Goal: Communication & Community: Answer question/provide support

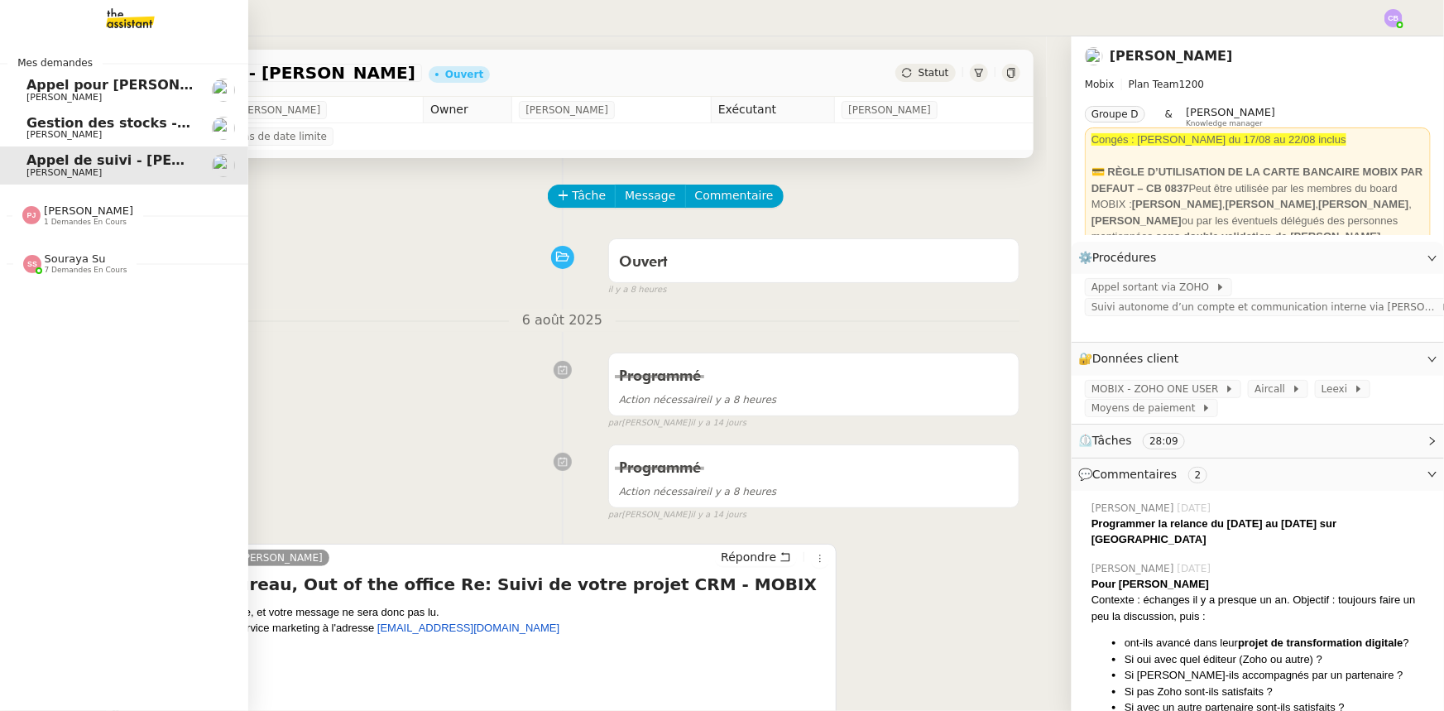
click at [78, 215] on span "[PERSON_NAME]" at bounding box center [88, 210] width 89 height 12
click at [79, 250] on span "[DATE] New flight request - [PERSON_NAME]" at bounding box center [195, 246] width 339 height 16
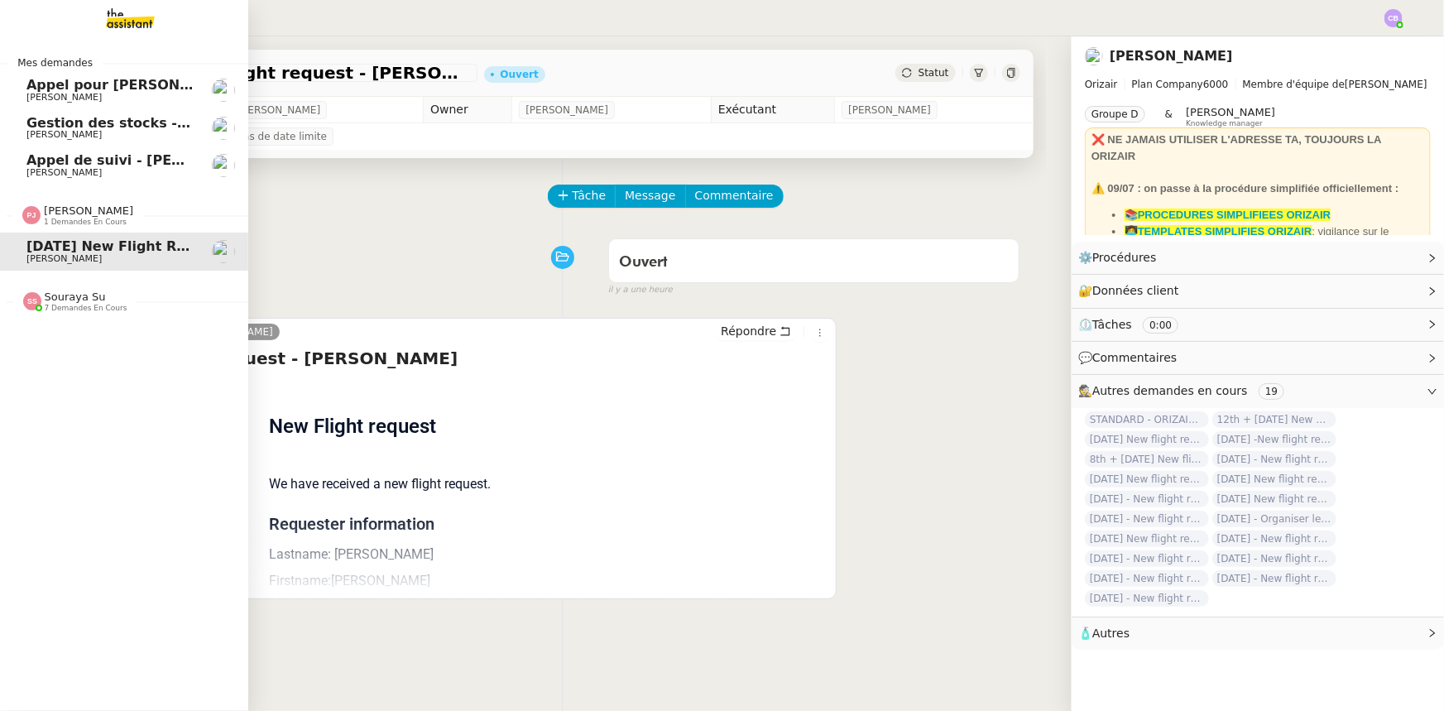
click at [84, 299] on span "Souraya Su" at bounding box center [75, 297] width 61 height 12
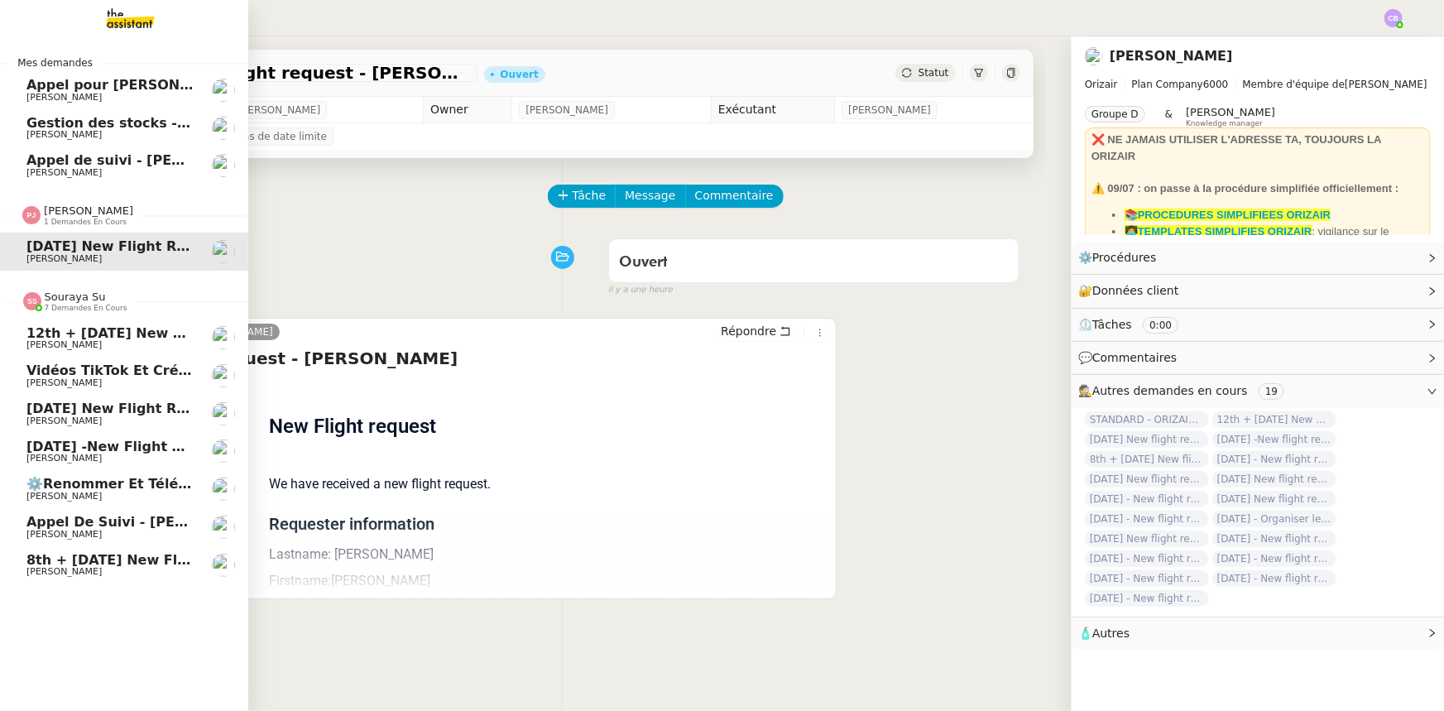
click at [66, 301] on span "Souraya Su" at bounding box center [75, 297] width 61 height 12
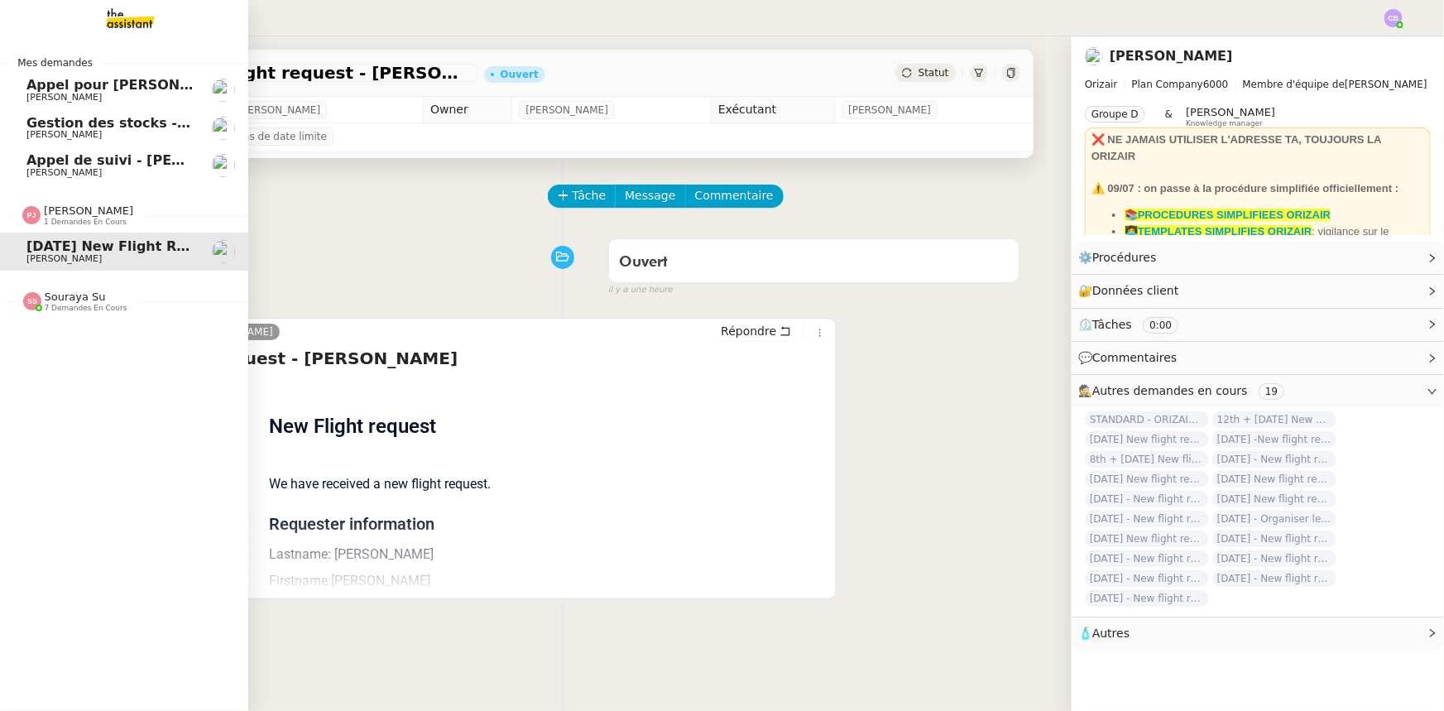
click at [65, 161] on span "Appel de suivi - [PERSON_NAME]" at bounding box center [147, 160] width 243 height 16
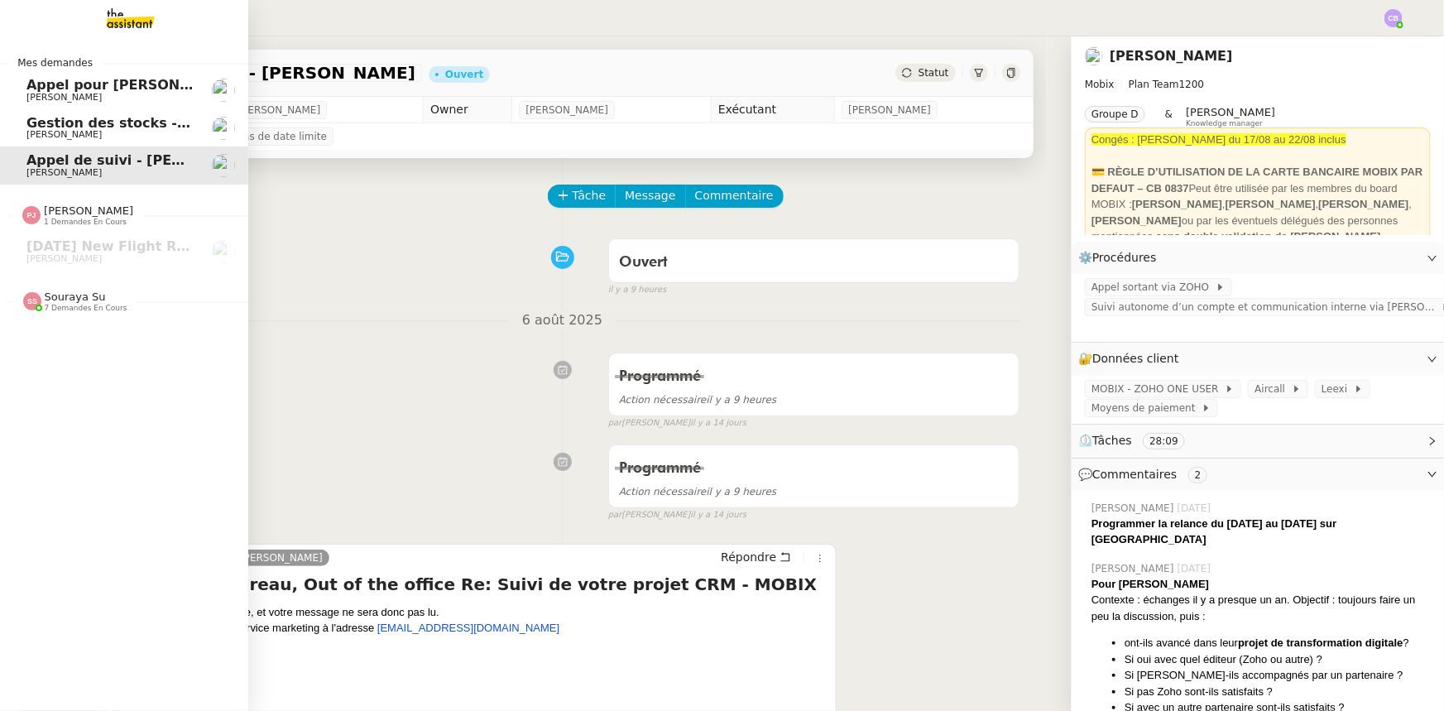
click at [41, 124] on span "Gestion des stocks - août 2025" at bounding box center [141, 123] width 231 height 16
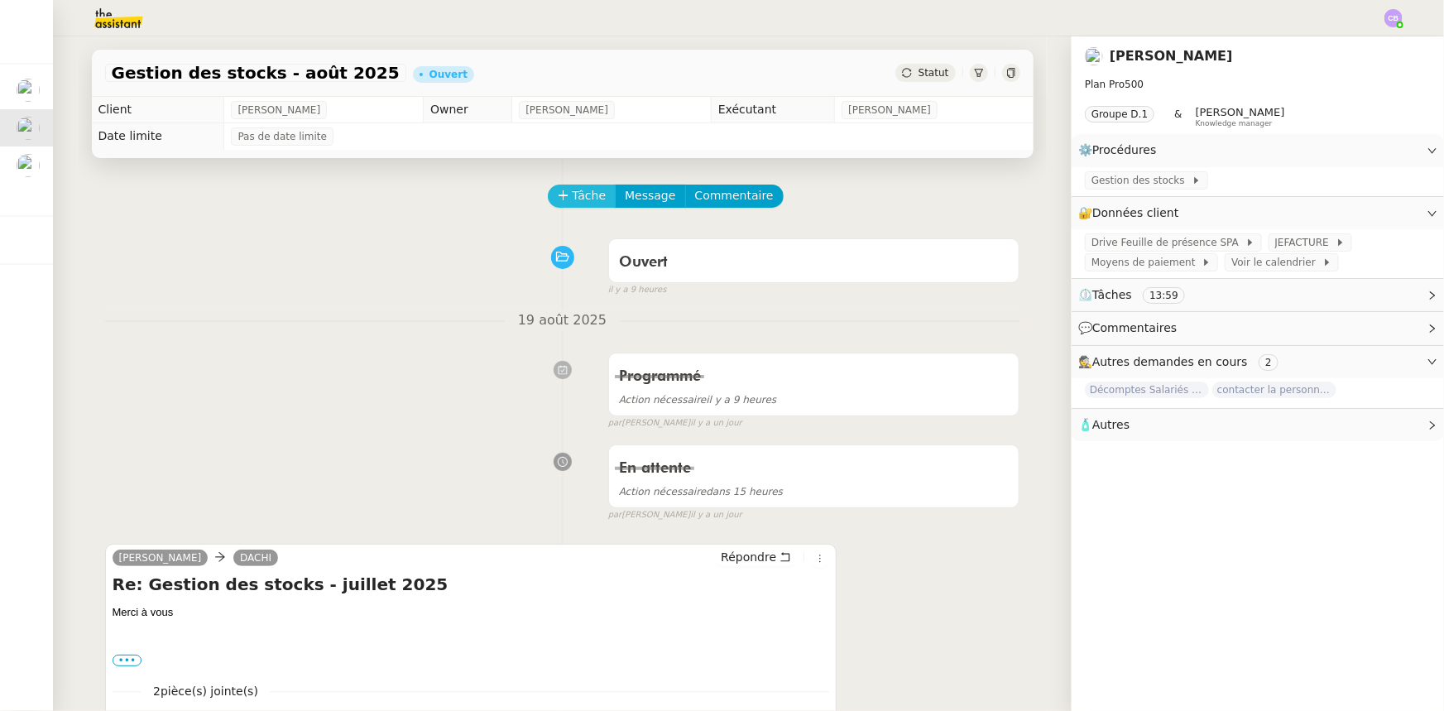
click at [576, 199] on span "Tâche" at bounding box center [590, 195] width 34 height 19
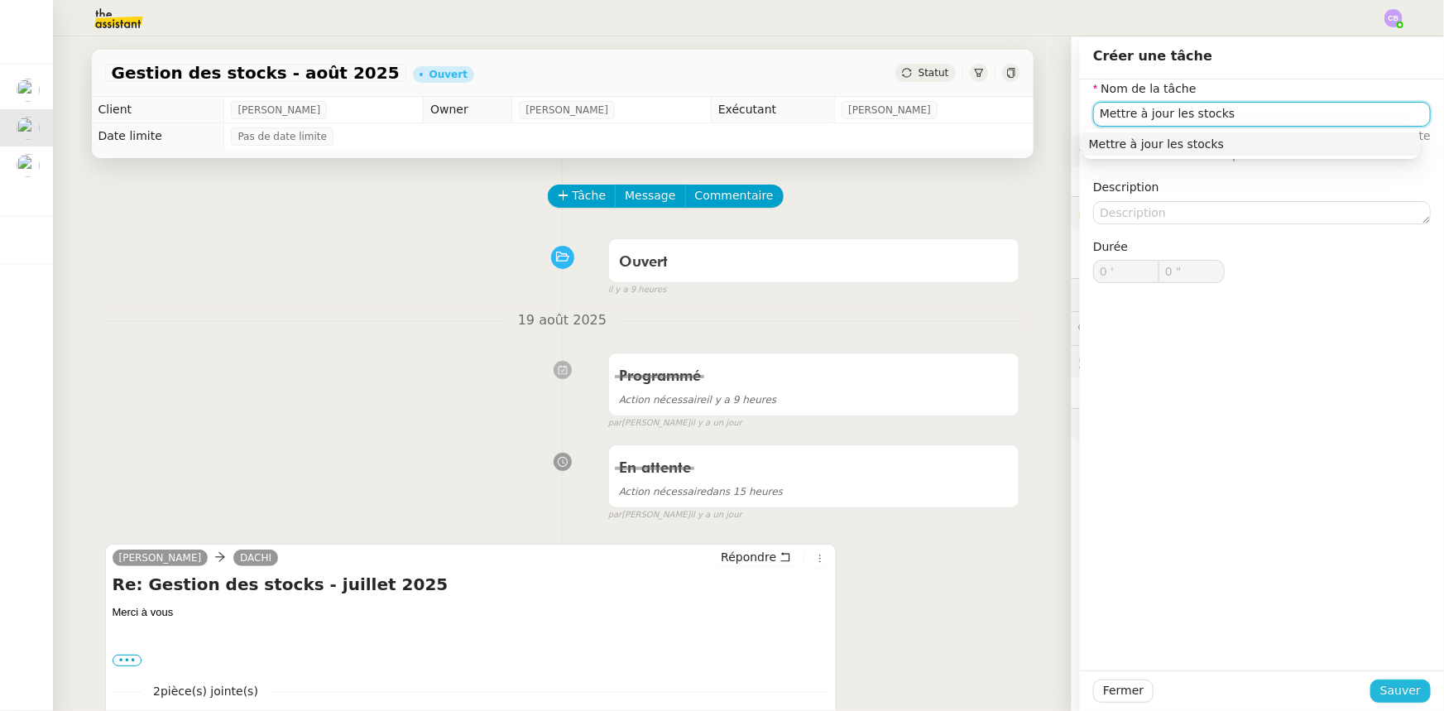
type input "Mettre à jour les stocks"
click at [1401, 695] on span "Sauver" at bounding box center [1401, 690] width 41 height 19
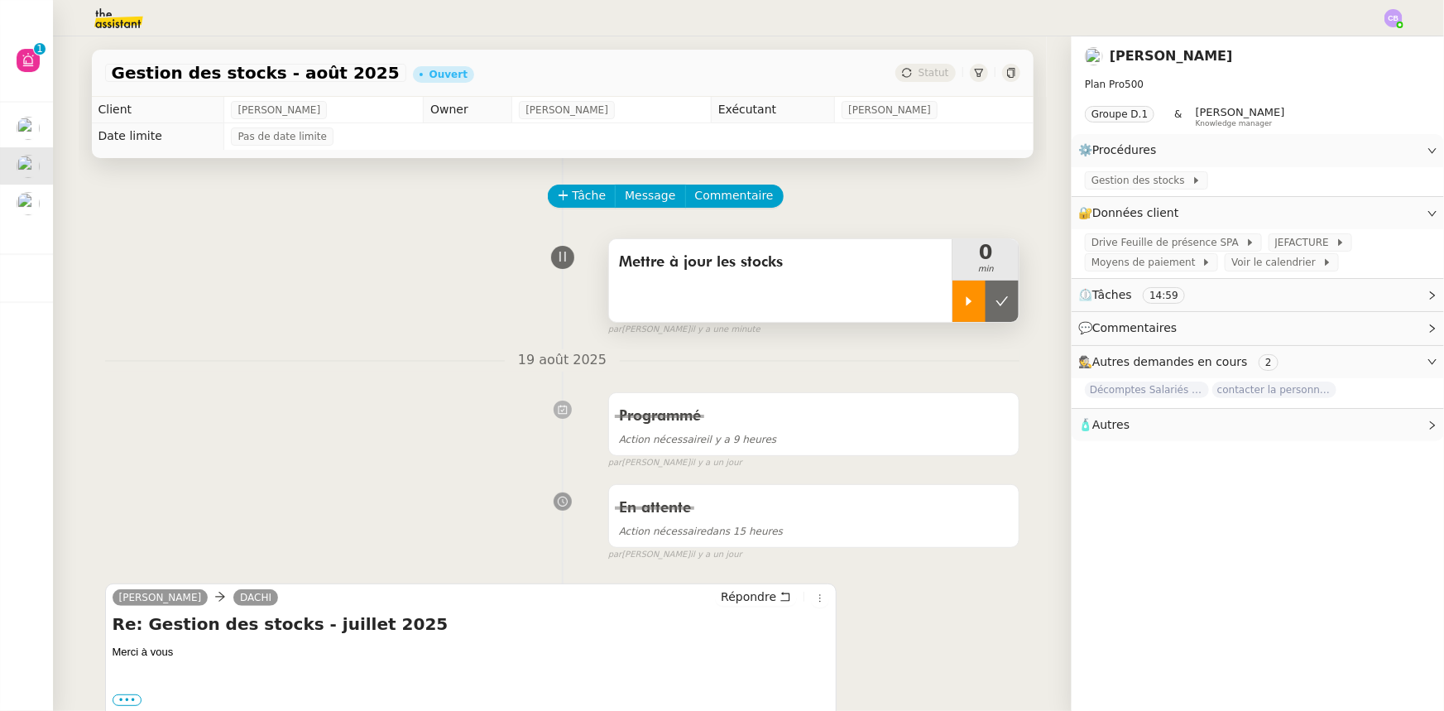
click at [963, 306] on icon at bounding box center [969, 301] width 13 height 13
click at [1122, 181] on span "Gestion des stocks" at bounding box center [1142, 180] width 100 height 17
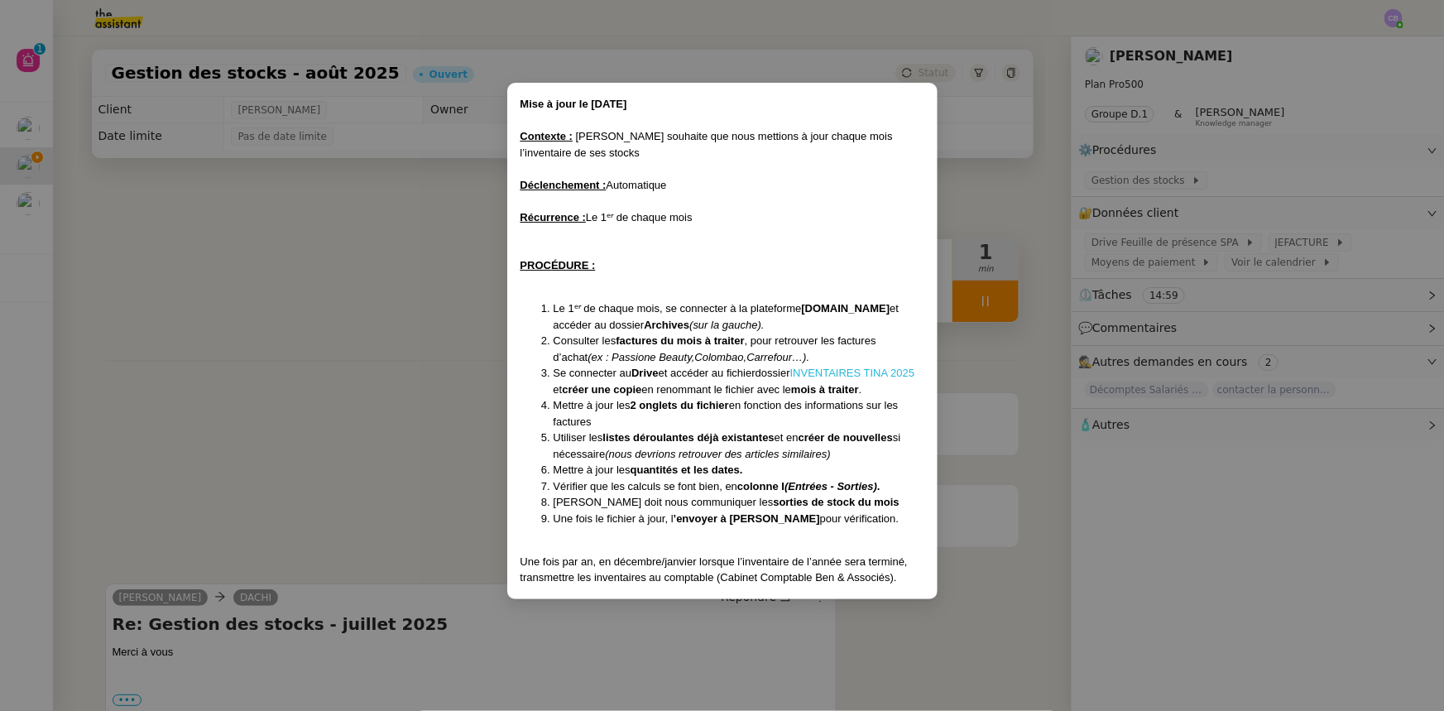
click at [875, 373] on link "INVENTAIRES TINA 2025" at bounding box center [852, 373] width 125 height 12
click at [257, 345] on nz-modal-container "Mise à jour le [DATE] Contexte : [PERSON_NAME] souhaite que nous mettions à jou…" at bounding box center [722, 355] width 1444 height 711
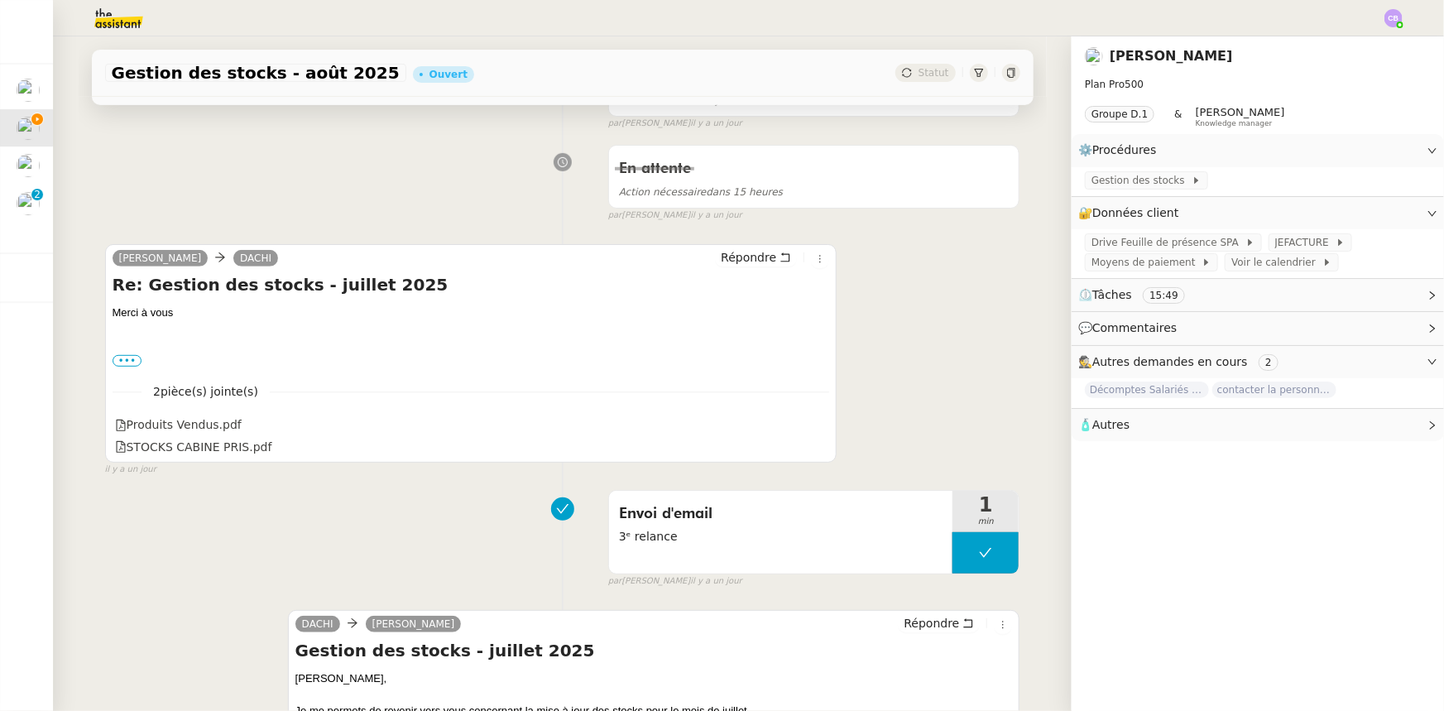
scroll to position [376, 0]
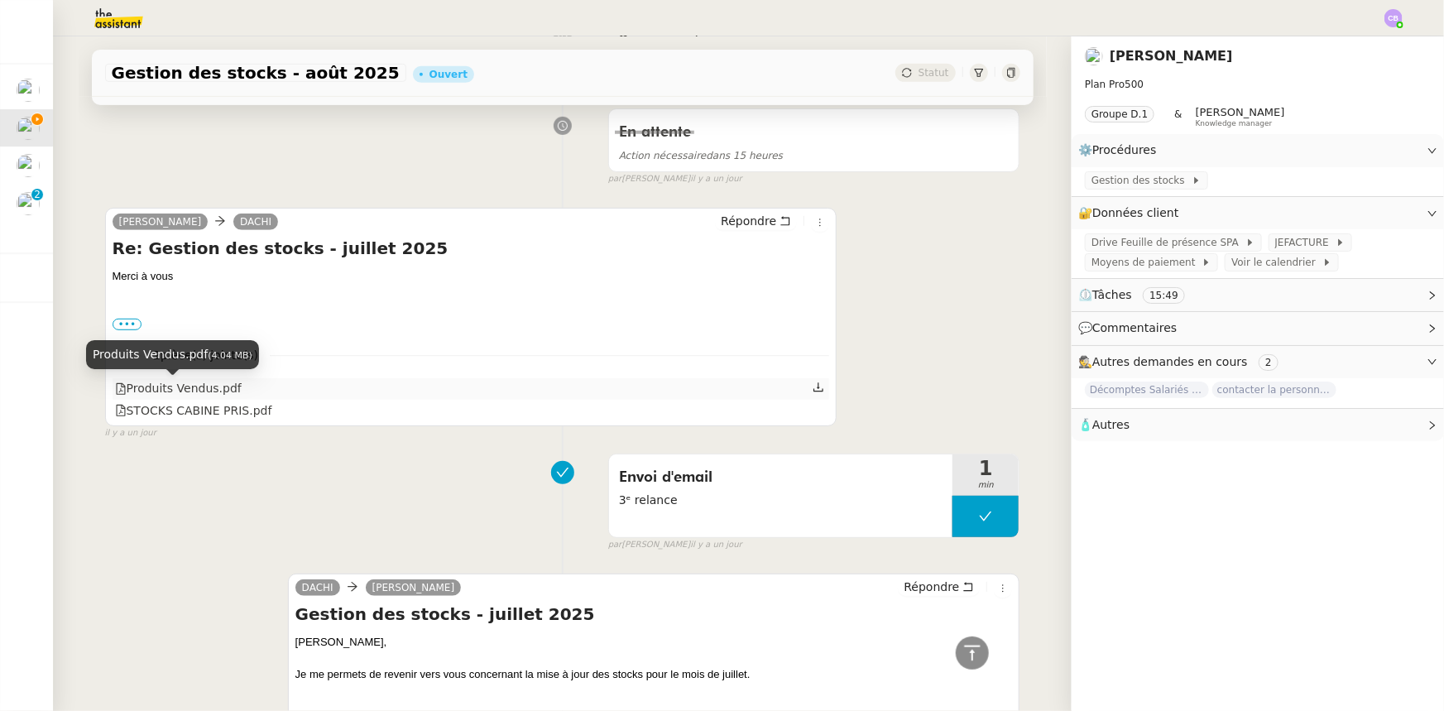
click at [202, 392] on div "Produits Vendus.pdf" at bounding box center [178, 388] width 127 height 19
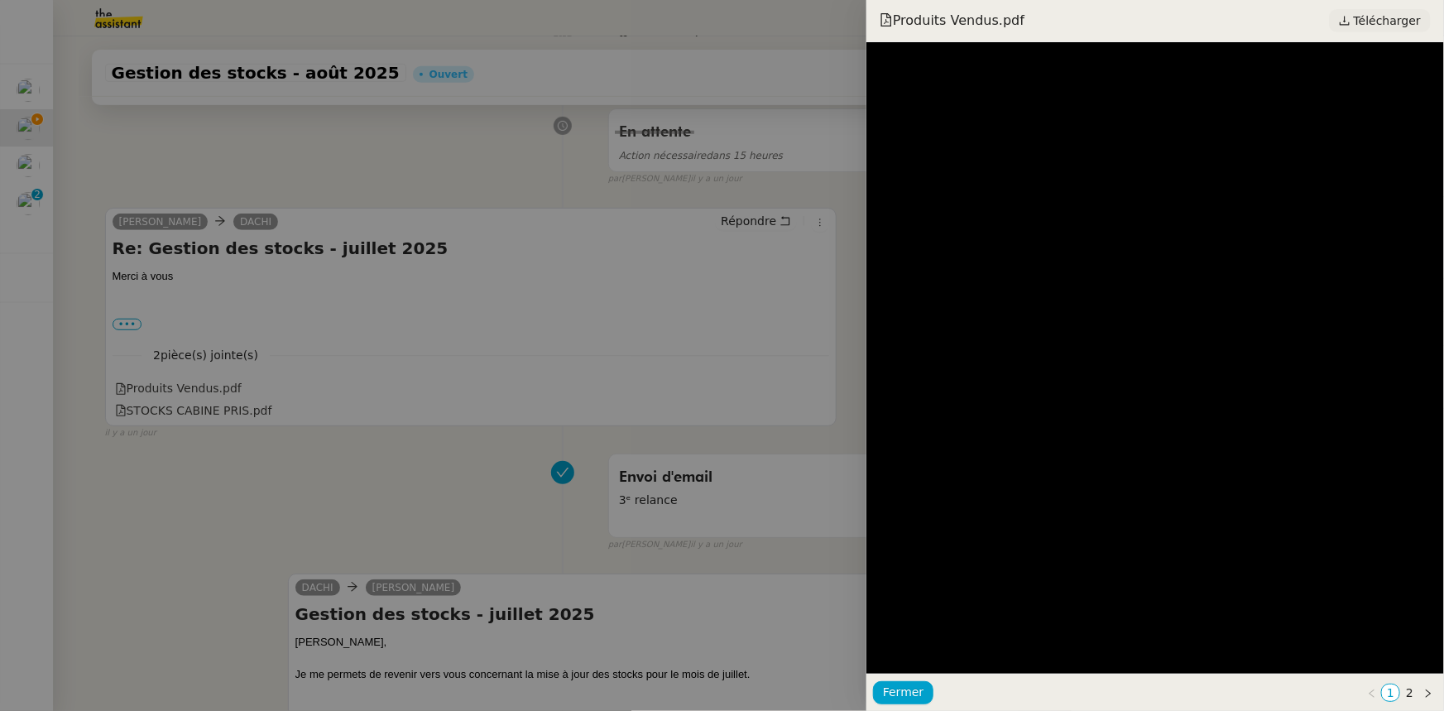
click at [1371, 23] on span "Télécharger" at bounding box center [1387, 21] width 67 height 22
drag, startPoint x: 901, startPoint y: 687, endPoint x: 884, endPoint y: 657, distance: 34.5
click at [901, 687] on span "Fermer" at bounding box center [903, 692] width 41 height 19
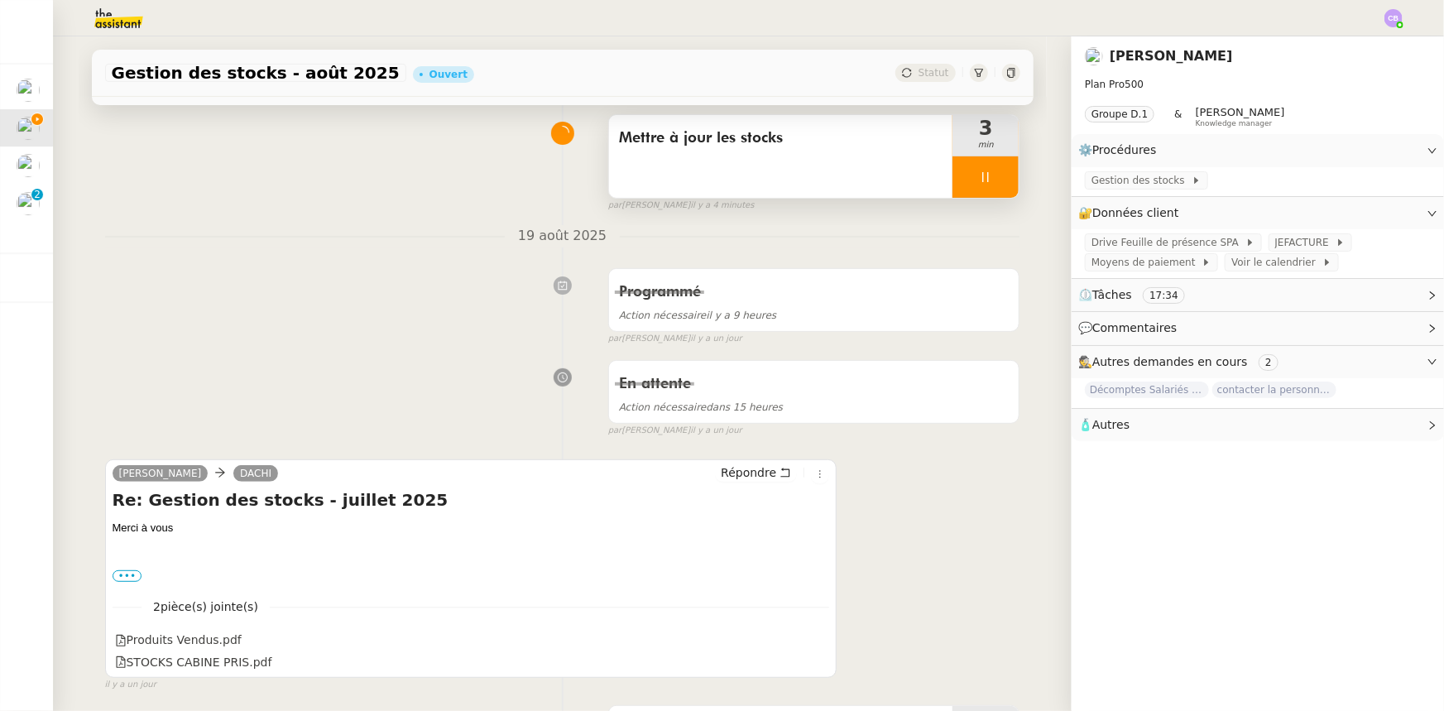
scroll to position [0, 0]
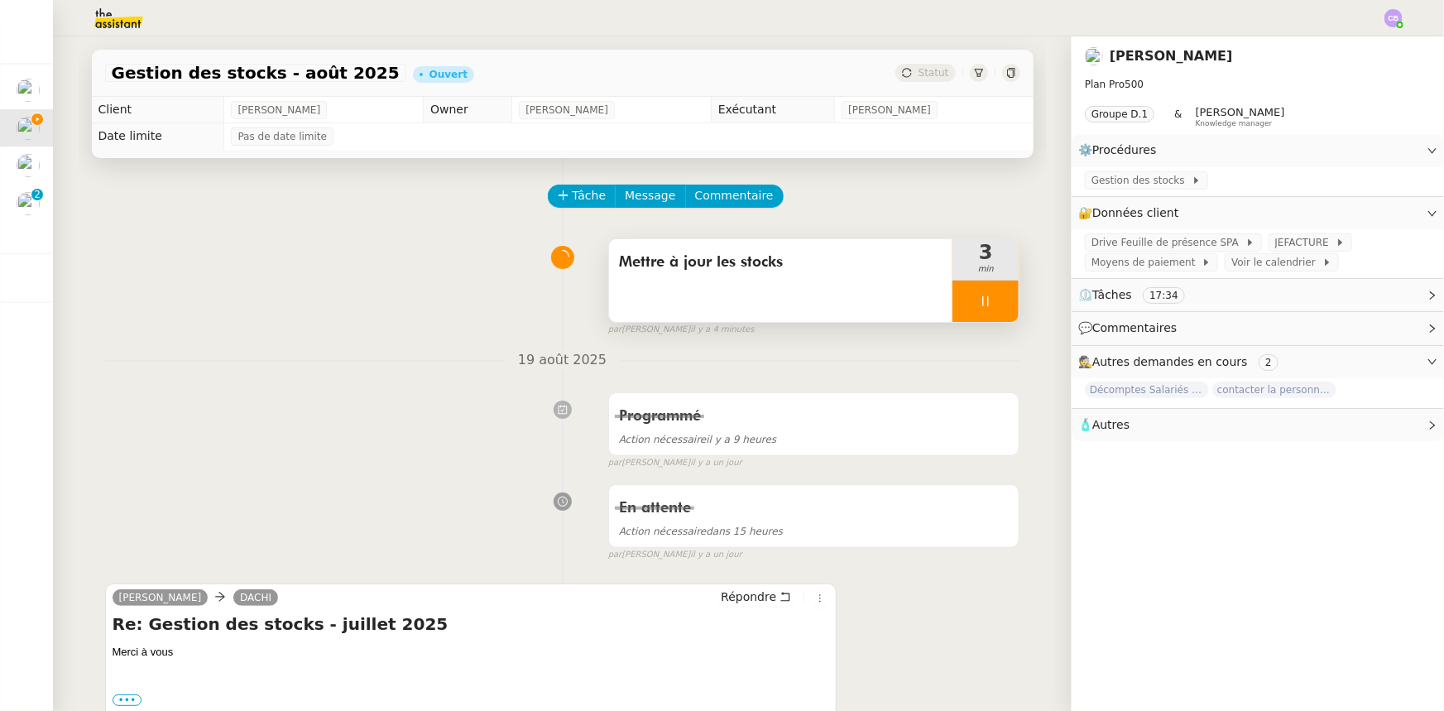
drag, startPoint x: 967, startPoint y: 286, endPoint x: 945, endPoint y: 312, distance: 34.1
click at [967, 286] on div at bounding box center [986, 301] width 66 height 41
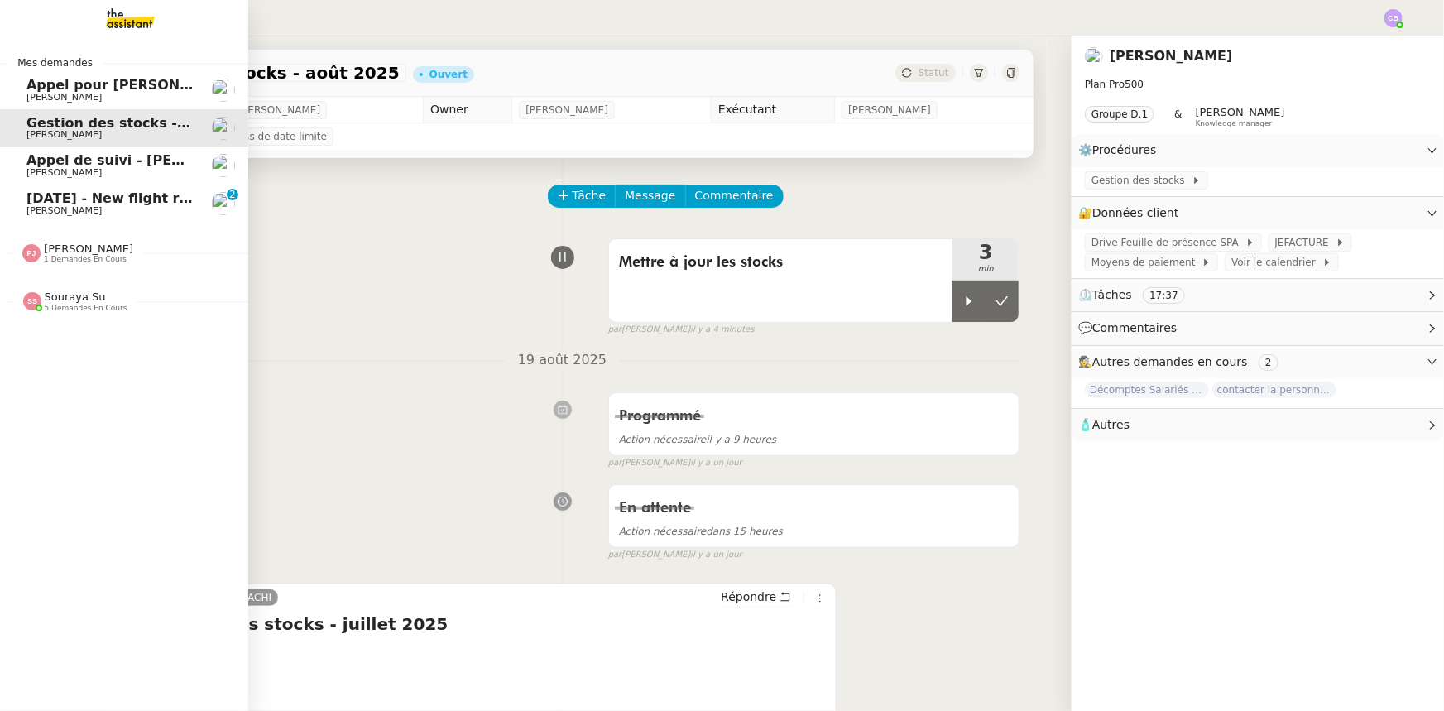
click at [65, 198] on span "[DATE] - New flight request - [PERSON_NAME]" at bounding box center [197, 198] width 342 height 16
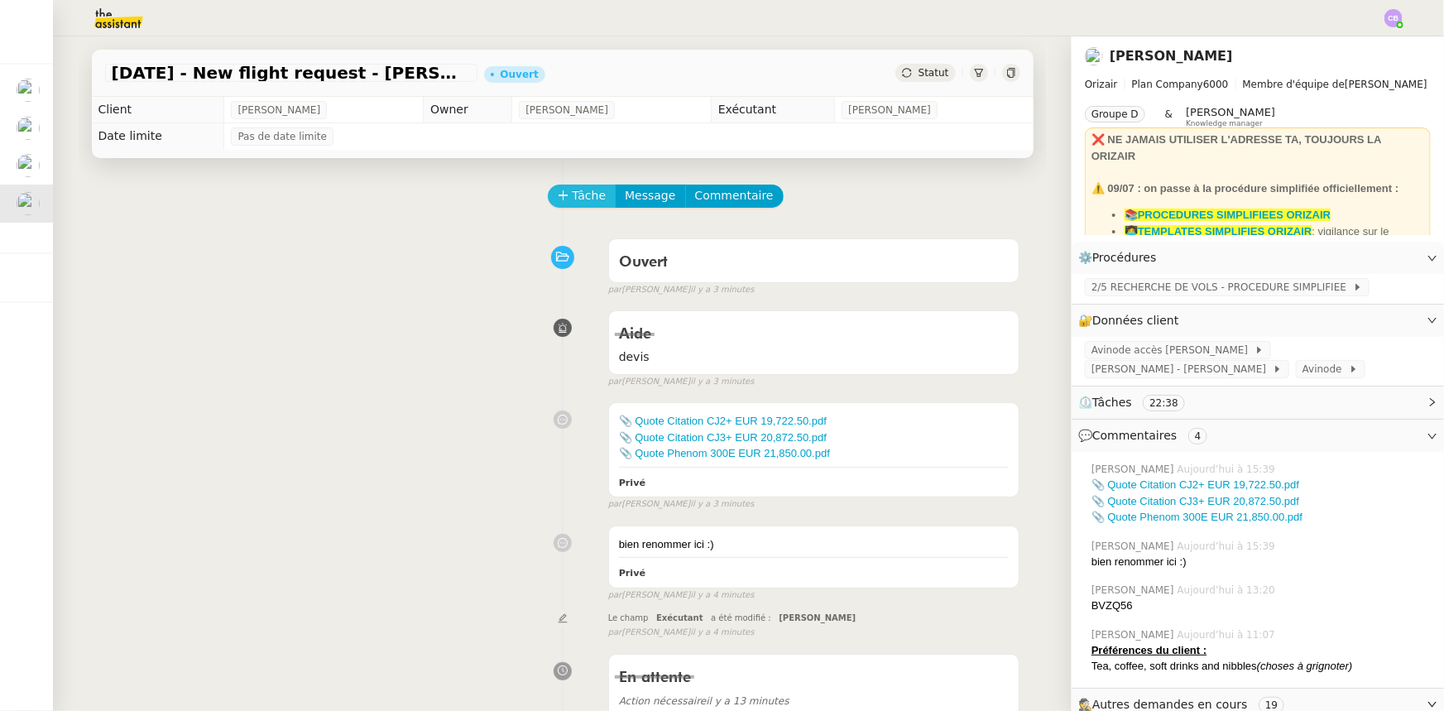
click at [573, 205] on span "Tâche" at bounding box center [590, 195] width 34 height 19
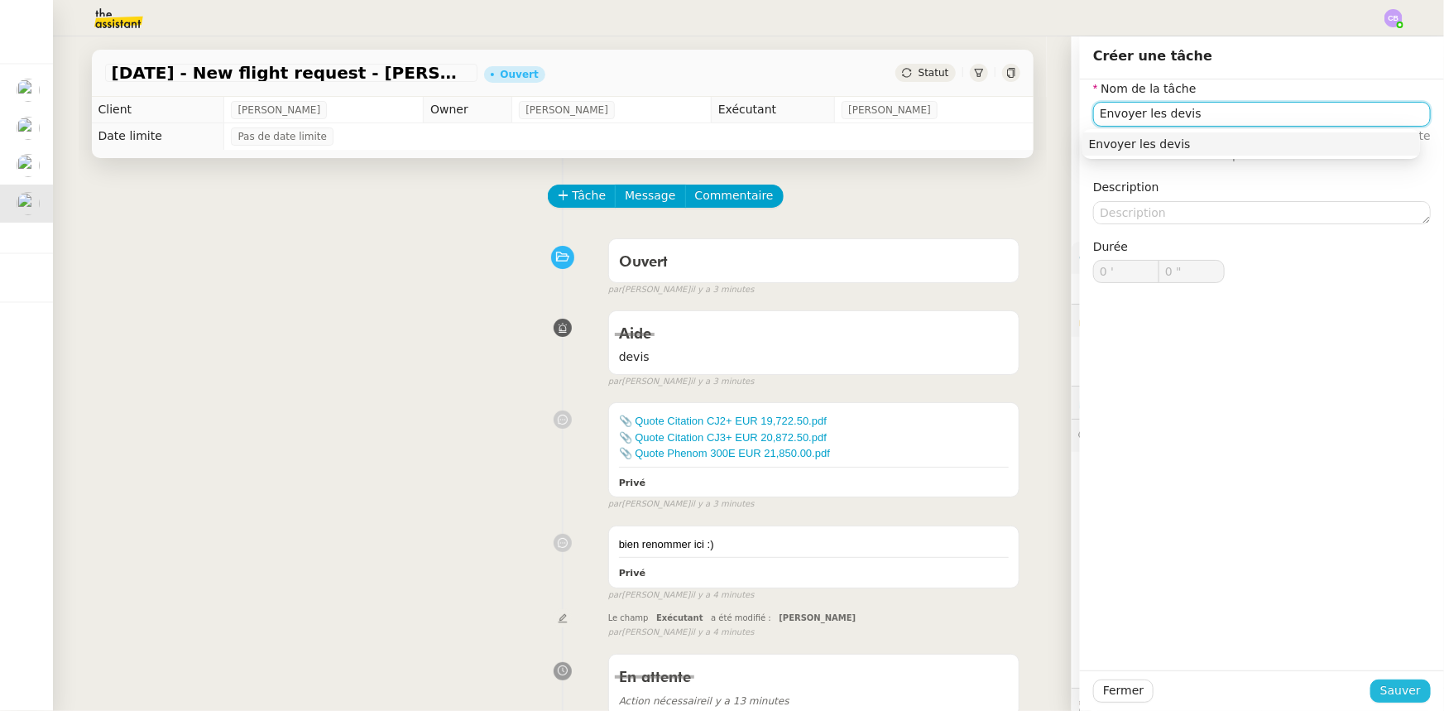
type input "Envoyer les devis"
click at [1386, 690] on span "Sauver" at bounding box center [1401, 690] width 41 height 19
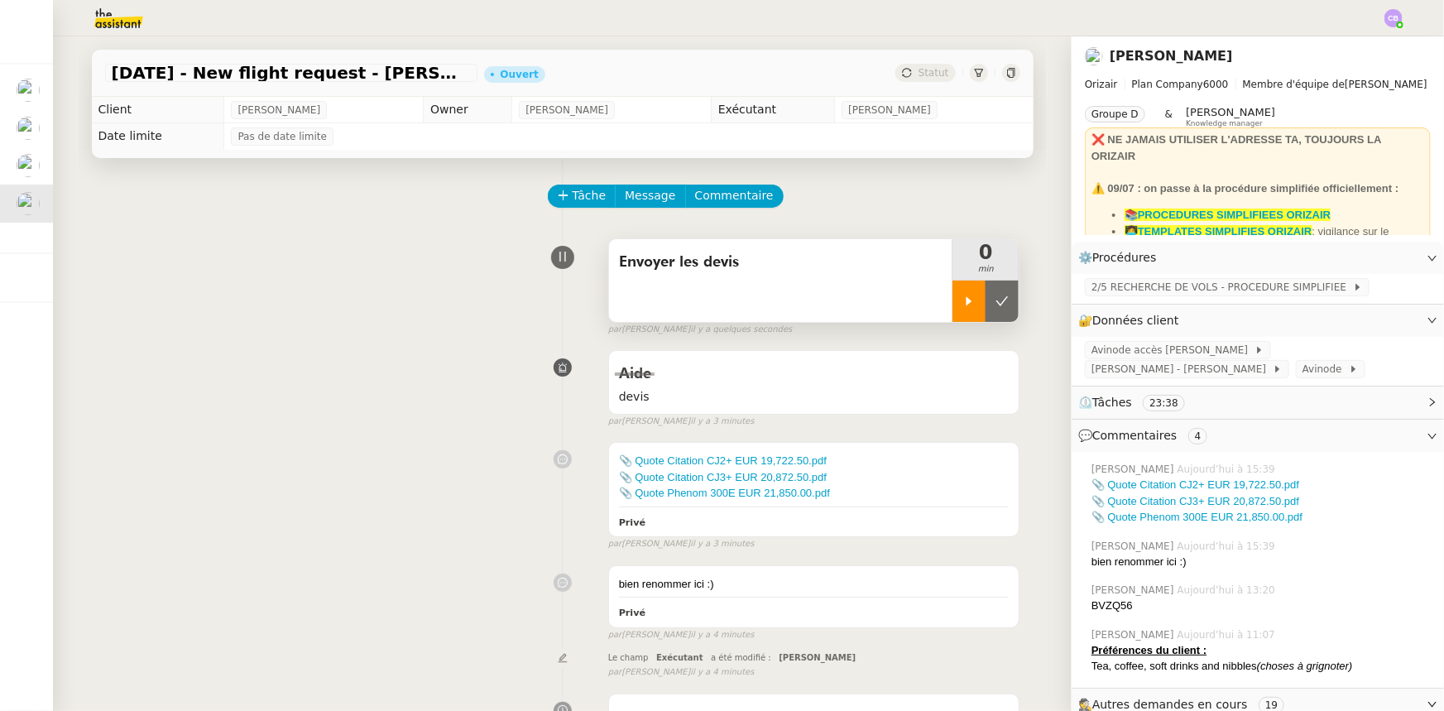
click at [963, 303] on icon at bounding box center [969, 301] width 13 height 13
click at [737, 464] on link "📎 Quote Citation CJ2+ EUR 19,722.50.pdf" at bounding box center [723, 460] width 208 height 12
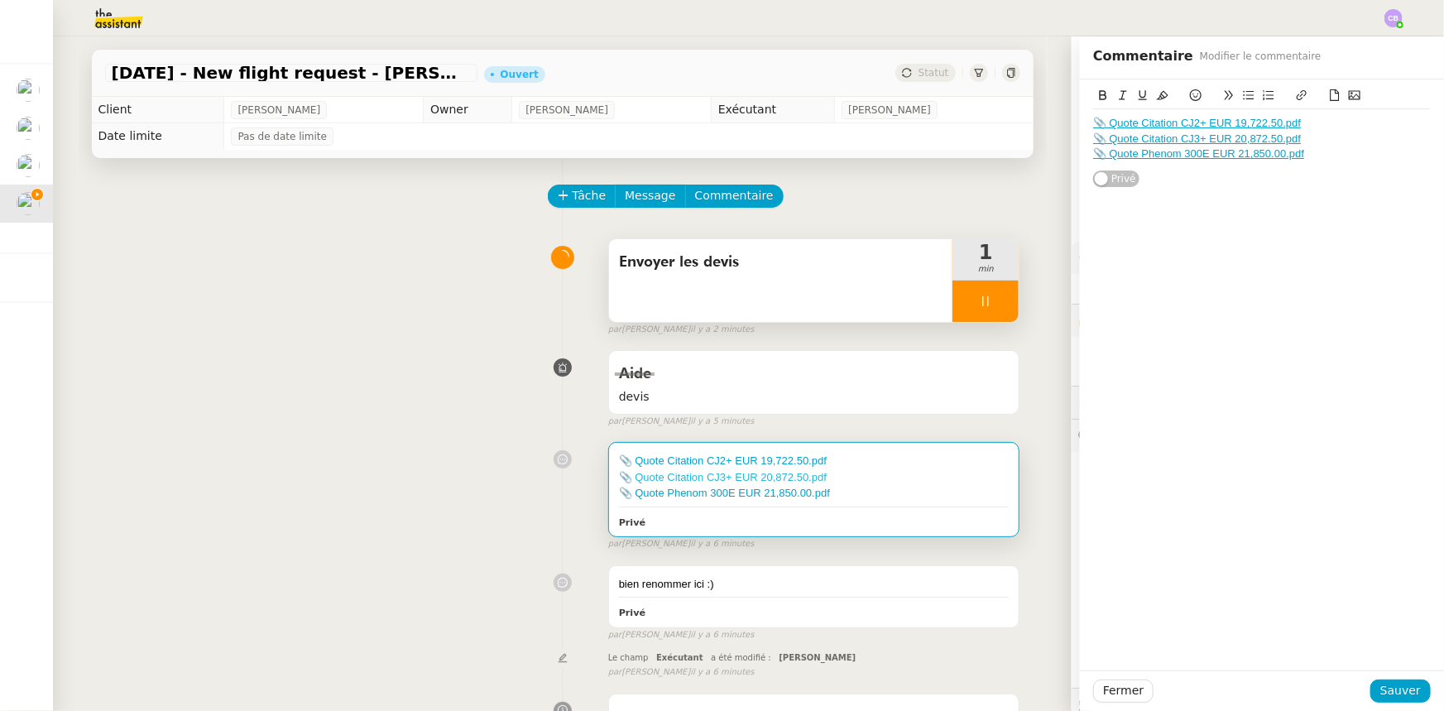
click at [762, 480] on link "📎 Quote Citation CJ3+ EUR 20,872.50.pdf" at bounding box center [723, 477] width 208 height 12
click at [776, 495] on link "📎 Quote Phenom 300E EUR 21,850.00.pdf" at bounding box center [724, 493] width 211 height 12
click at [1126, 695] on span "Fermer" at bounding box center [1123, 690] width 41 height 19
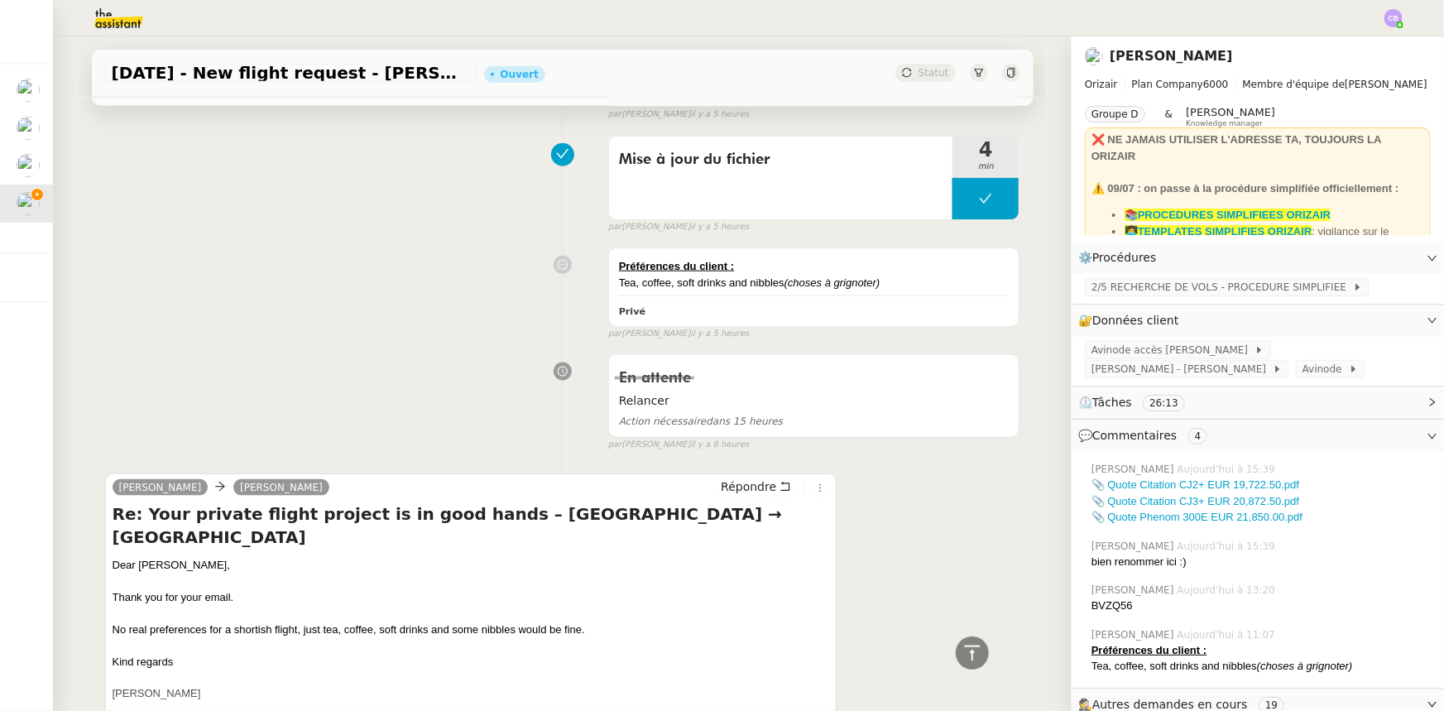
scroll to position [978, 0]
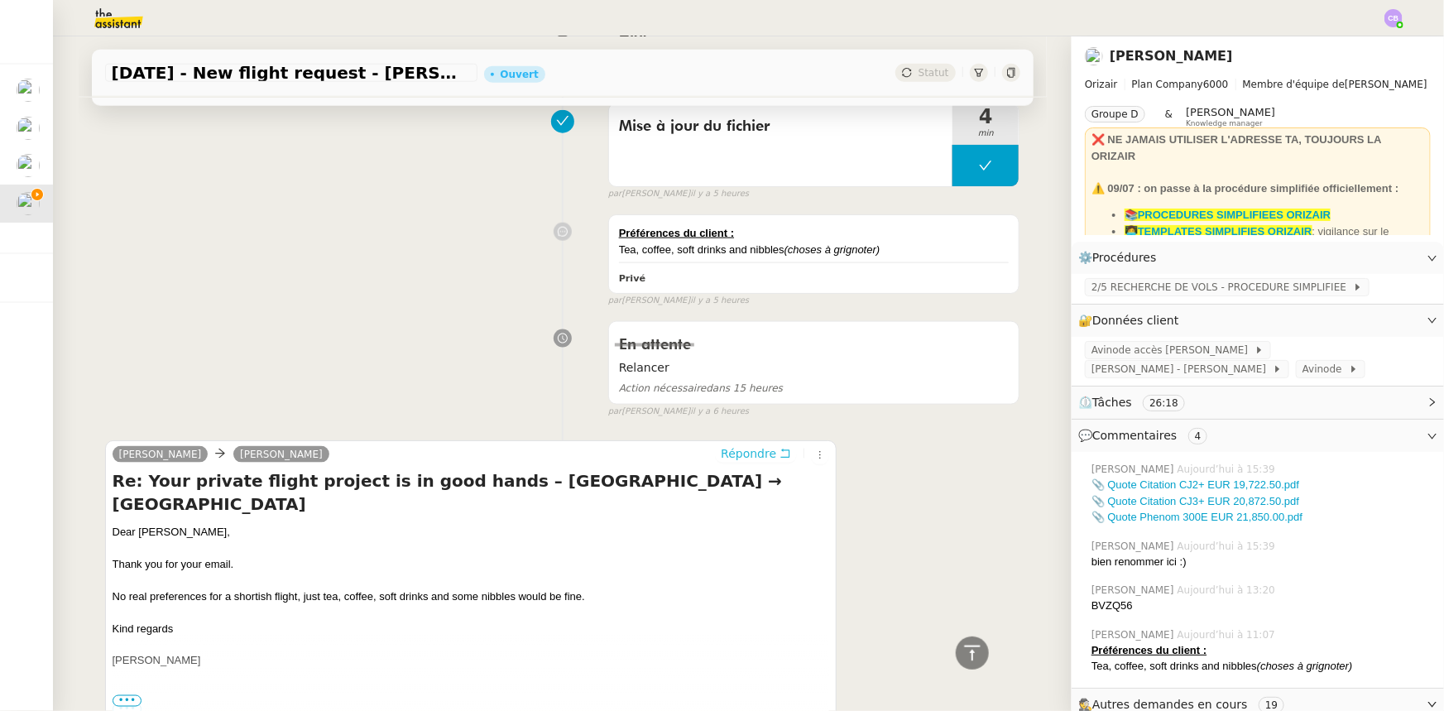
click at [726, 457] on span "Répondre" at bounding box center [748, 453] width 55 height 17
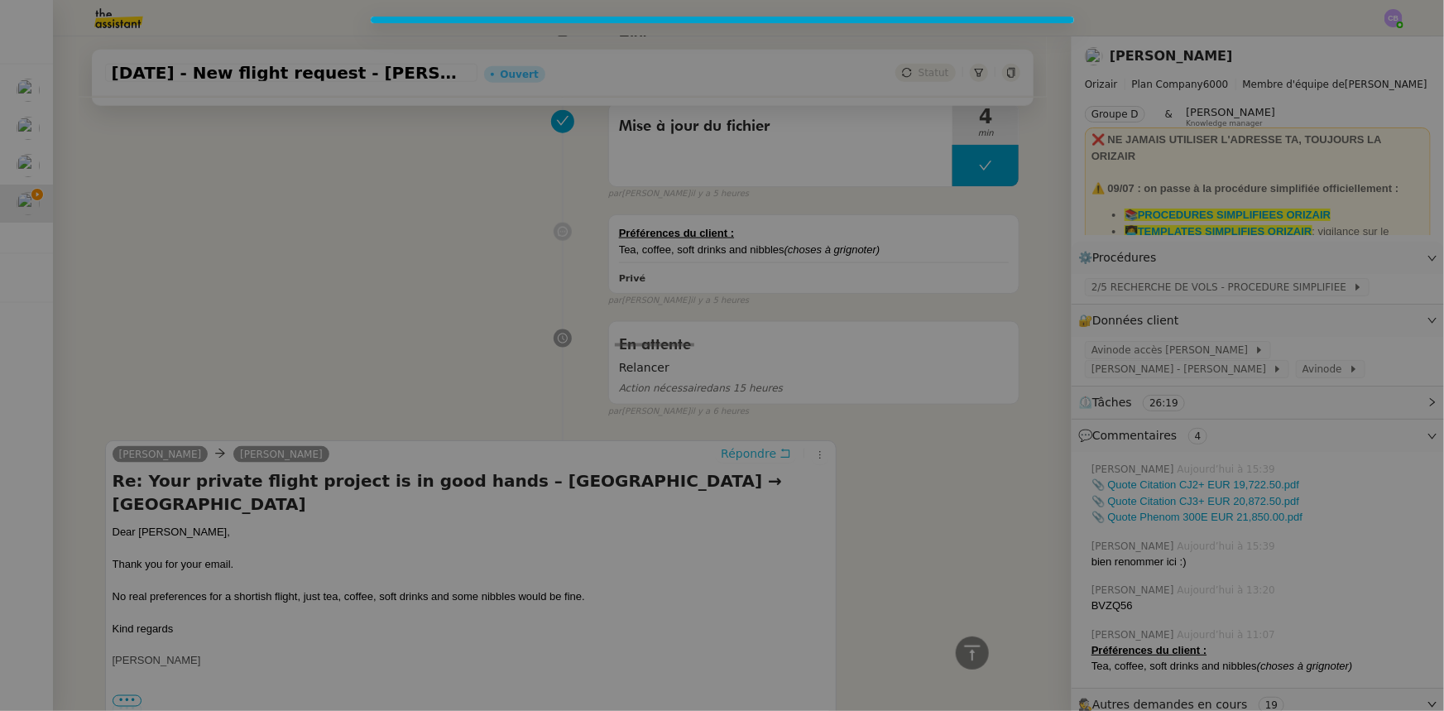
scroll to position [1105, 0]
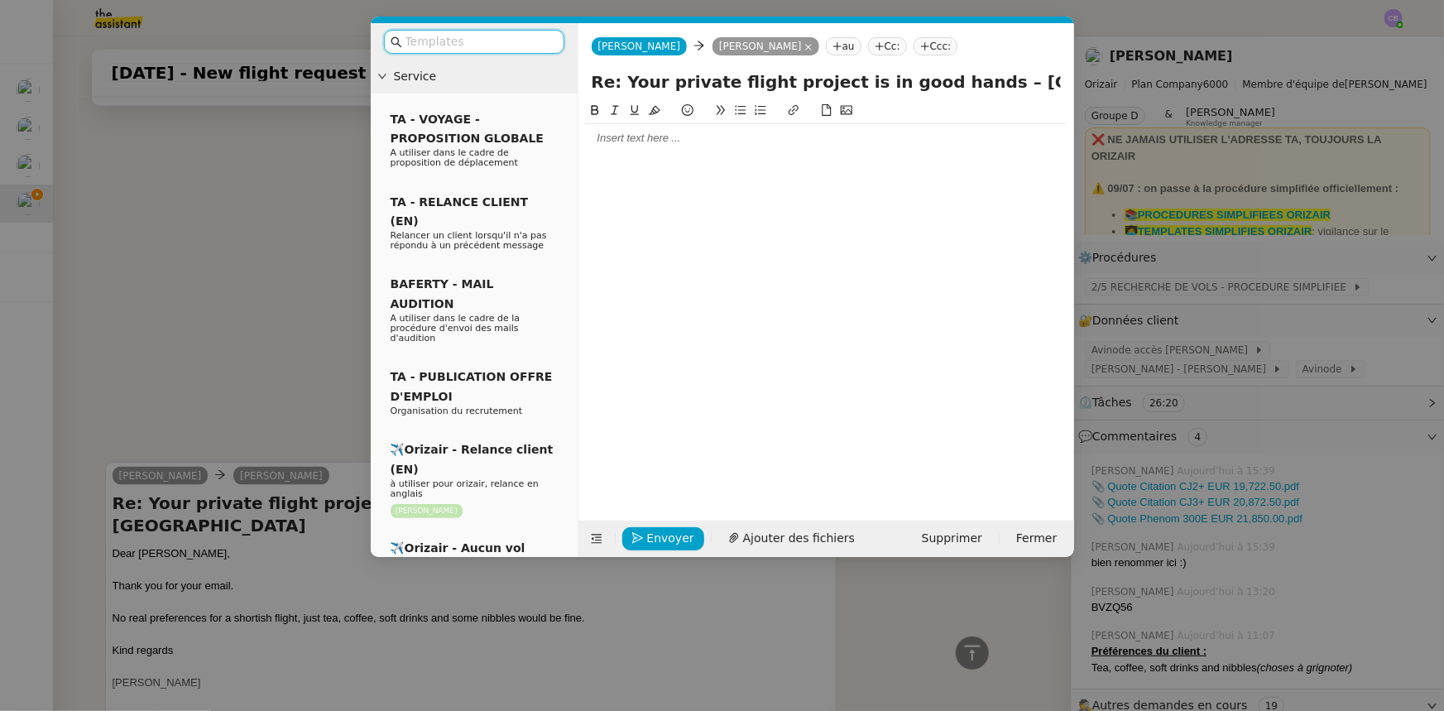
click at [464, 40] on input "text" at bounding box center [480, 41] width 149 height 19
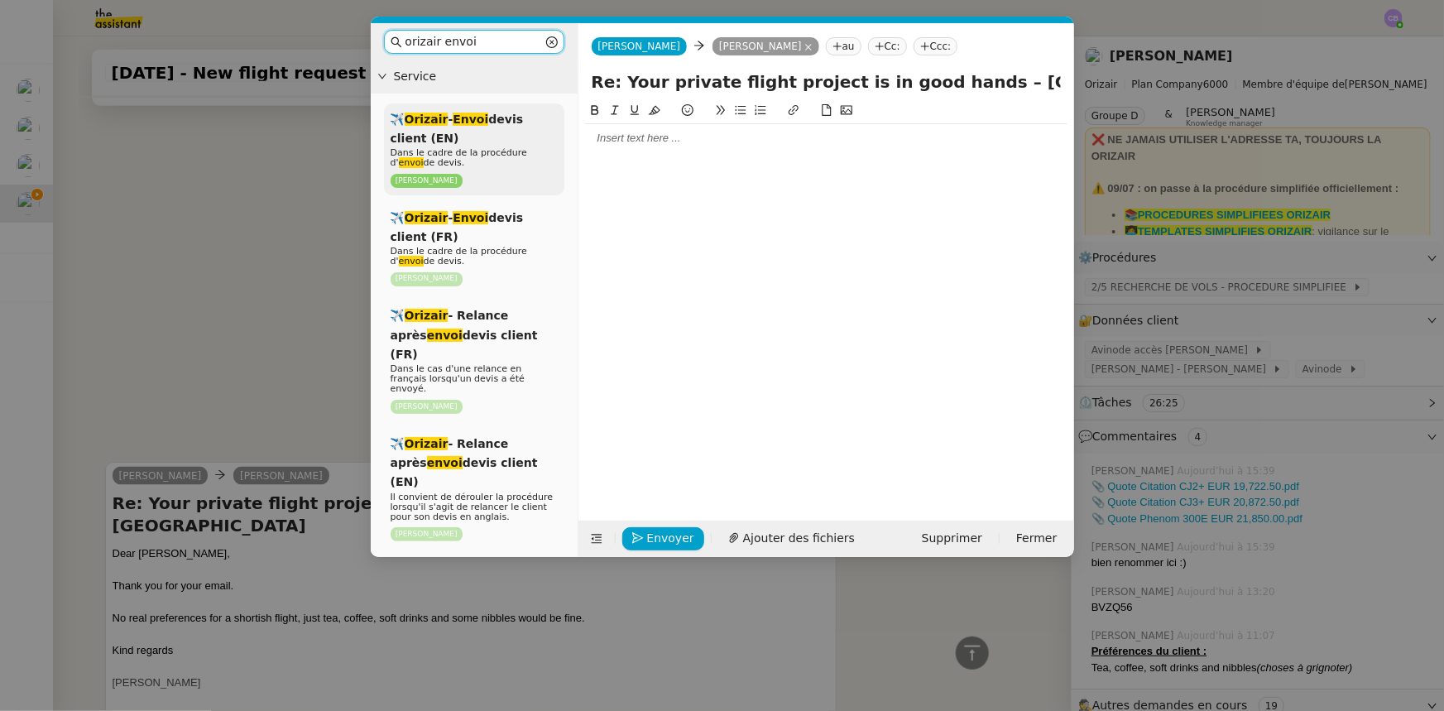
type input "orizair envoi"
click at [472, 133] on div "✈️ Orizair - Envoi devis client (EN) Dans le cadre de la procédure d' envoi de …" at bounding box center [474, 149] width 180 height 92
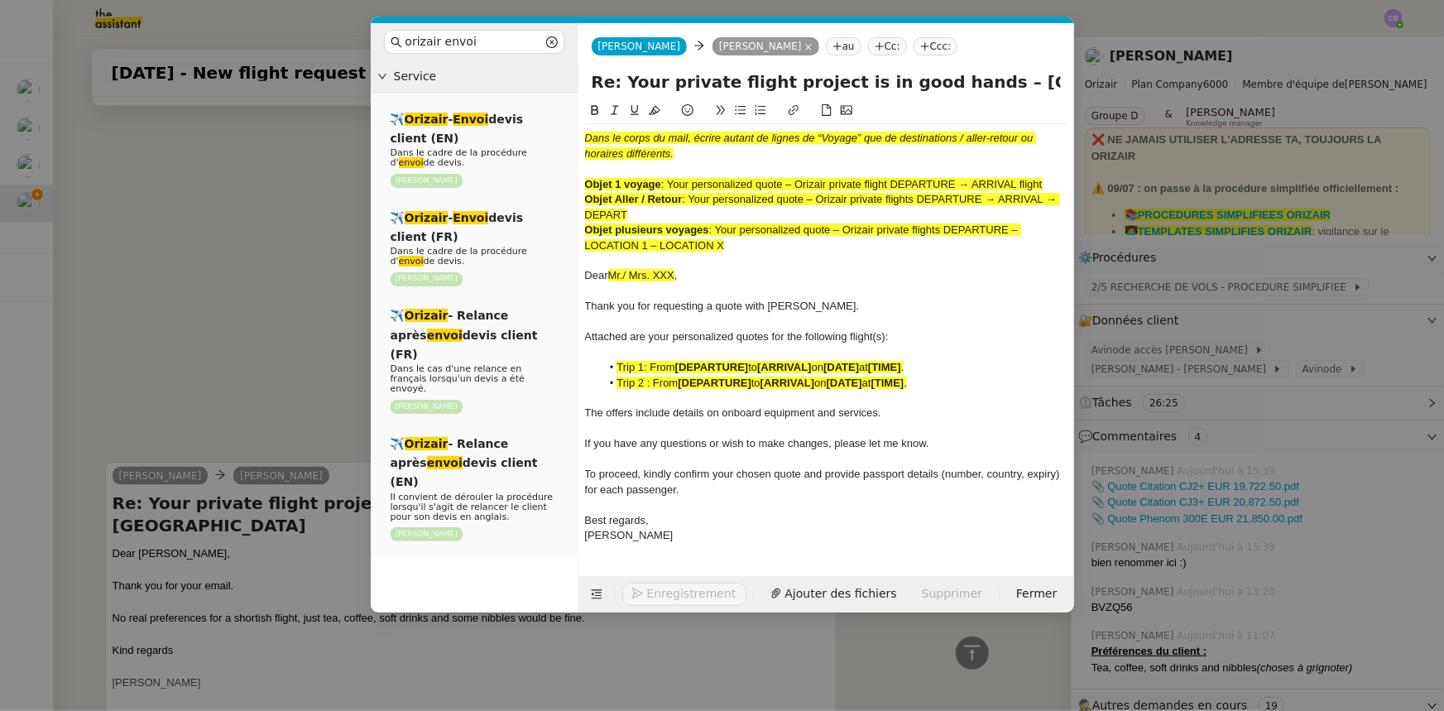
scroll to position [1322, 0]
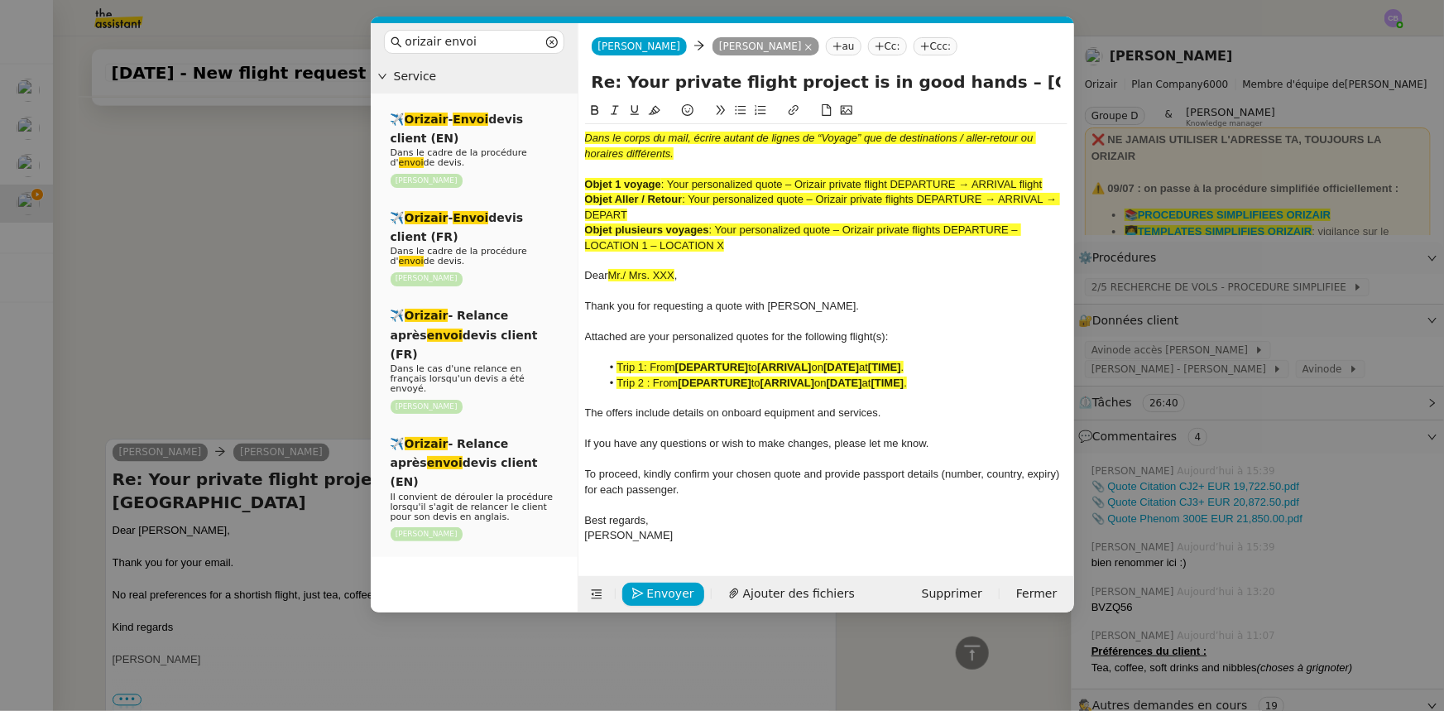
drag, startPoint x: 1046, startPoint y: 185, endPoint x: 670, endPoint y: 181, distance: 375.8
click at [670, 181] on span ": Your personalized quote – Orizair private flight DEPARTURE → ARRIVAL flight" at bounding box center [852, 184] width 382 height 12
copy span "Your personalized quote – Orizair private flight DEPARTURE → ARRIVAL flight"
drag, startPoint x: 953, startPoint y: 84, endPoint x: 580, endPoint y: 74, distance: 372.6
click at [580, 74] on div "Re: Your private flight project is in good hands – [GEOGRAPHIC_DATA] → [GEOGRAP…" at bounding box center [827, 85] width 496 height 31
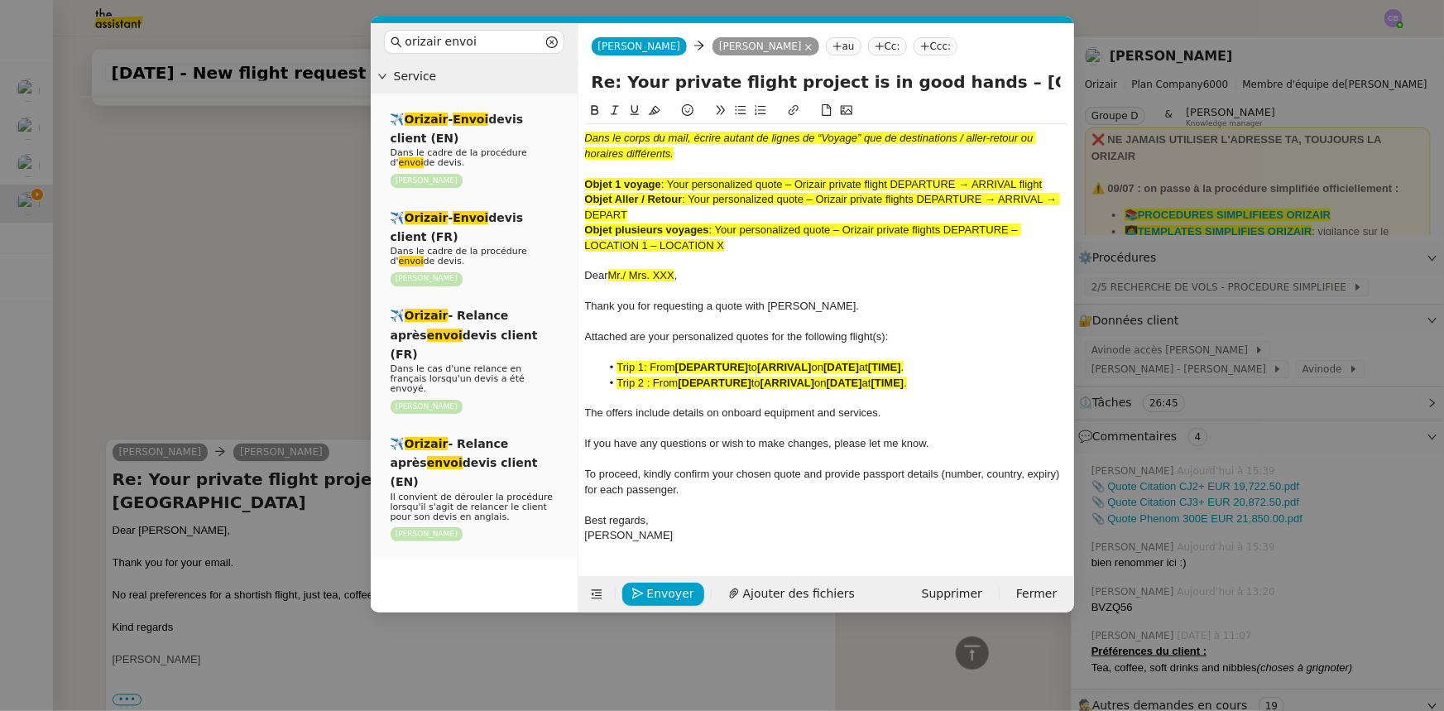
paste input "Your personalized quote – Orizair private flight DEPARTURE → ARRIVAL flight"
type input "Your personalized quote – Orizair private flight DEPARTURE → ARRIVAL flight – […"
drag, startPoint x: 731, startPoint y: 249, endPoint x: 580, endPoint y: 140, distance: 186.1
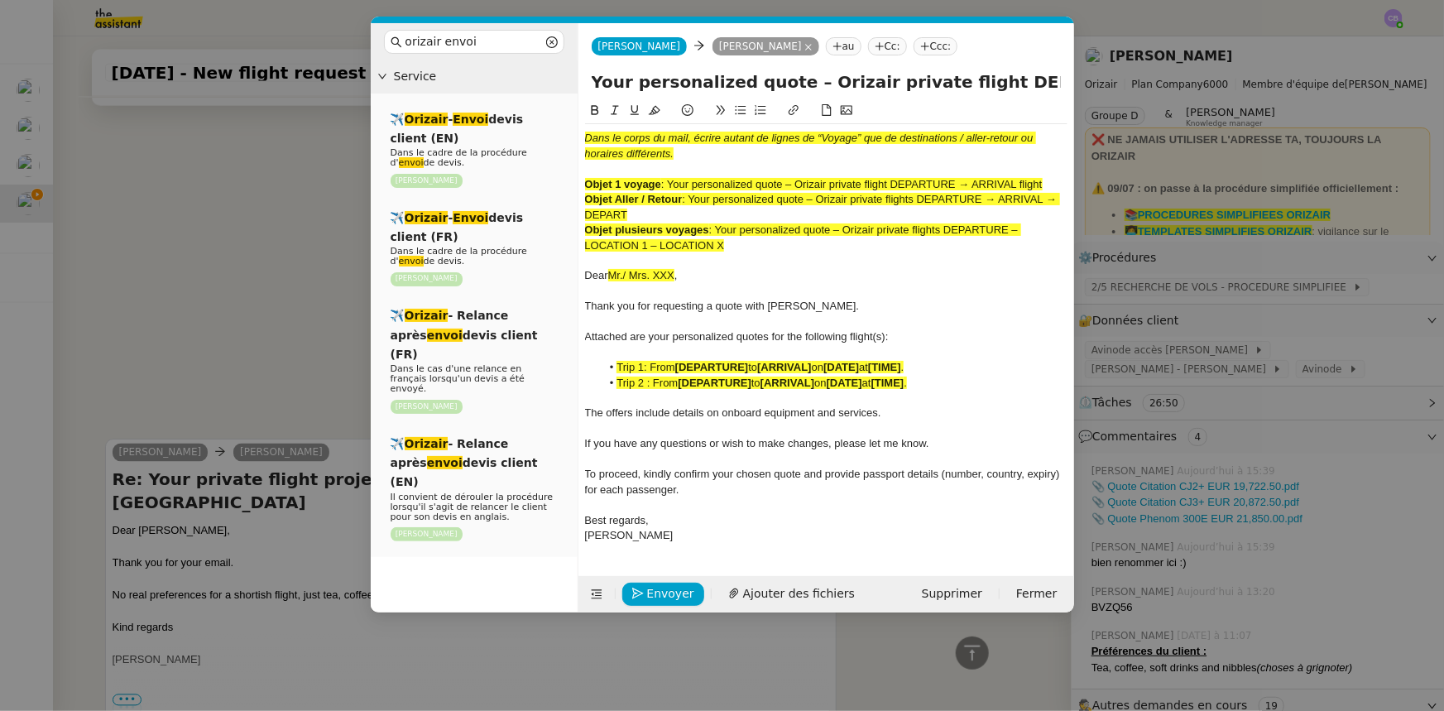
click at [580, 140] on nz-spin "Dans le corps du mail, écrire autant de lignes de “Voyage” que de destinations …" at bounding box center [827, 329] width 496 height 456
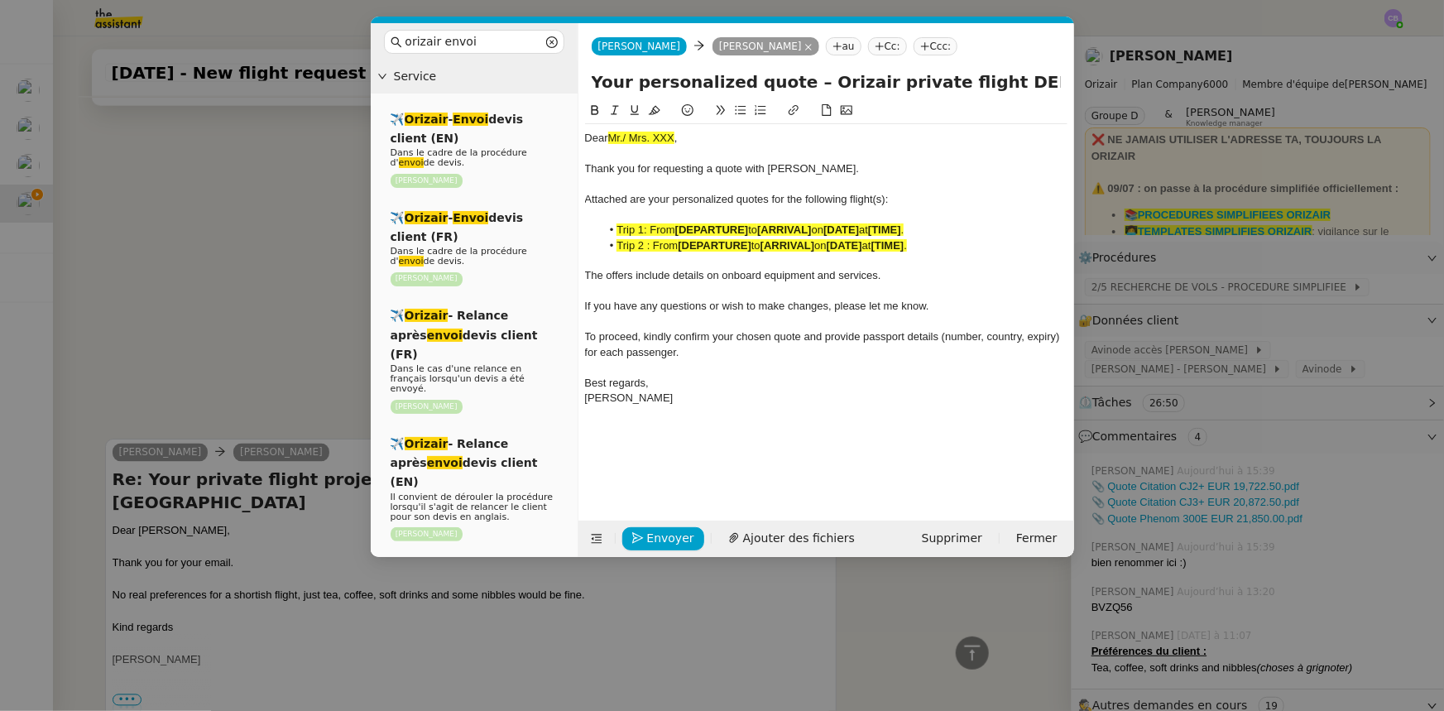
click at [314, 366] on nz-modal-container "orizair envoi Service ✈️ Orizair - Envoi devis client (EN) Dans le cadre de la …" at bounding box center [722, 355] width 1444 height 711
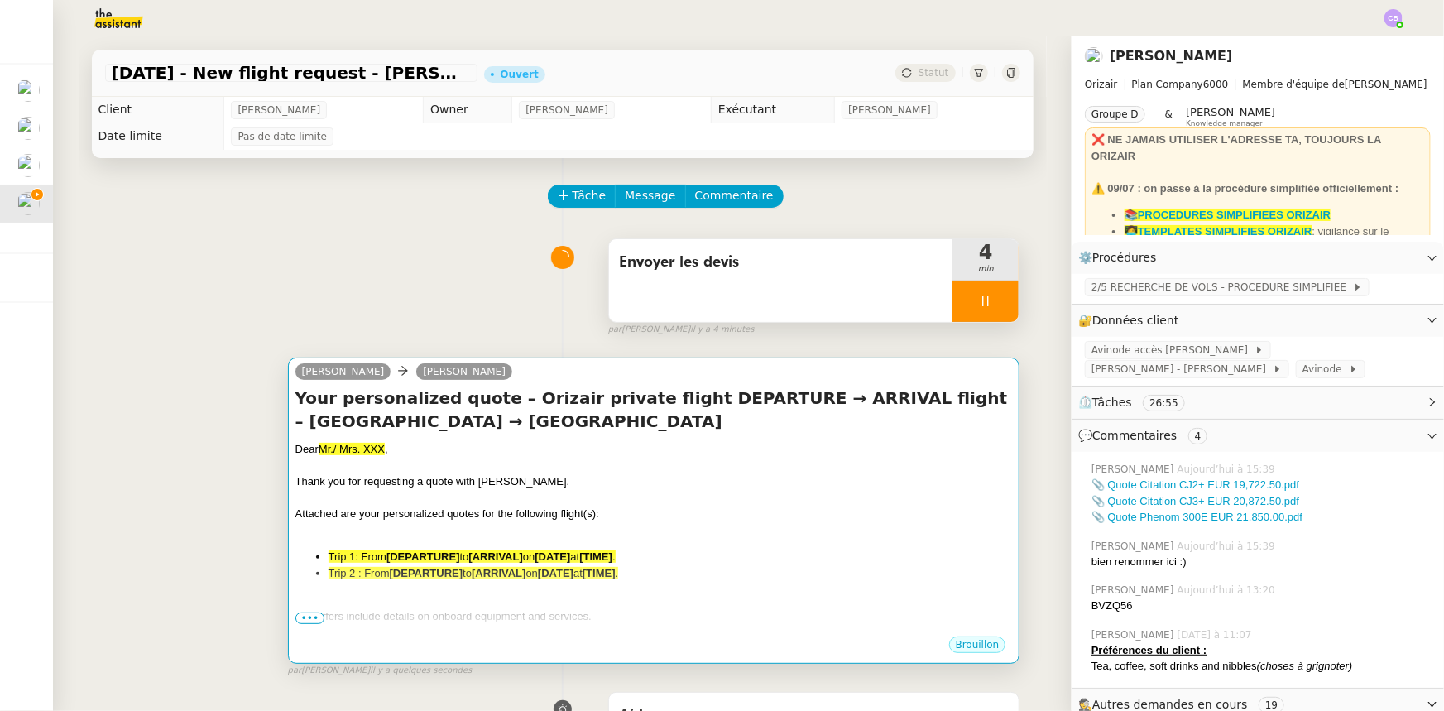
click at [573, 517] on span "Attached are your personalized quotes for the following flight(s):" at bounding box center [448, 513] width 304 height 12
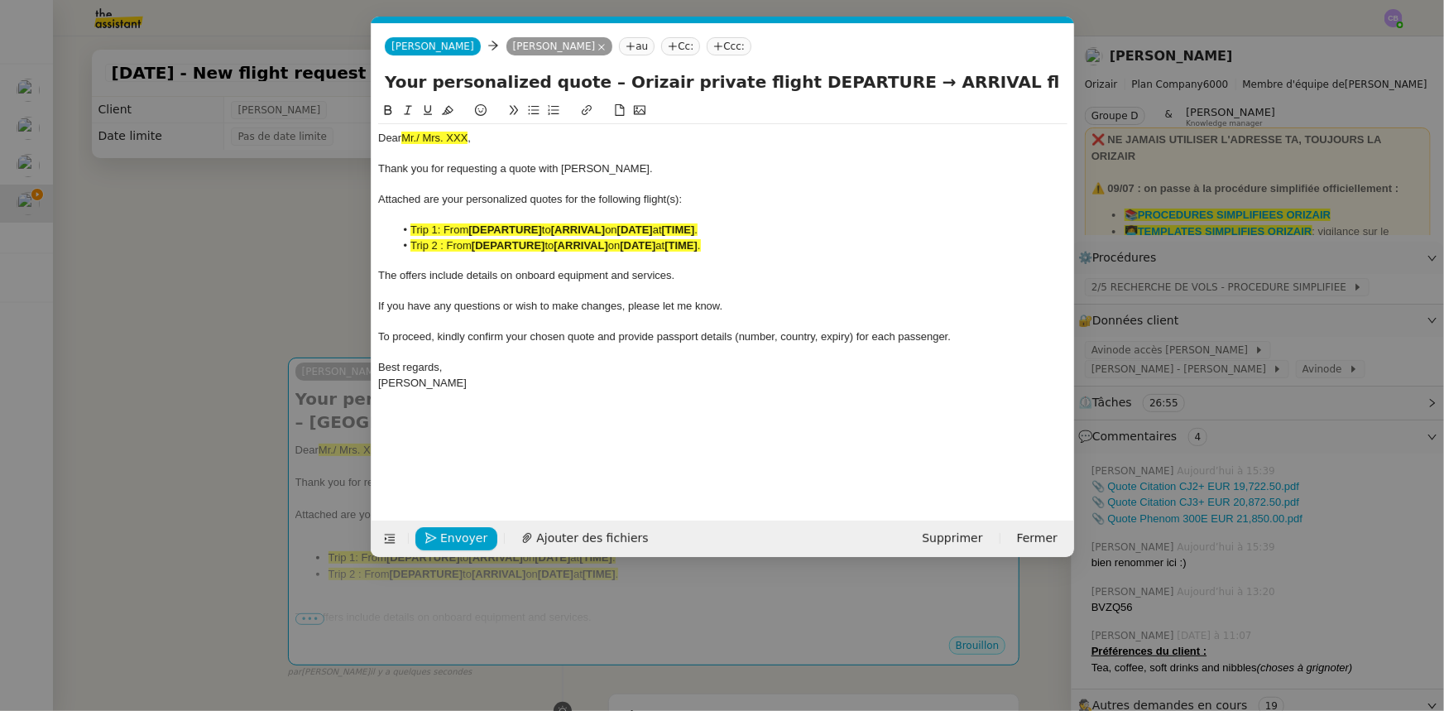
scroll to position [0, 97]
drag, startPoint x: 471, startPoint y: 137, endPoint x: 406, endPoint y: 137, distance: 65.4
click at [406, 137] on div "Dear Mr./ Mrs. XXX ," at bounding box center [723, 138] width 690 height 15
click at [447, 113] on icon at bounding box center [448, 110] width 12 height 12
click at [468, 135] on div "Dear Mr./ Mrs. XXX ," at bounding box center [723, 138] width 690 height 15
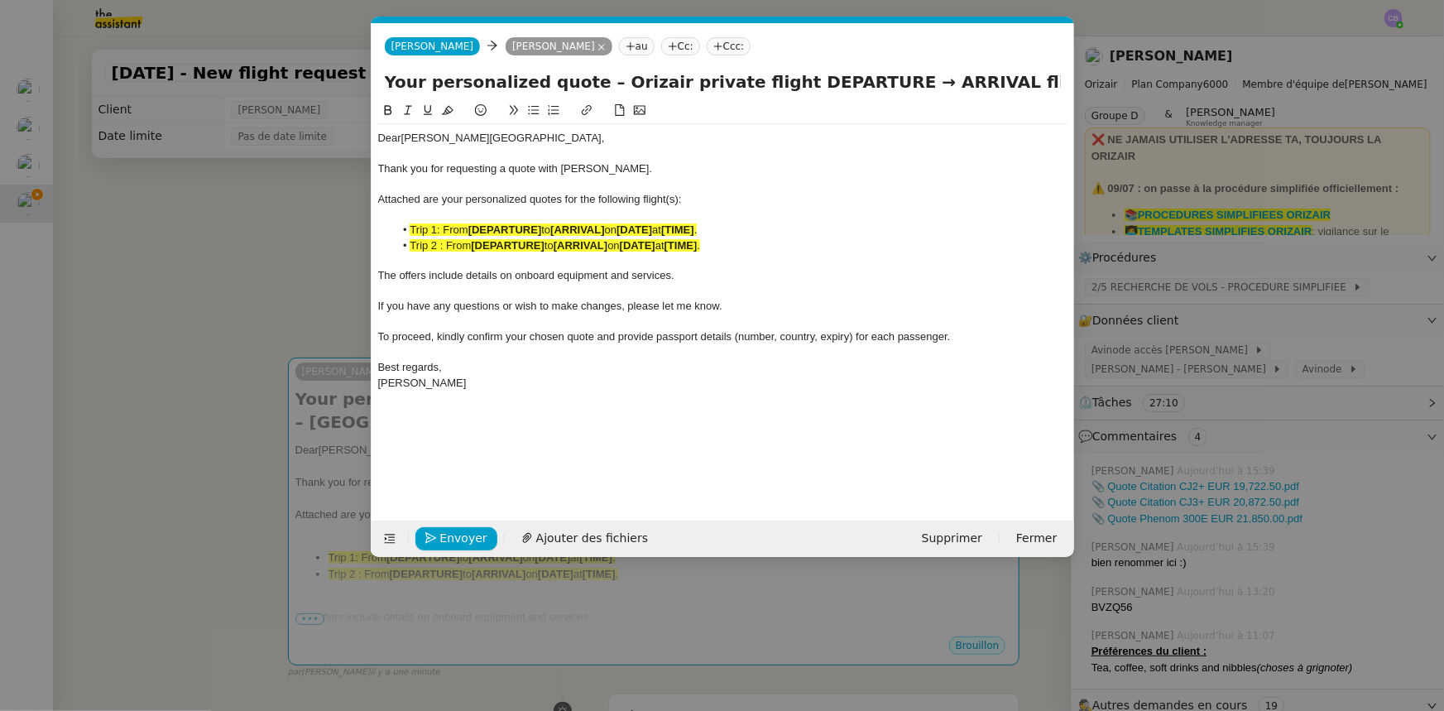
click at [678, 199] on span "Attached are your personalized quotes for the following flight(s):" at bounding box center [530, 199] width 304 height 12
drag, startPoint x: 729, startPoint y: 247, endPoint x: 394, endPoint y: 228, distance: 335.7
click at [394, 228] on ul "Trip 1: From [DEPARTURE] to [ARRIVAL] on [DATE] at [TIME] . Trip 2 : From [DEPA…" at bounding box center [723, 238] width 690 height 31
click at [446, 111] on icon at bounding box center [448, 110] width 12 height 12
click at [507, 285] on div at bounding box center [723, 291] width 690 height 15
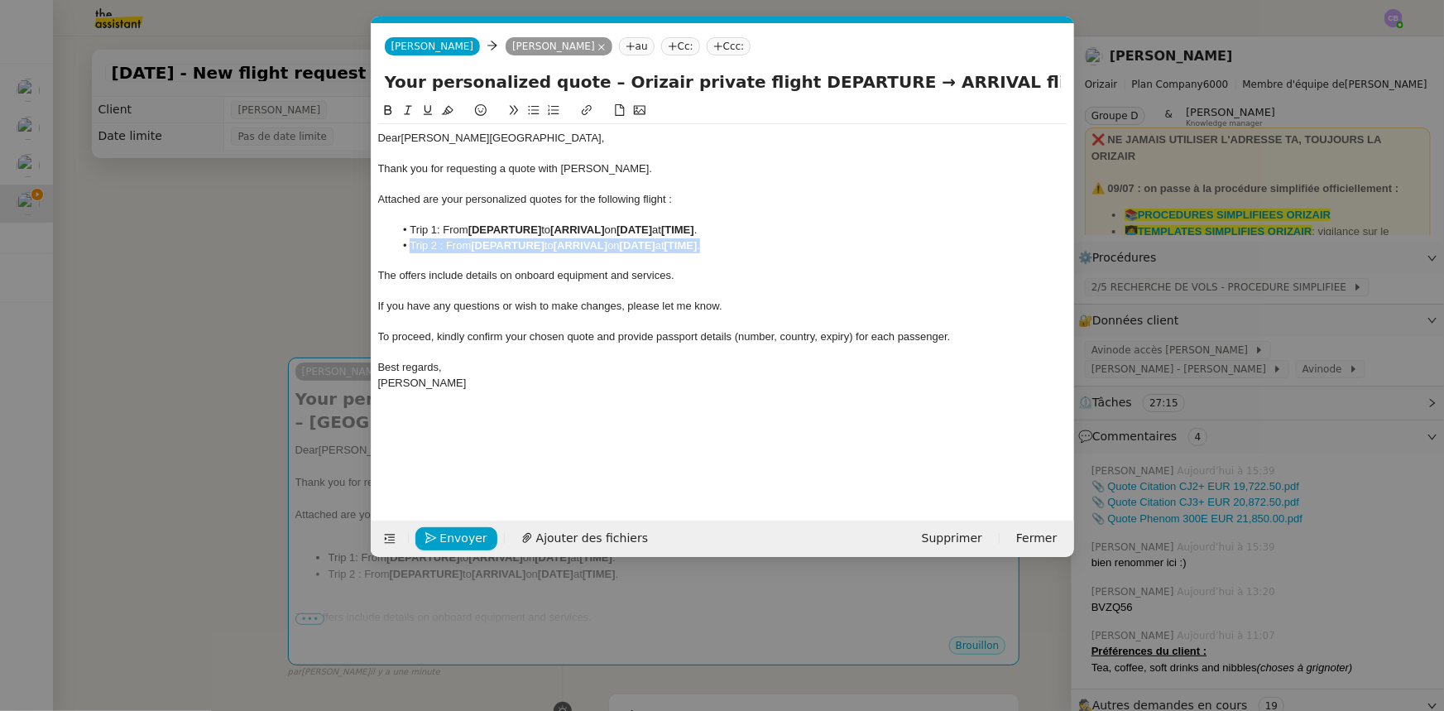
drag, startPoint x: 724, startPoint y: 248, endPoint x: 408, endPoint y: 244, distance: 316.2
click at [408, 244] on li "Trip 2 : From [DEPARTURE] to [ARRIVAL] on [DATE] at [TIME] ." at bounding box center [731, 245] width 674 height 15
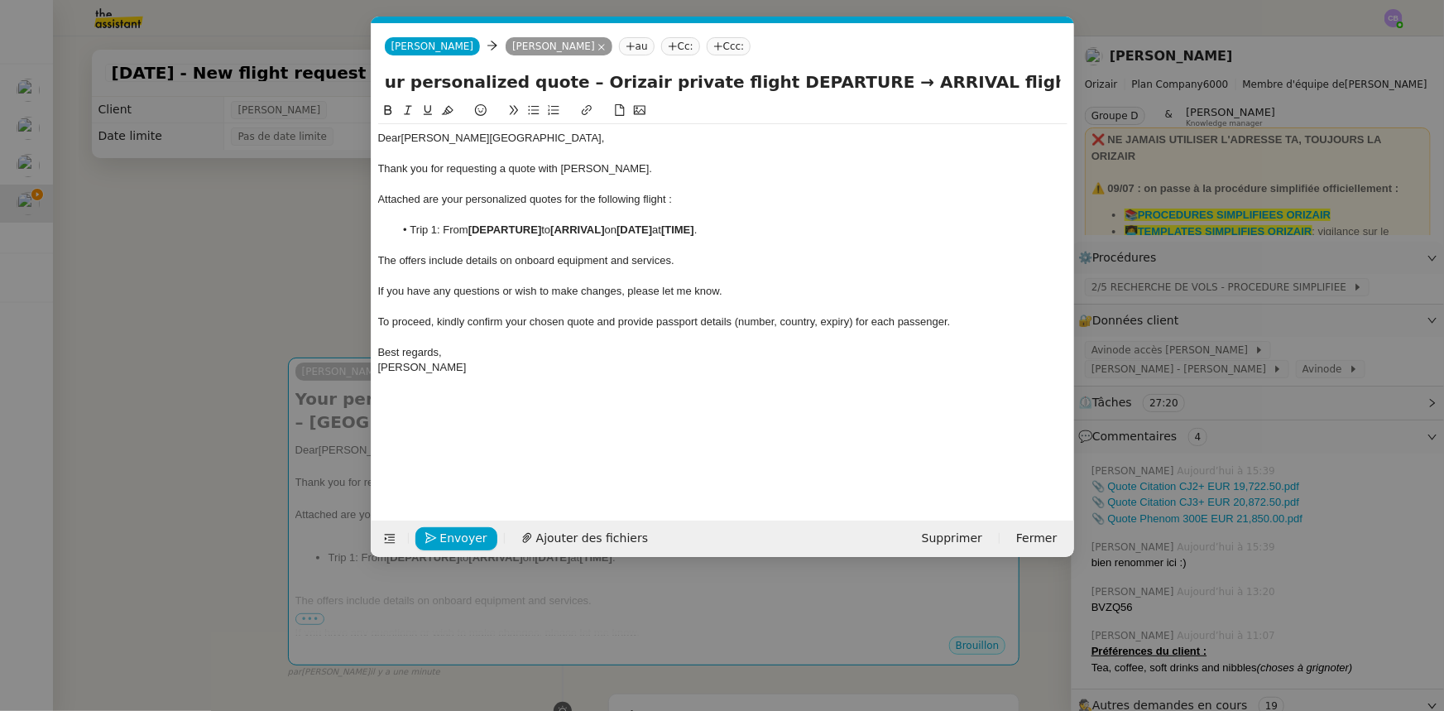
scroll to position [0, 170]
drag, startPoint x: 1006, startPoint y: 84, endPoint x: 940, endPoint y: 83, distance: 65.4
click at [940, 83] on input "Your personalized quote – Orizair private flight DEPARTURE → ARRIVAL flight – […" at bounding box center [723, 82] width 676 height 25
drag, startPoint x: 784, startPoint y: 81, endPoint x: 696, endPoint y: 80, distance: 87.7
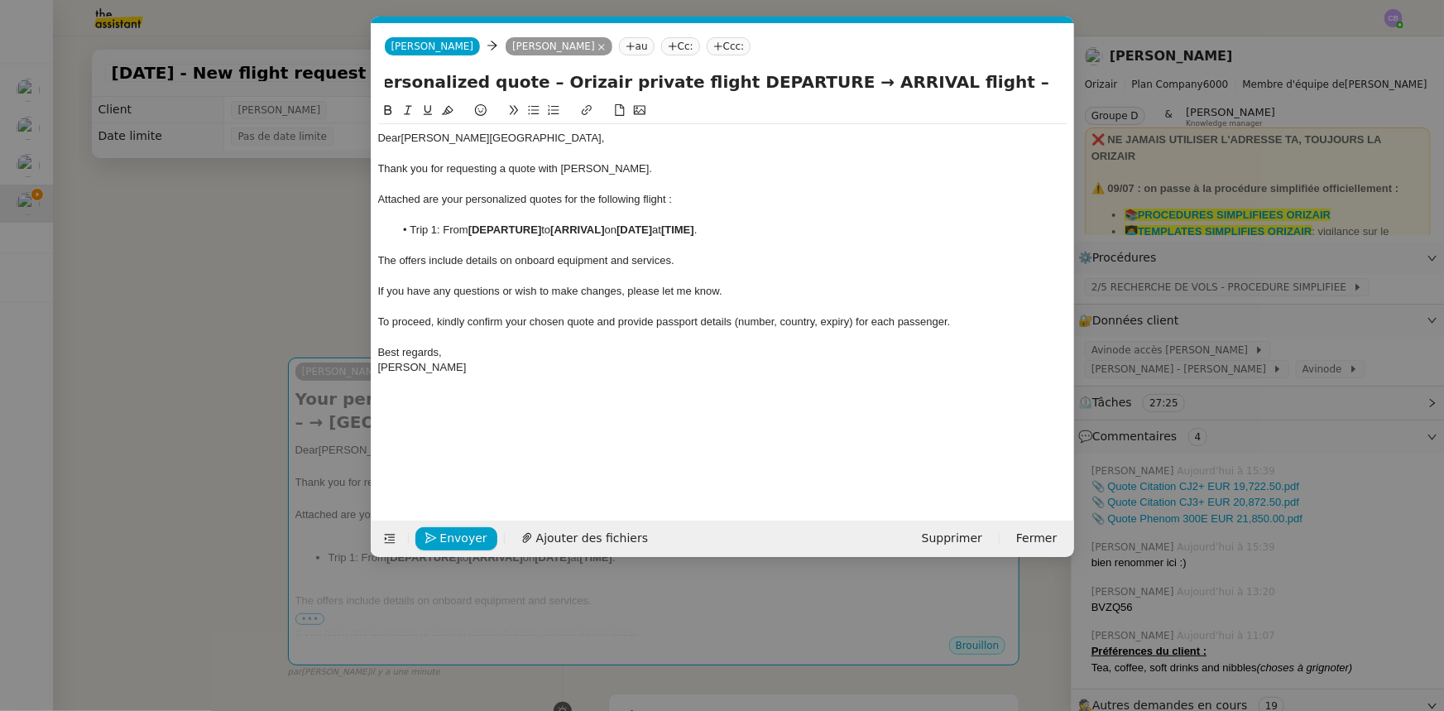
click at [696, 80] on input "Your personalized quote – Orizair private flight DEPARTURE → ARRIVAL flight – →…" at bounding box center [723, 82] width 676 height 25
paste input "London Luton"
drag, startPoint x: 545, startPoint y: 228, endPoint x: 472, endPoint y: 228, distance: 72.8
click at [472, 228] on li "Trip 1: From [DEPARTURE] to [ARRIVAL] on [DATE] at [TIME] ." at bounding box center [731, 230] width 674 height 15
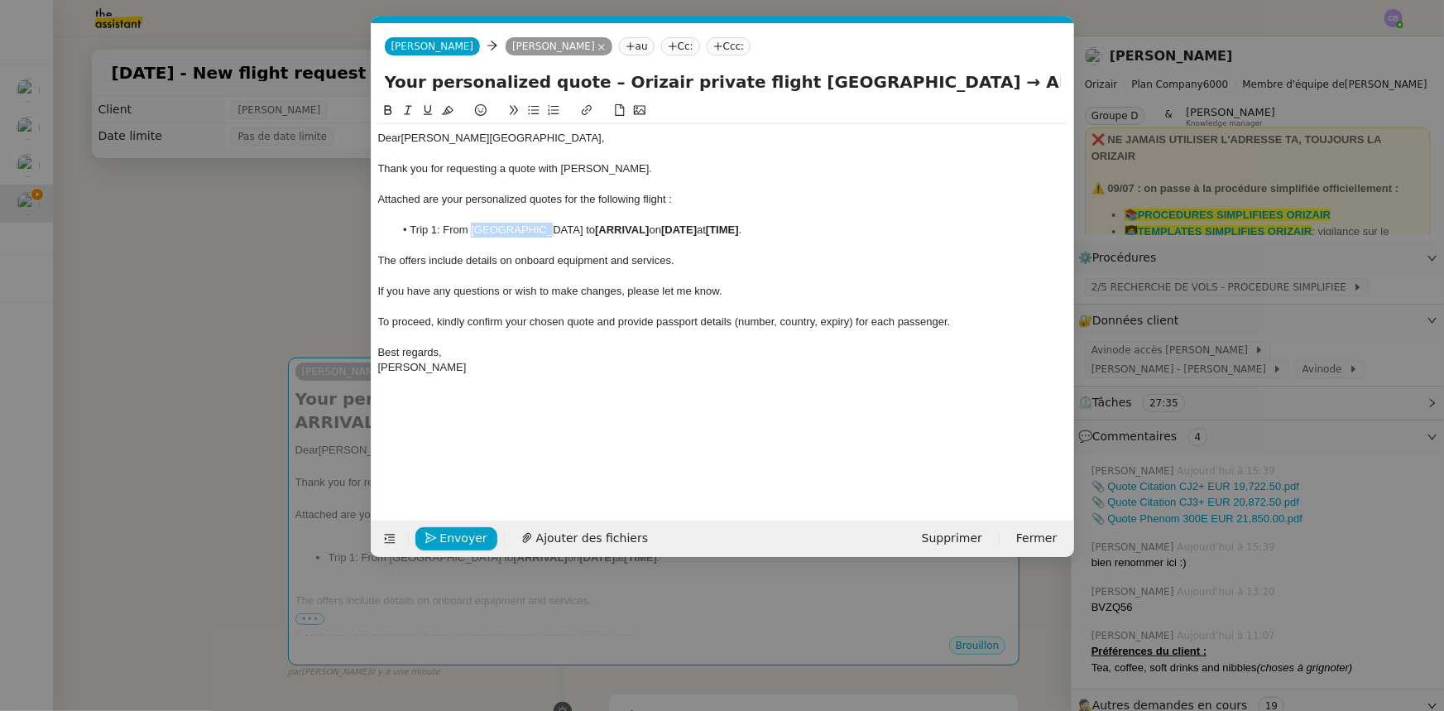
drag, startPoint x: 538, startPoint y: 232, endPoint x: 472, endPoint y: 226, distance: 66.5
click at [472, 226] on li "Trip 1: From [GEOGRAPHIC_DATA] to [ARRIVAL] on [DATE] at [TIME] ." at bounding box center [731, 230] width 674 height 15
click at [387, 111] on icon at bounding box center [387, 110] width 7 height 10
drag, startPoint x: 1044, startPoint y: 79, endPoint x: 1066, endPoint y: 83, distance: 22.6
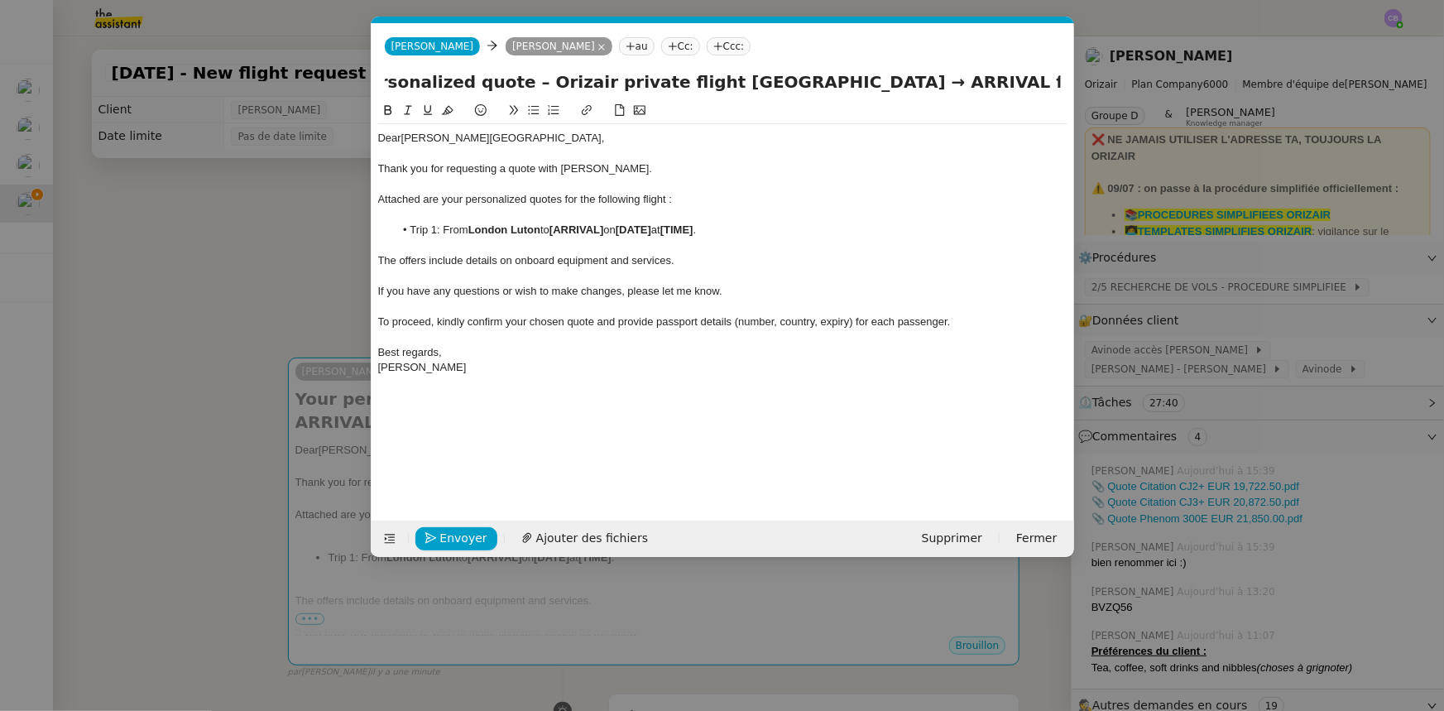
click at [1066, 83] on div "Your personalized quote – Orizair private flight [GEOGRAPHIC_DATA] → ARRIVAL fl…" at bounding box center [723, 85] width 703 height 31
drag, startPoint x: 954, startPoint y: 84, endPoint x: 891, endPoint y: 81, distance: 63.8
click at [891, 81] on input "Your personalized quote – Orizair private flight [GEOGRAPHIC_DATA] → ARRIVAL fl…" at bounding box center [723, 82] width 676 height 25
paste input "[GEOGRAPHIC_DATA]"
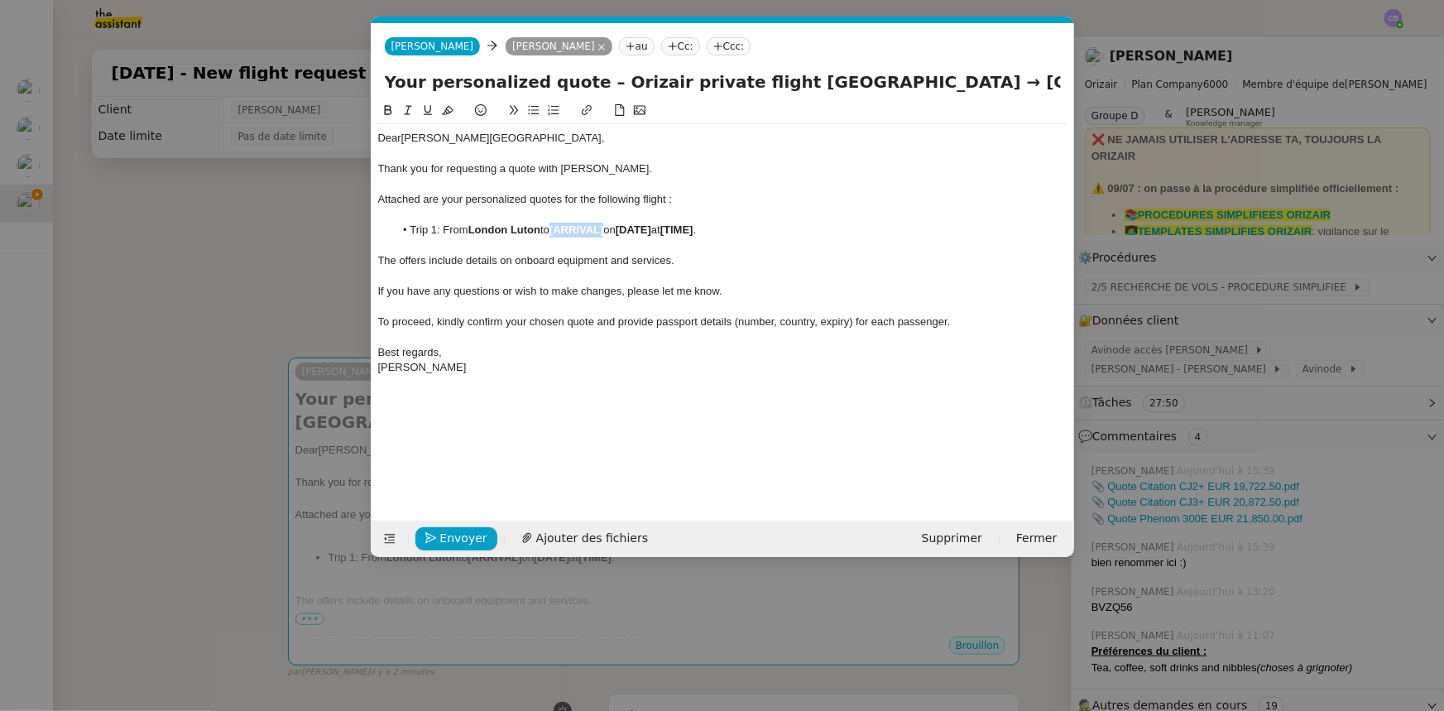
drag, startPoint x: 612, startPoint y: 232, endPoint x: 559, endPoint y: 231, distance: 53.0
click at [559, 231] on strong "[ARRIVAL]" at bounding box center [577, 229] width 54 height 12
drag, startPoint x: 559, startPoint y: 228, endPoint x: 613, endPoint y: 230, distance: 54.7
click at [613, 230] on li "Trip 1: From [GEOGRAPHIC_DATA] to [GEOGRAPHIC_DATA] on [DATE] at [TIME] ." at bounding box center [731, 230] width 674 height 15
click at [387, 108] on icon at bounding box center [388, 110] width 12 height 12
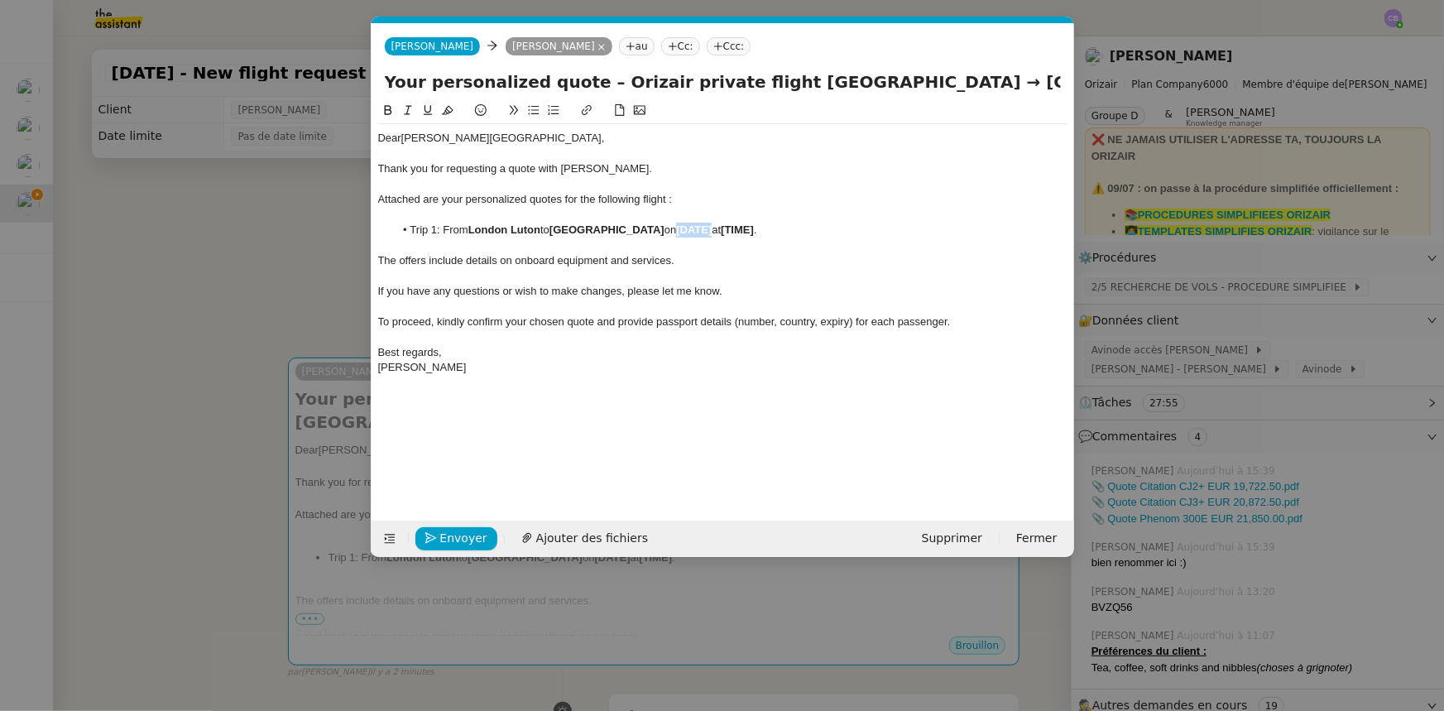
drag, startPoint x: 673, startPoint y: 228, endPoint x: 638, endPoint y: 231, distance: 34.9
click at [676, 231] on strong "[DATE]" at bounding box center [694, 229] width 36 height 12
drag, startPoint x: 781, startPoint y: 228, endPoint x: 748, endPoint y: 229, distance: 32.3
click at [748, 229] on li "Trip 1: From [GEOGRAPHIC_DATA] to [GEOGRAPHIC_DATA] on [DATE] 11:13." at bounding box center [731, 230] width 674 height 15
click at [385, 115] on icon at bounding box center [387, 110] width 7 height 10
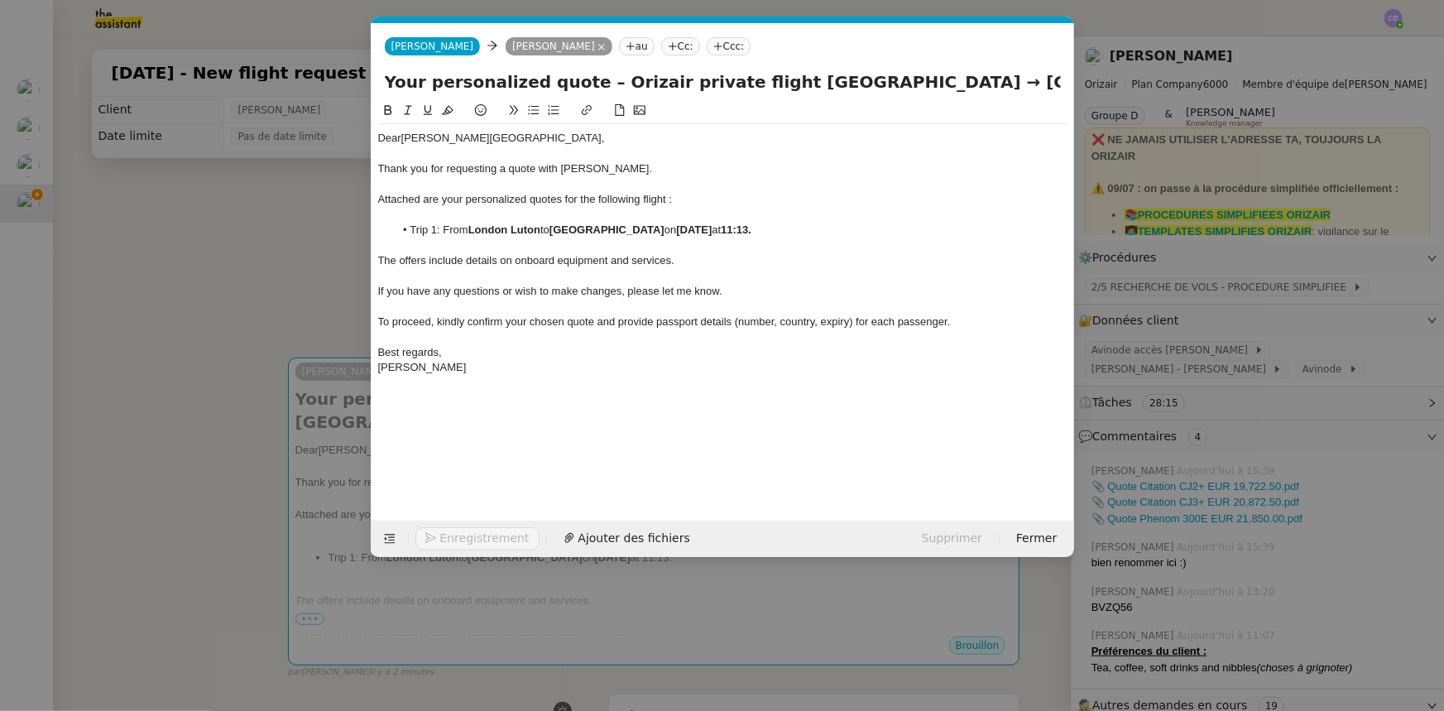
click at [443, 224] on li "Trip 1: From [GEOGRAPHIC_DATA] to [GEOGRAPHIC_DATA] on [DATE] 11:13." at bounding box center [731, 230] width 674 height 15
drag, startPoint x: 1032, startPoint y: 82, endPoint x: 1110, endPoint y: 83, distance: 77.8
click at [1110, 83] on nz-modal-container "orizair envoi Service ✈️ Orizair - Envoi devis client (EN) Dans le cadre de la …" at bounding box center [722, 355] width 1444 height 711
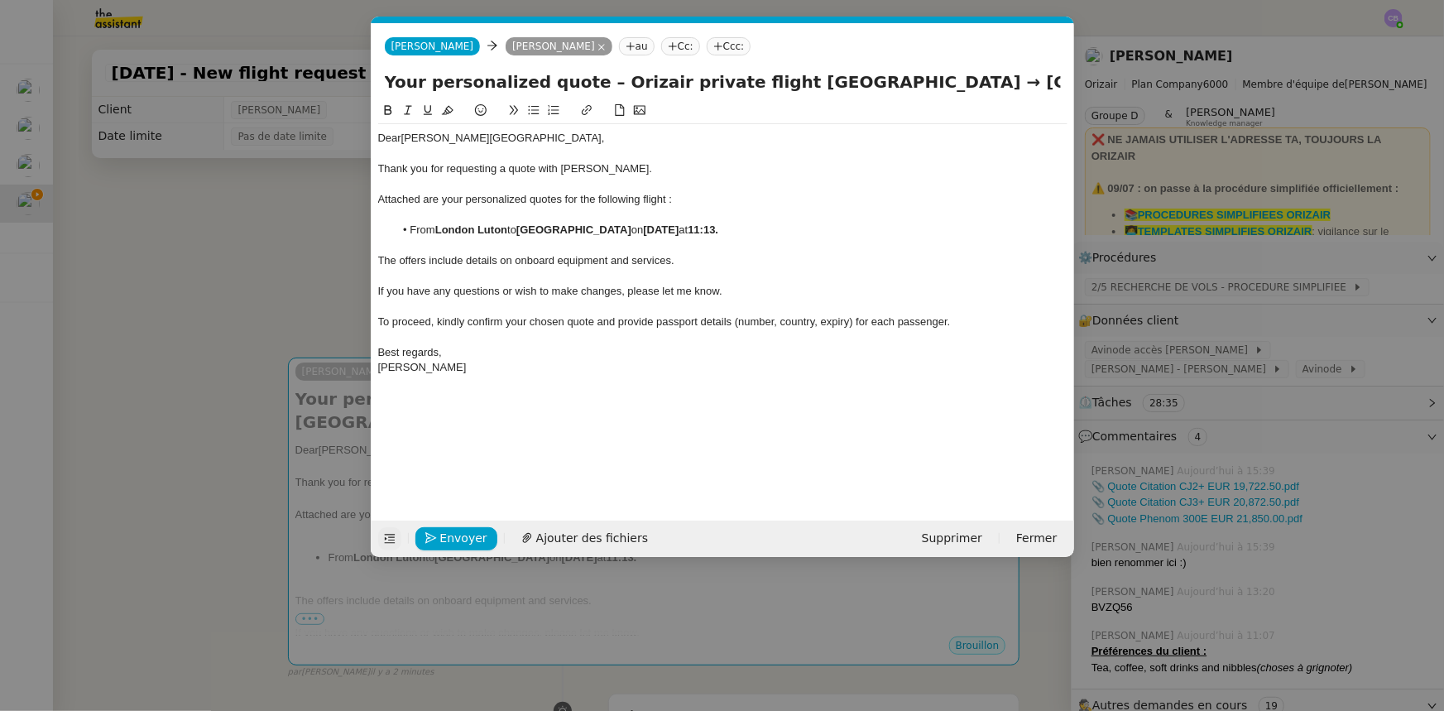
type input "Your personalized quote – Orizair private flight [GEOGRAPHIC_DATA] → [GEOGRAPHI…"
click at [389, 537] on icon at bounding box center [389, 539] width 11 height 9
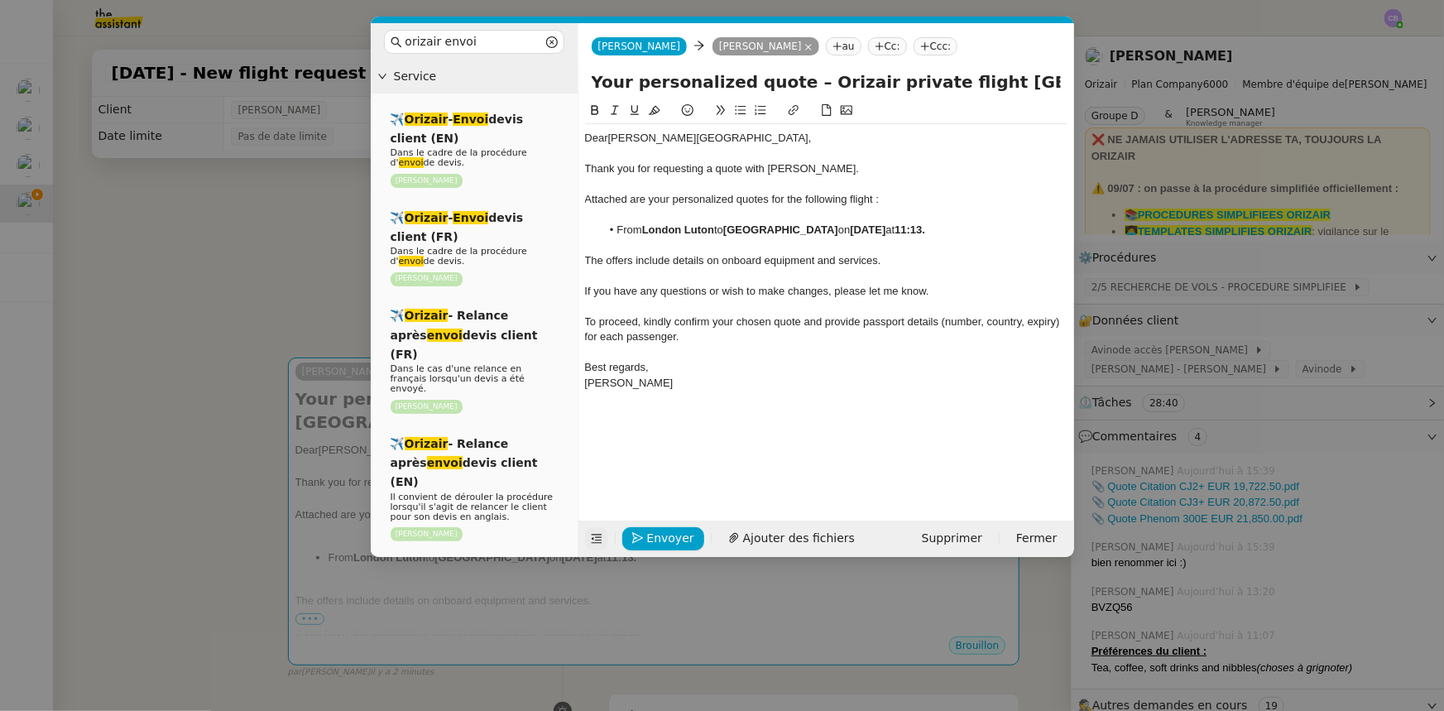
click at [711, 258] on span "The offers include details on onboard equipment and services." at bounding box center [733, 260] width 296 height 12
click at [594, 539] on icon at bounding box center [597, 539] width 12 height 12
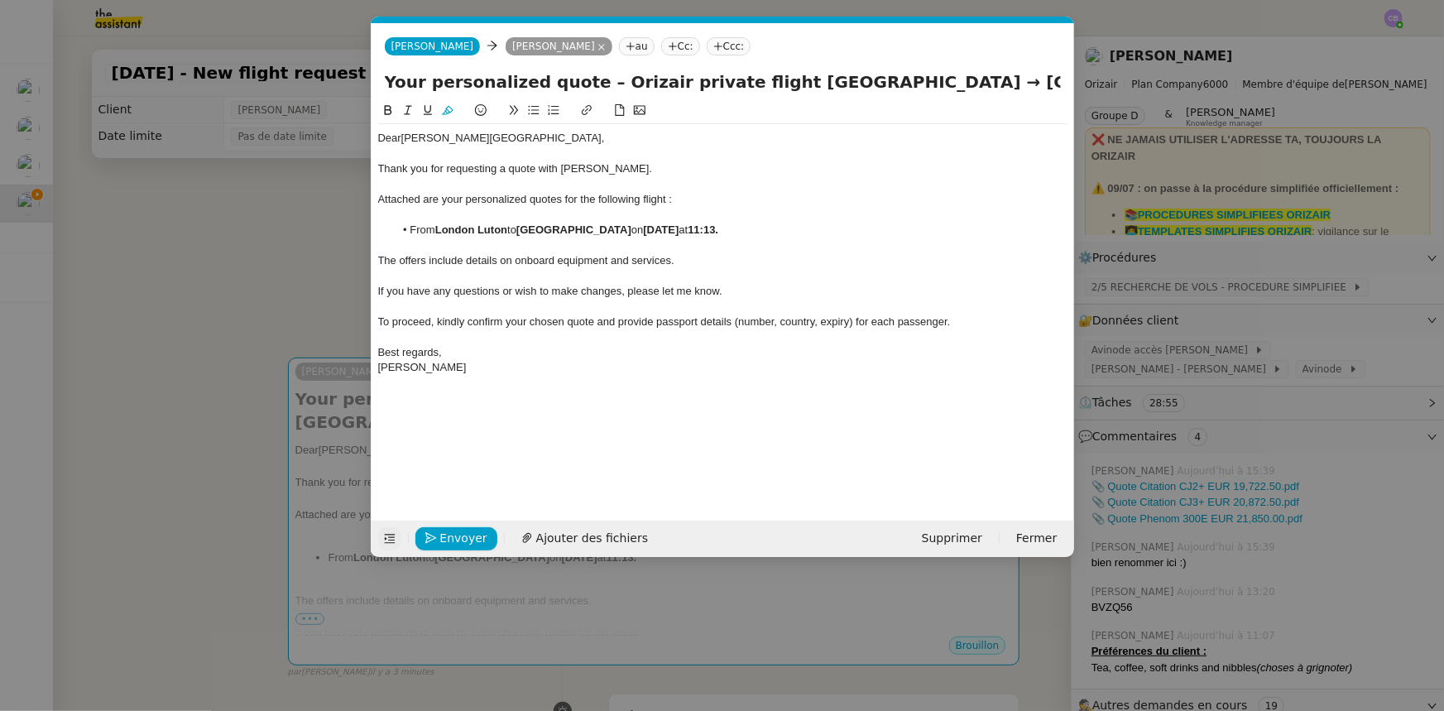
click at [744, 277] on div at bounding box center [723, 275] width 690 height 15
click at [598, 537] on span "Ajouter des fichiers" at bounding box center [592, 538] width 112 height 19
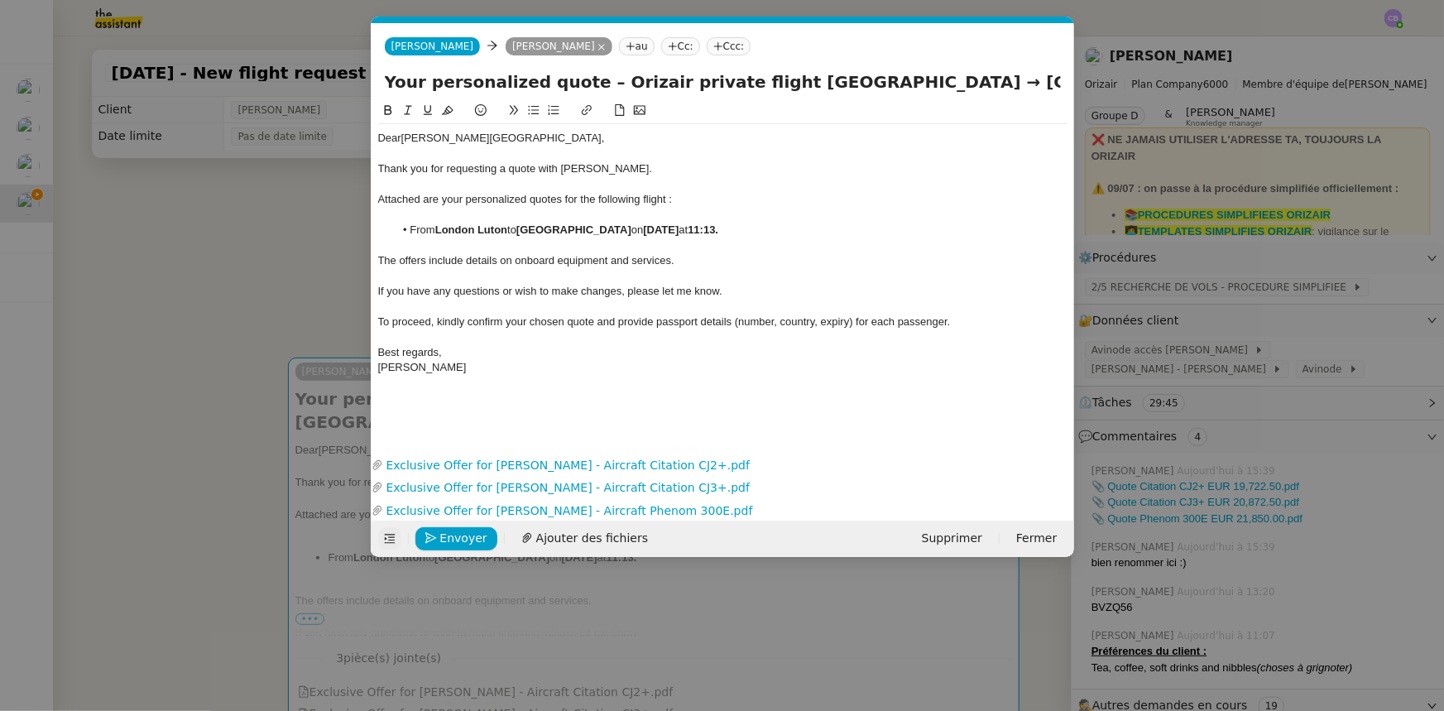
click at [269, 254] on nz-modal-container "orizair envoi Service ✈️ Orizair - Envoi devis client (EN) Dans le cadre de la …" at bounding box center [722, 355] width 1444 height 711
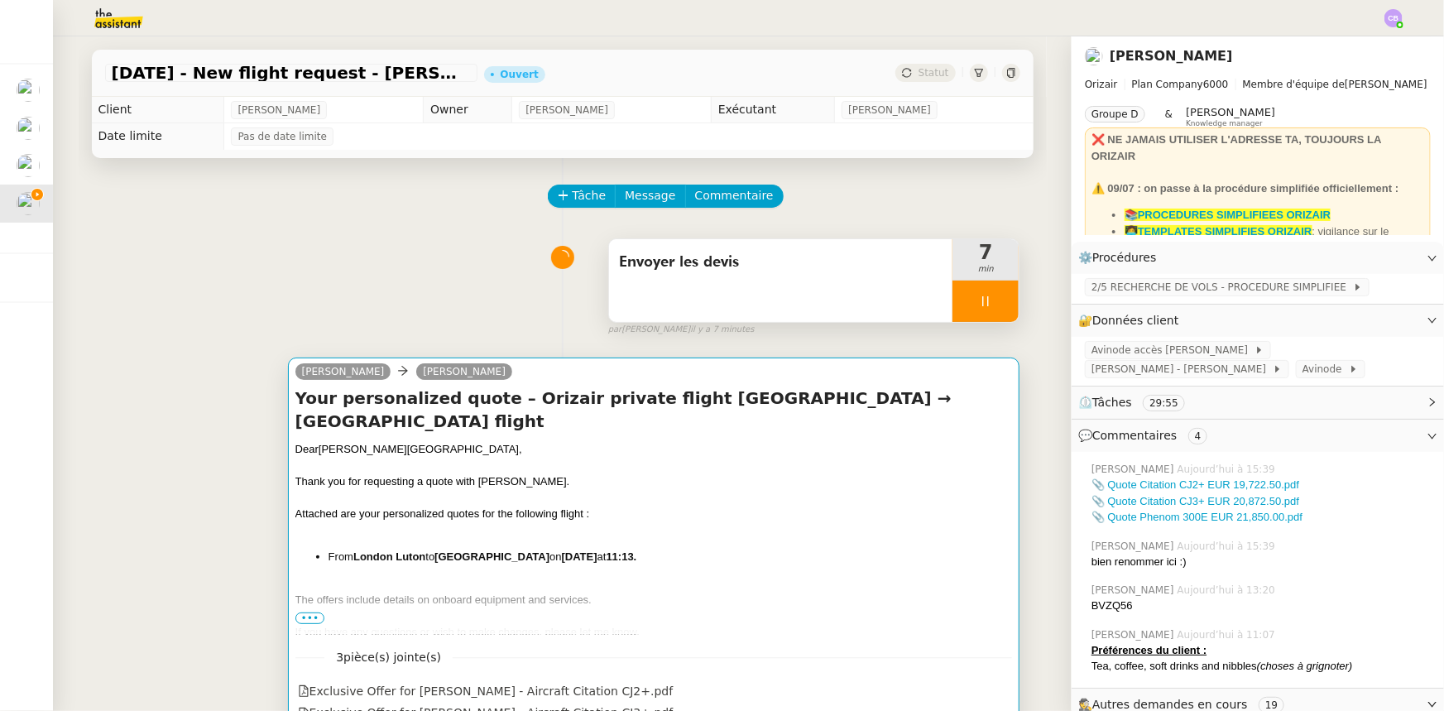
click at [693, 519] on div "Dear [PERSON_NAME] , Thank you for requesting a quote with [PERSON_NAME]. Attac…" at bounding box center [655, 581] width 718 height 280
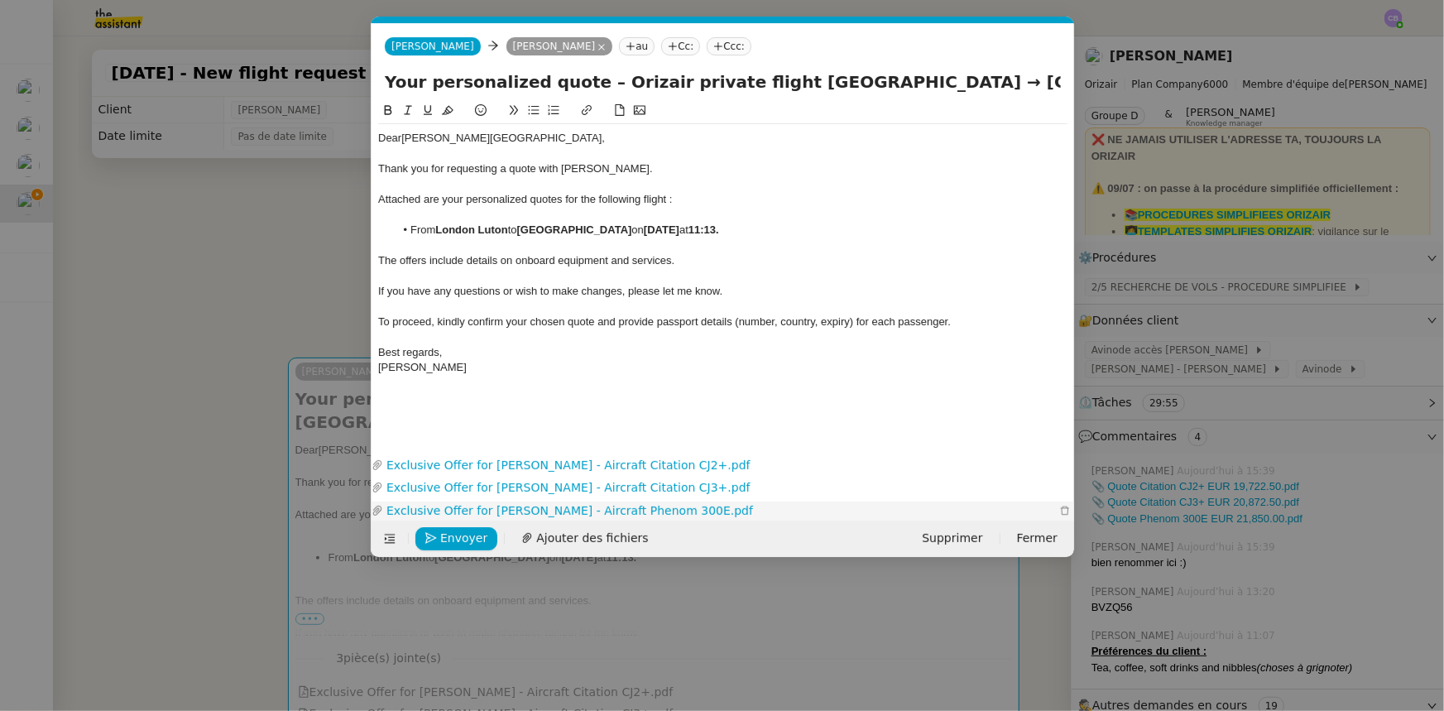
scroll to position [0, 97]
click at [473, 536] on span "Envoyer" at bounding box center [463, 538] width 47 height 19
click at [473, 536] on span "Confirmer l'envoi" at bounding box center [489, 538] width 99 height 19
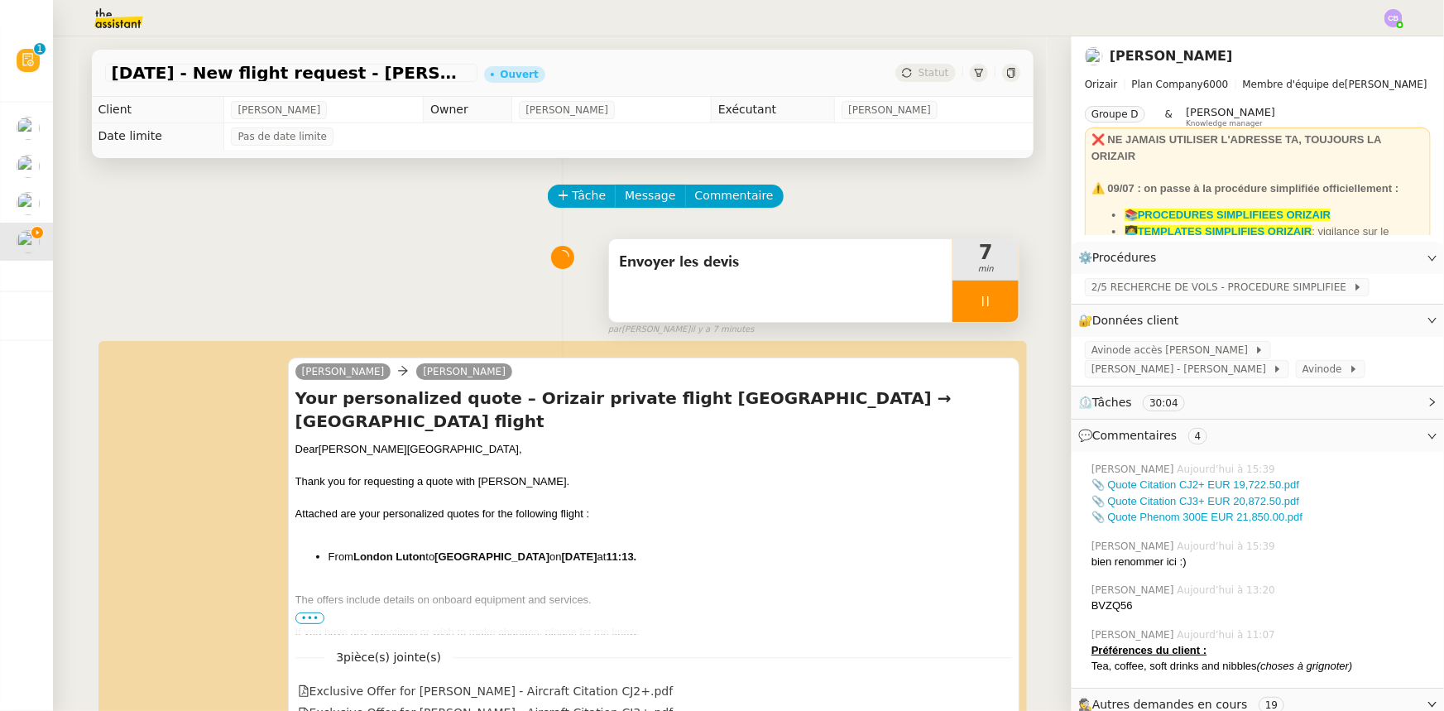
click at [953, 300] on div at bounding box center [986, 301] width 66 height 41
click at [986, 316] on button at bounding box center [1002, 301] width 33 height 41
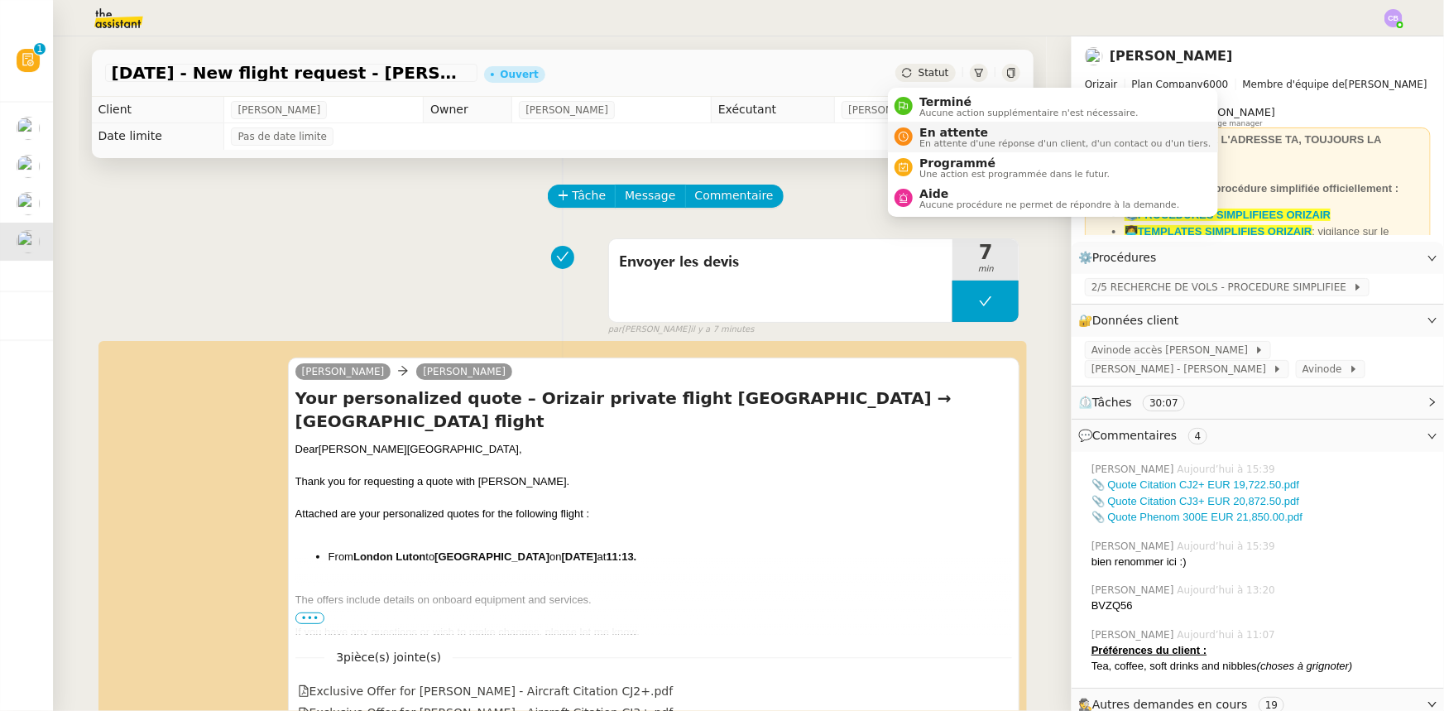
click at [947, 134] on span "En attente" at bounding box center [1065, 132] width 291 height 13
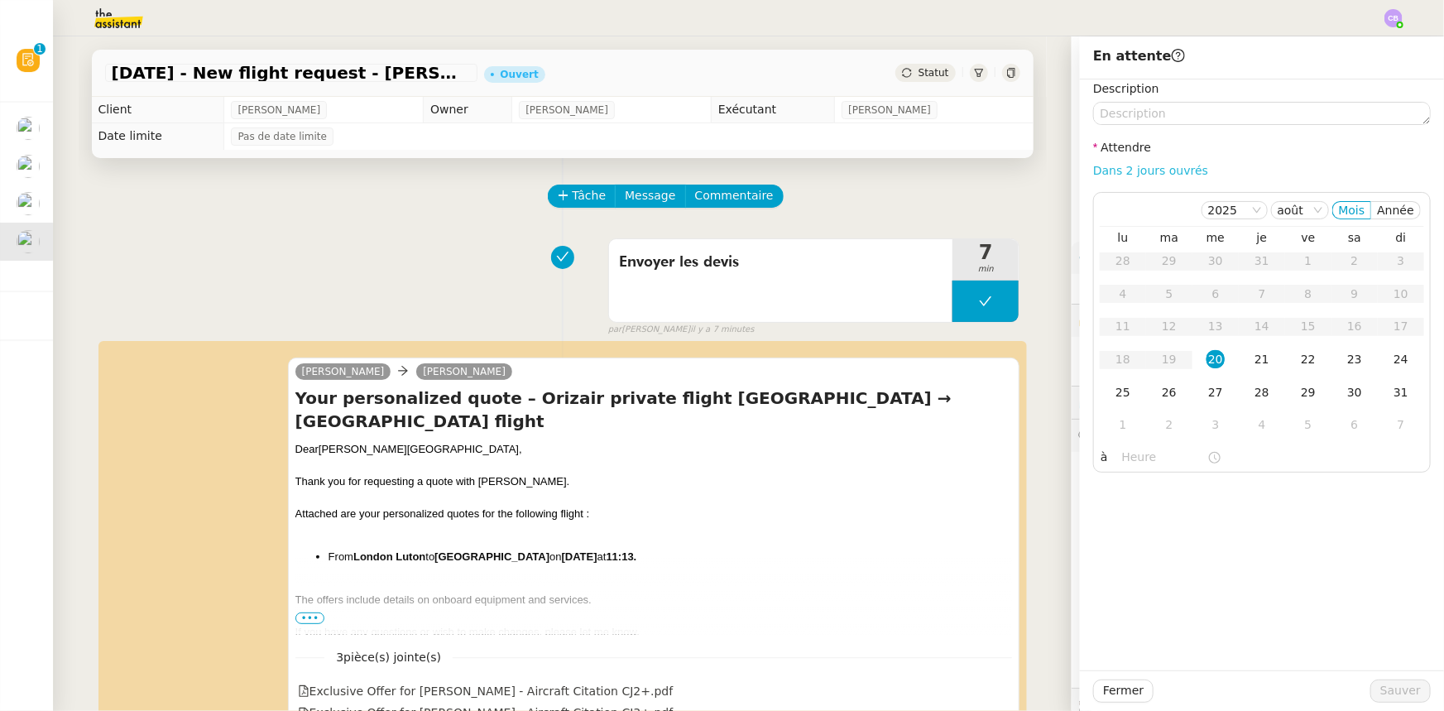
click at [1134, 172] on link "Dans 2 jours ouvrés" at bounding box center [1150, 170] width 115 height 13
click at [1253, 358] on div "21" at bounding box center [1262, 359] width 18 height 18
click at [1122, 458] on input "07:00" at bounding box center [1164, 457] width 85 height 19
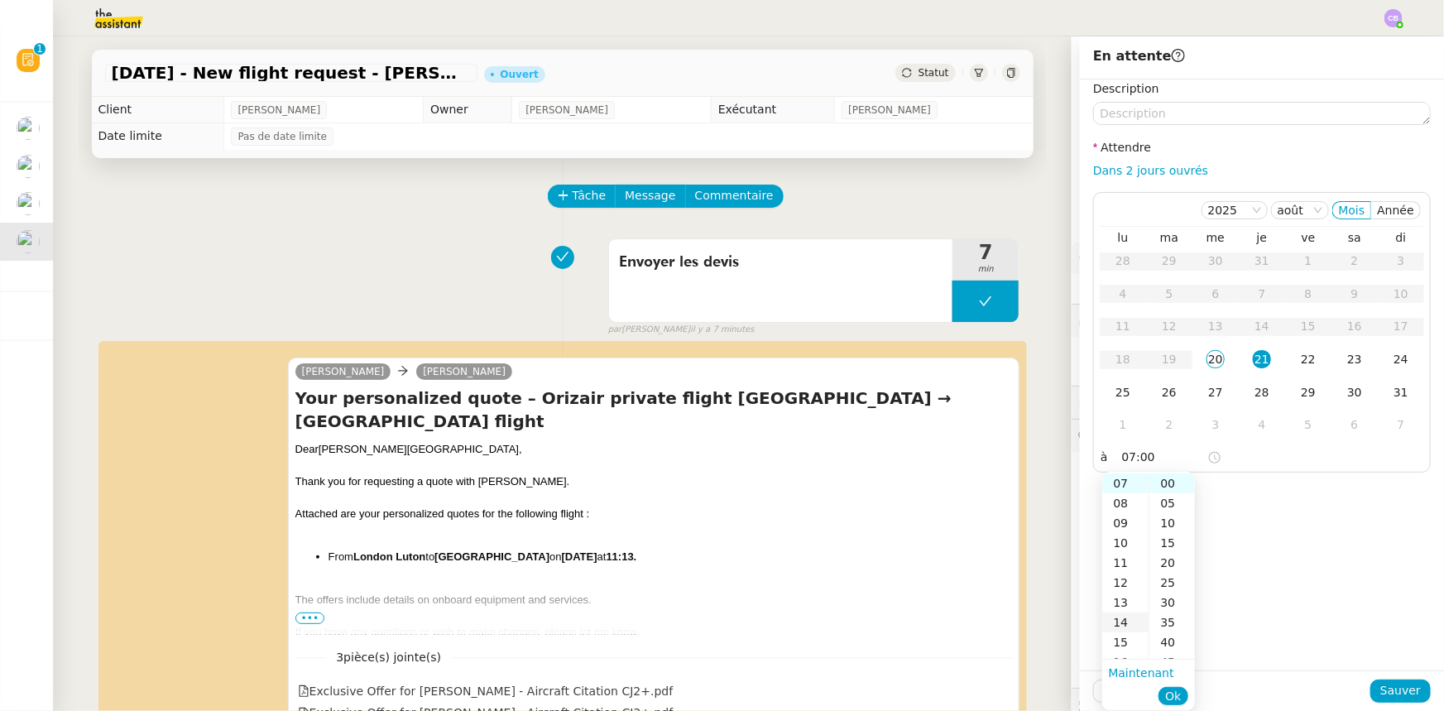
click at [1123, 621] on div "14" at bounding box center [1126, 623] width 46 height 20
type input "14:00"
click at [1168, 482] on div "00" at bounding box center [1173, 483] width 46 height 20
click at [1173, 698] on span "Ok" at bounding box center [1173, 696] width 16 height 17
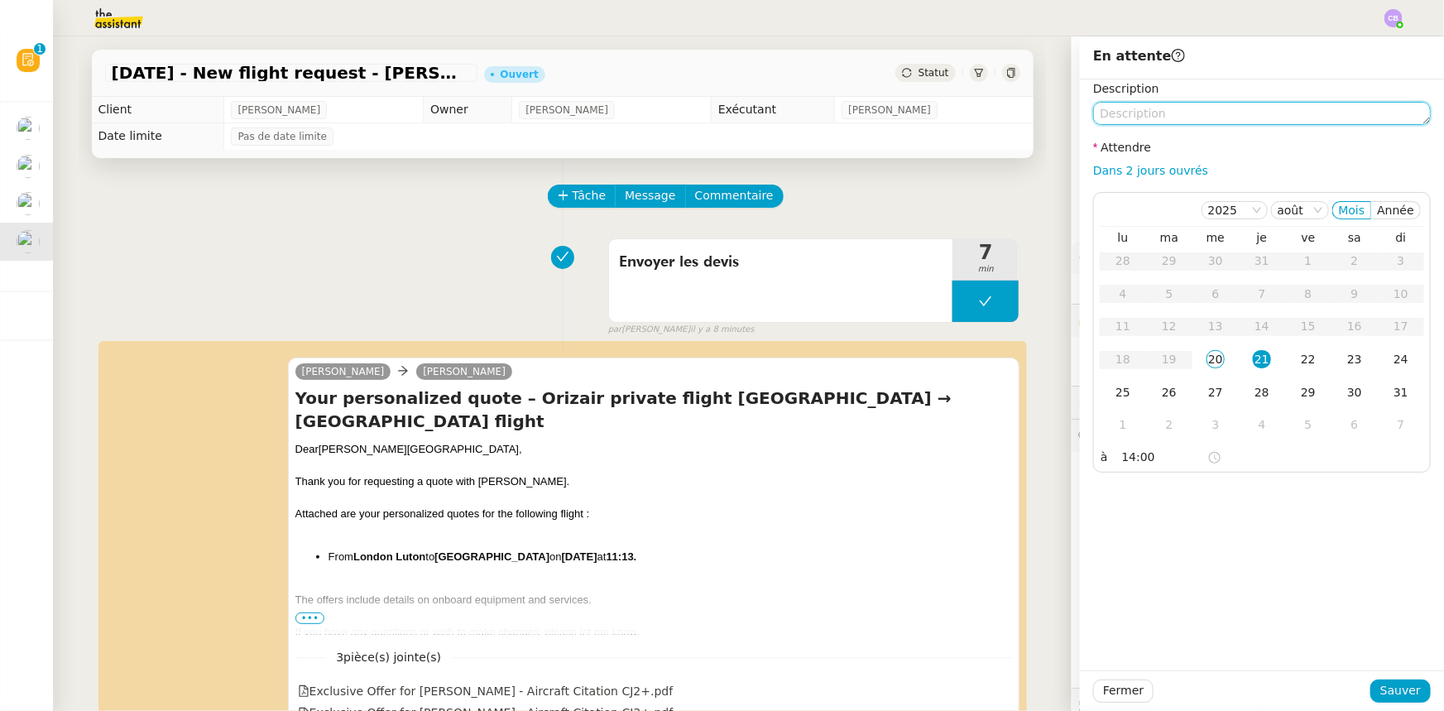
click at [1154, 108] on textarea at bounding box center [1262, 113] width 338 height 23
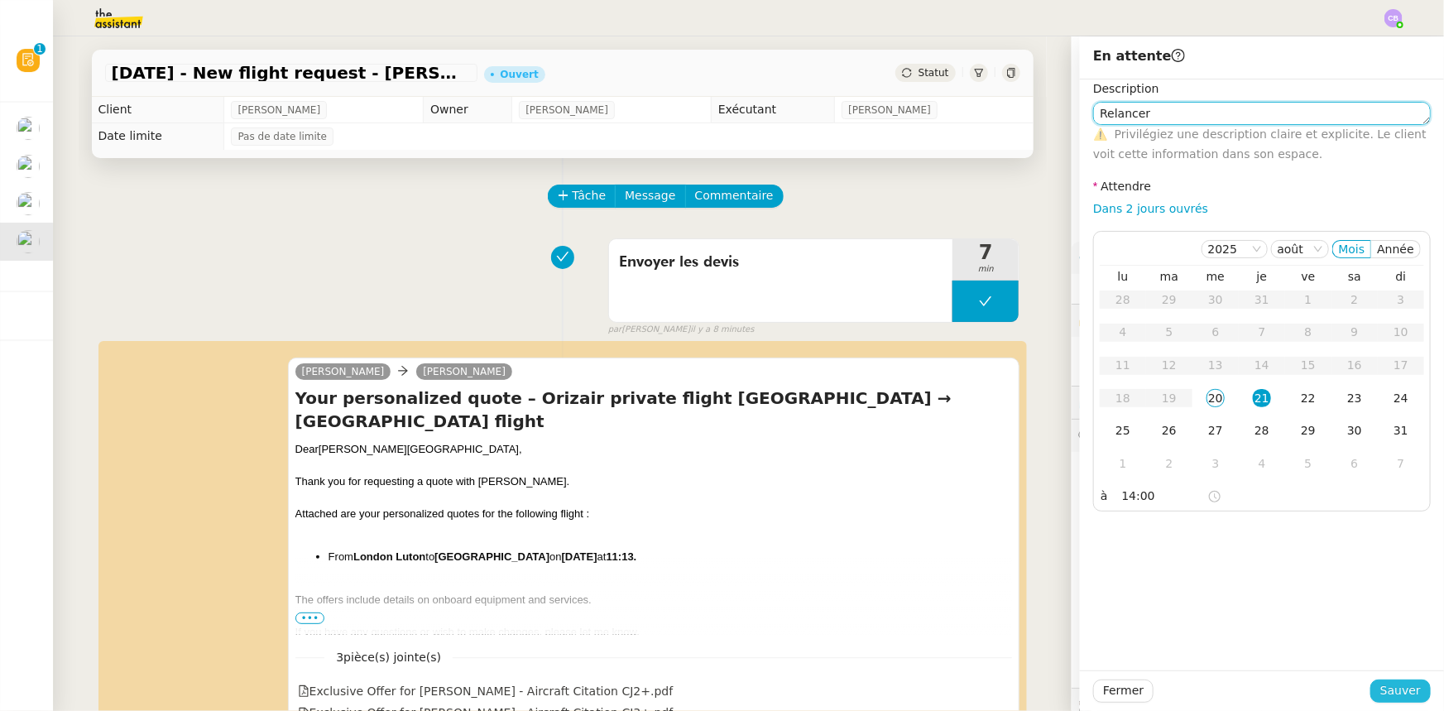
type textarea "Relancer"
click at [1398, 690] on span "Sauver" at bounding box center [1401, 690] width 41 height 19
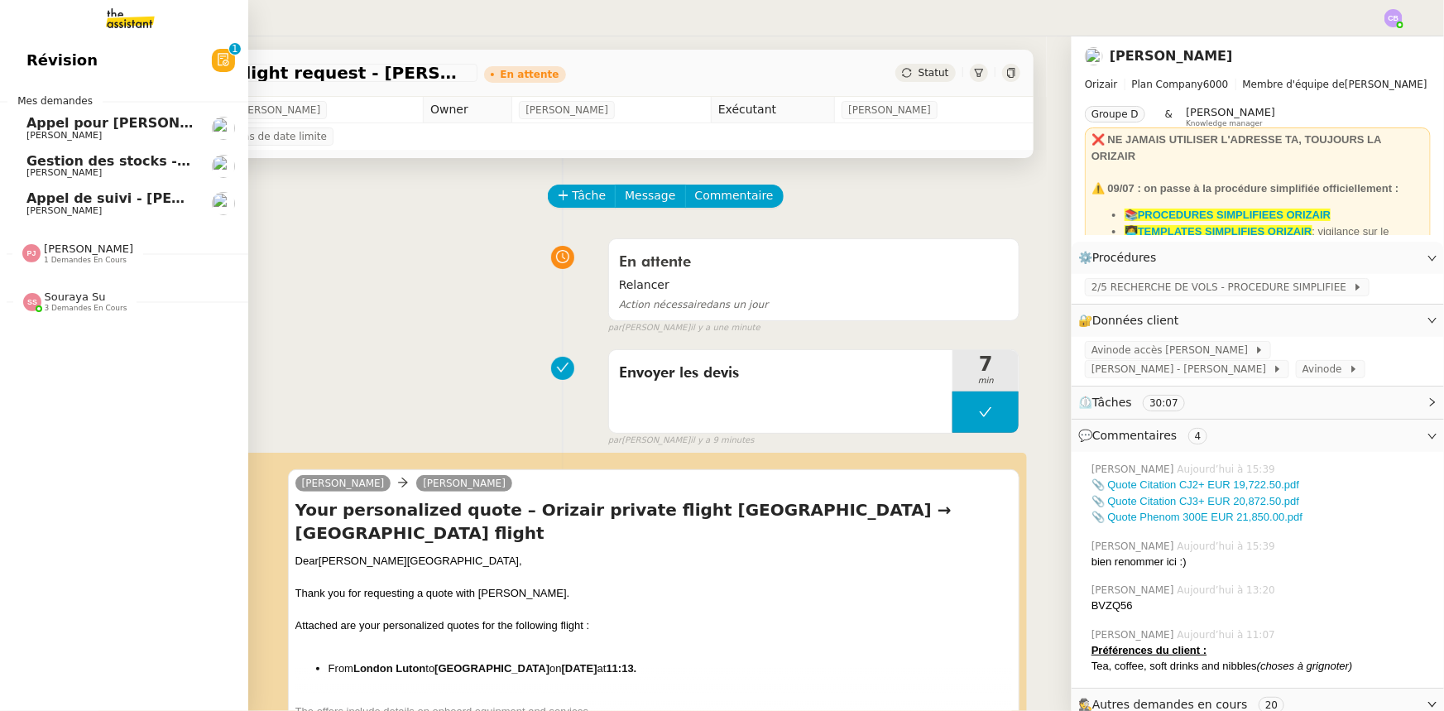
click at [87, 296] on span "Souraya Su" at bounding box center [75, 297] width 61 height 12
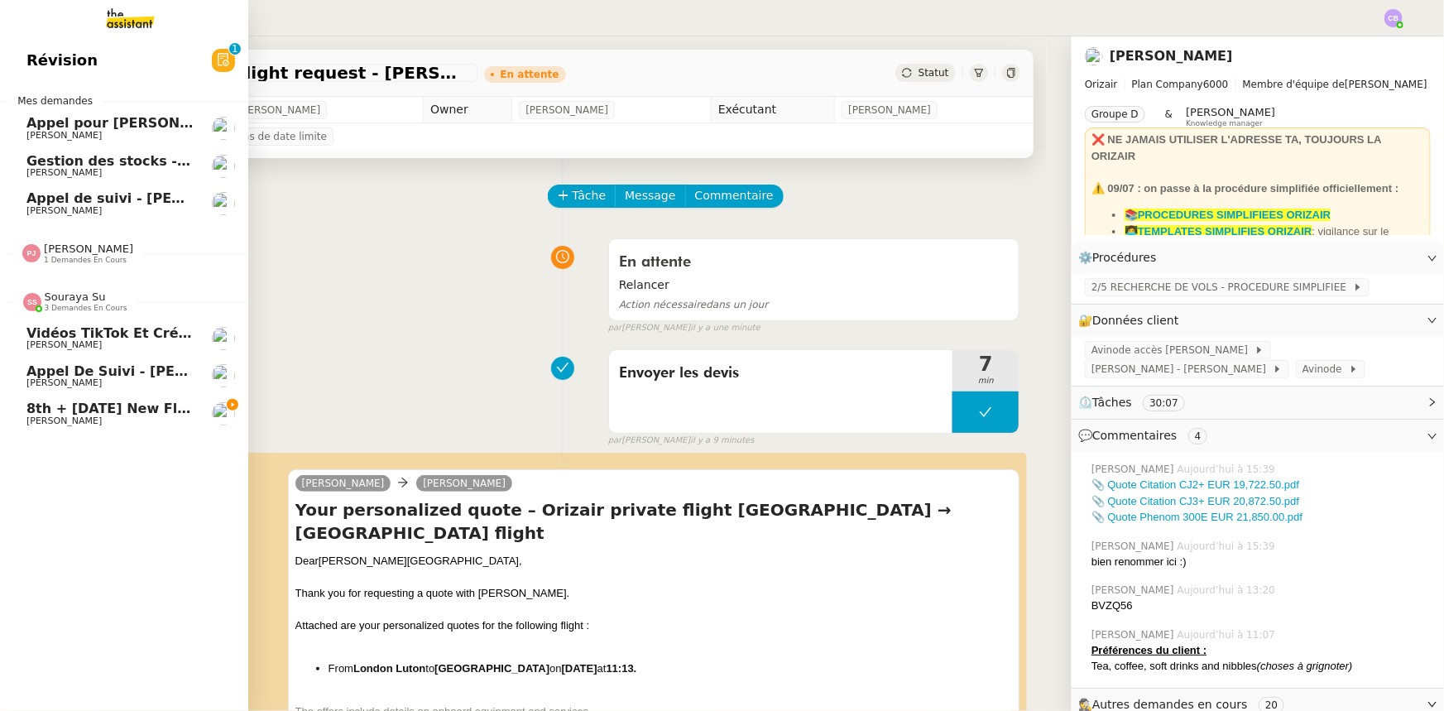
click at [87, 296] on span "Souraya Su" at bounding box center [75, 297] width 61 height 12
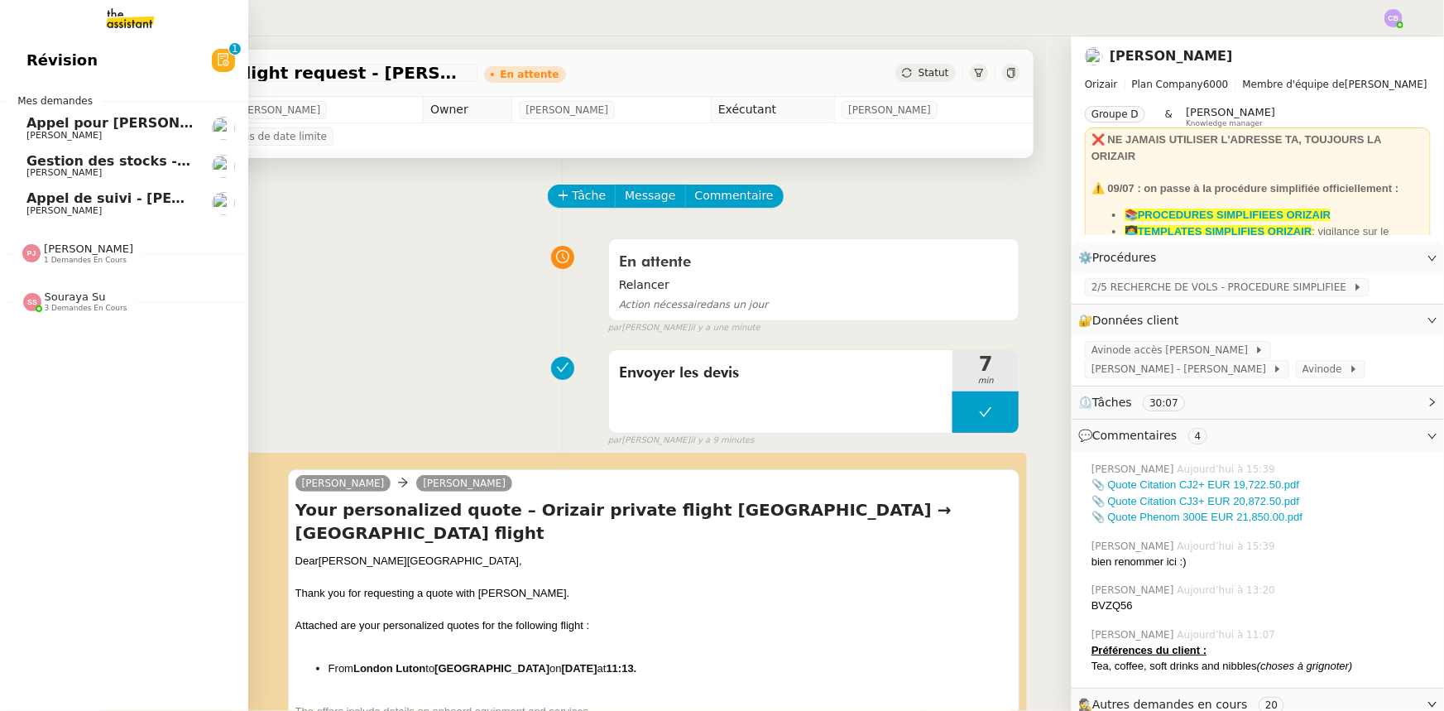
click at [41, 161] on span "Gestion des stocks - août 2025" at bounding box center [141, 161] width 231 height 16
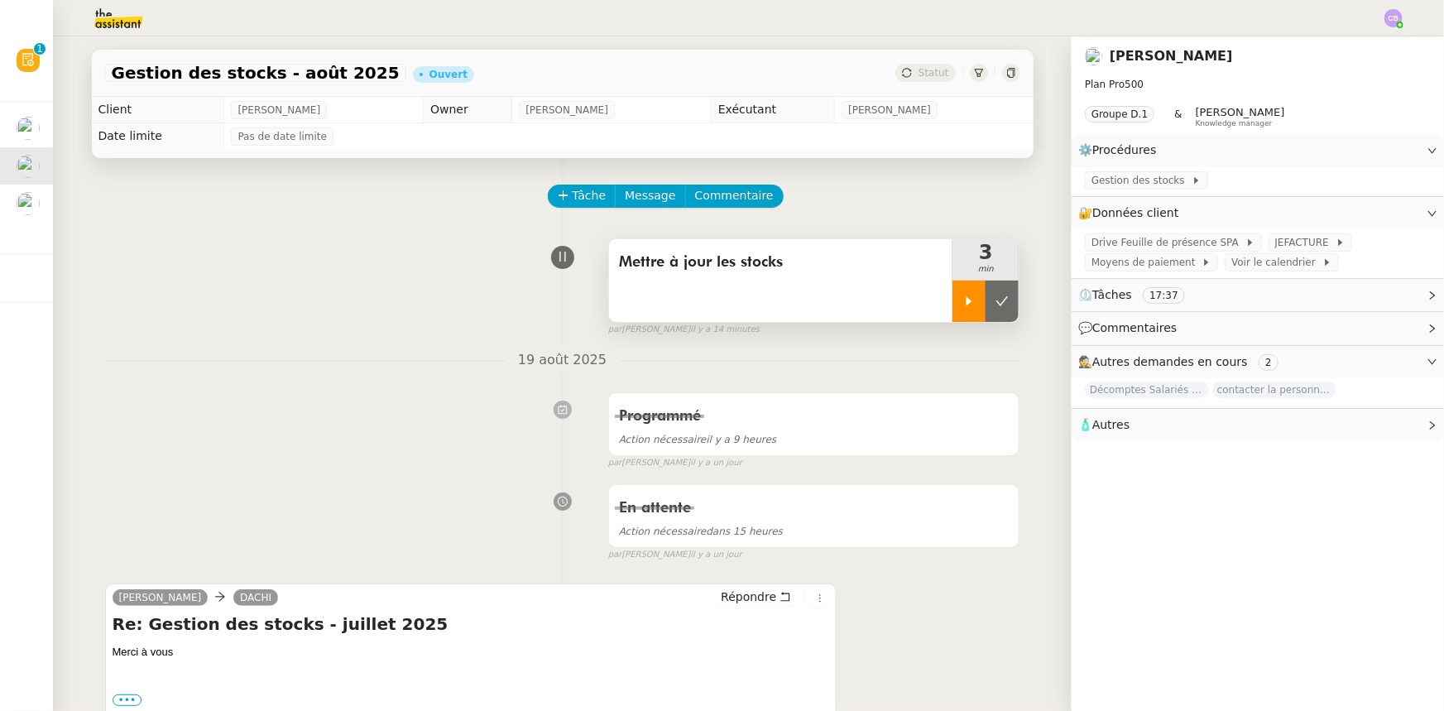
click at [963, 306] on icon at bounding box center [969, 301] width 13 height 13
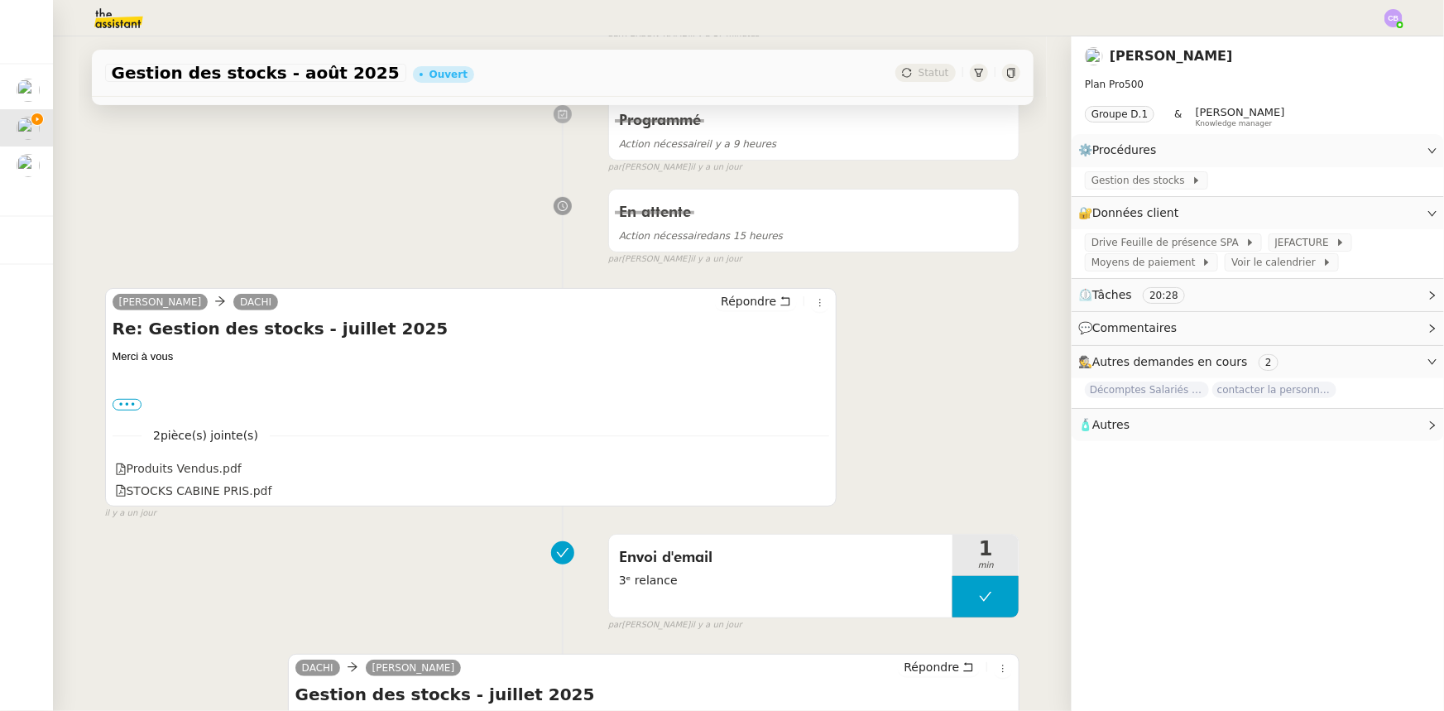
scroll to position [300, 0]
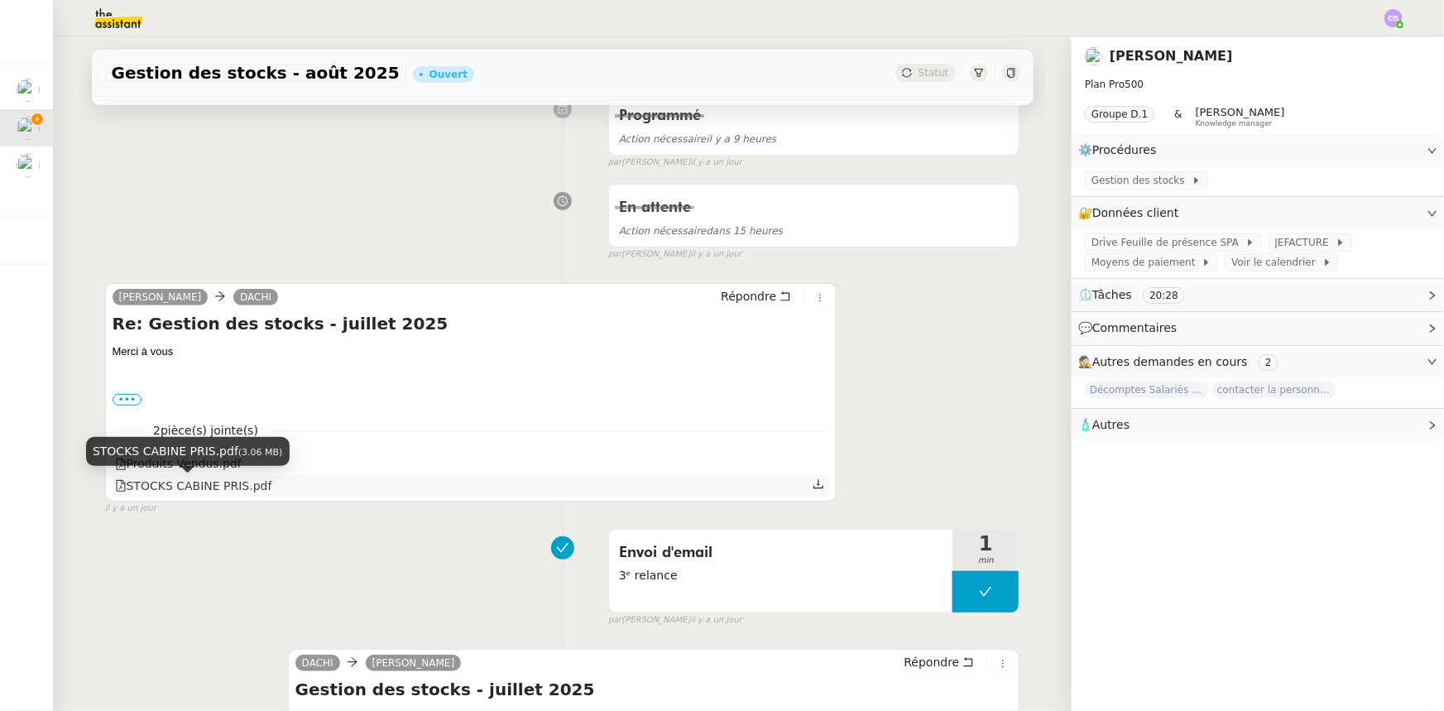
click at [197, 488] on div "STOCKS CABINE PRIS.pdf" at bounding box center [193, 486] width 157 height 19
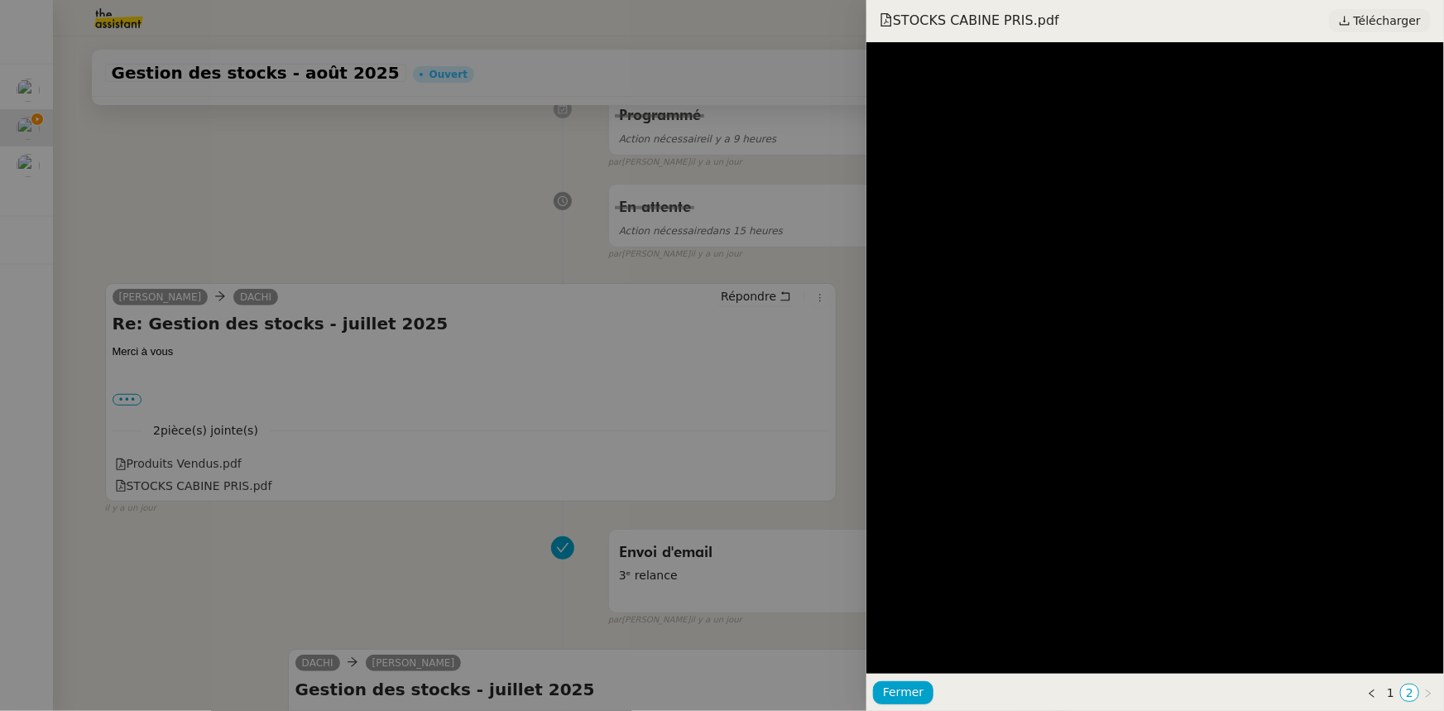
click at [1369, 24] on span "Télécharger" at bounding box center [1387, 21] width 67 height 22
drag, startPoint x: 904, startPoint y: 693, endPoint x: 887, endPoint y: 667, distance: 31.0
click at [904, 693] on span "Fermer" at bounding box center [903, 692] width 41 height 19
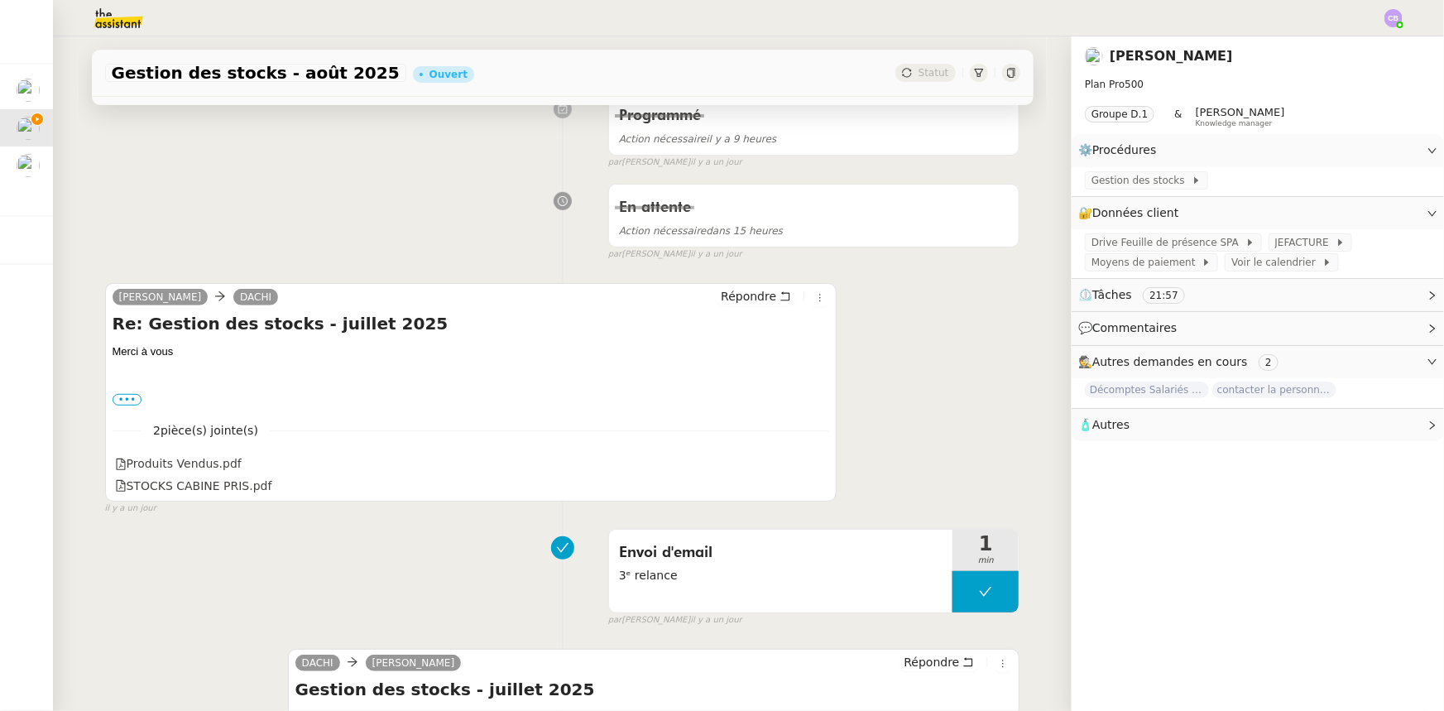
scroll to position [0, 0]
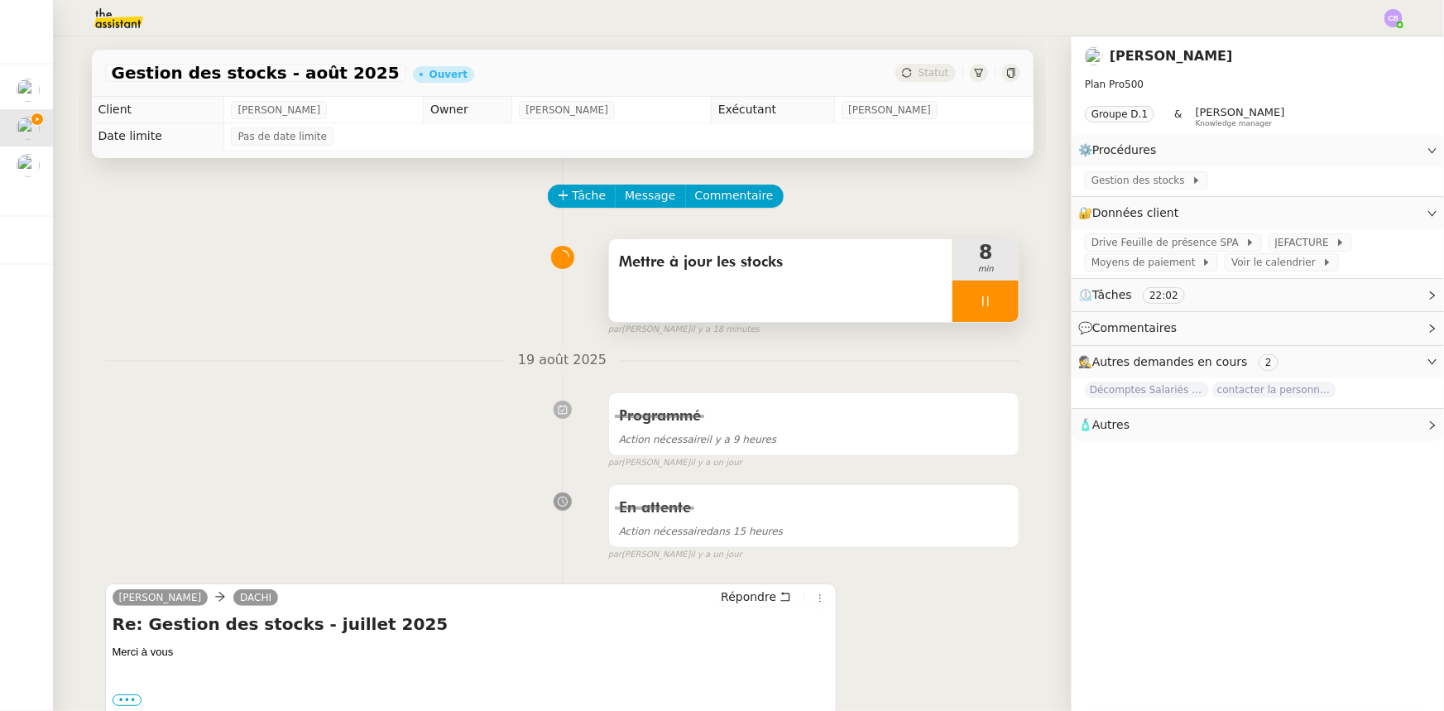
click at [953, 306] on div at bounding box center [986, 301] width 66 height 41
click at [967, 300] on div at bounding box center [969, 301] width 33 height 41
click at [979, 305] on icon at bounding box center [985, 301] width 13 height 13
click at [953, 306] on div at bounding box center [969, 301] width 33 height 41
click at [960, 317] on div at bounding box center [986, 301] width 66 height 41
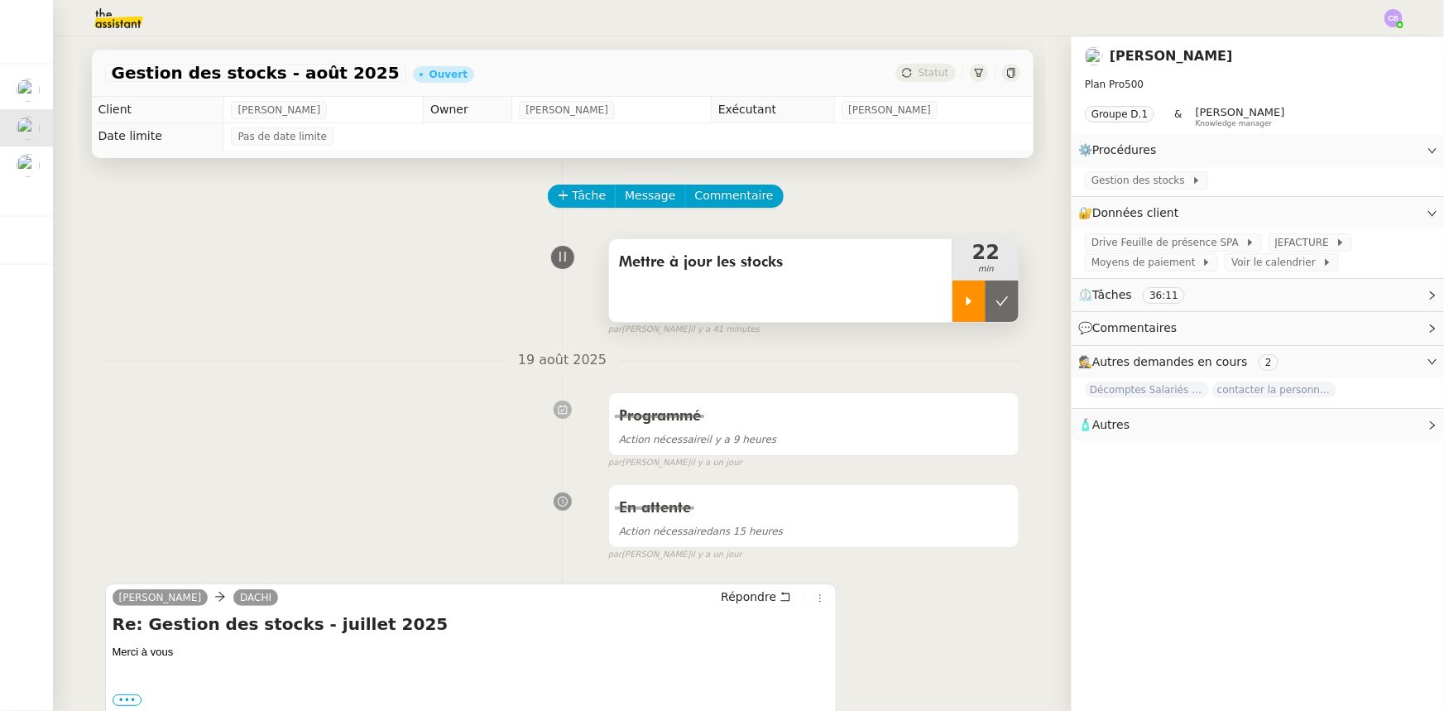
click at [963, 308] on icon at bounding box center [969, 301] width 13 height 13
click at [1282, 246] on span "JEFACTURE" at bounding box center [1306, 242] width 60 height 17
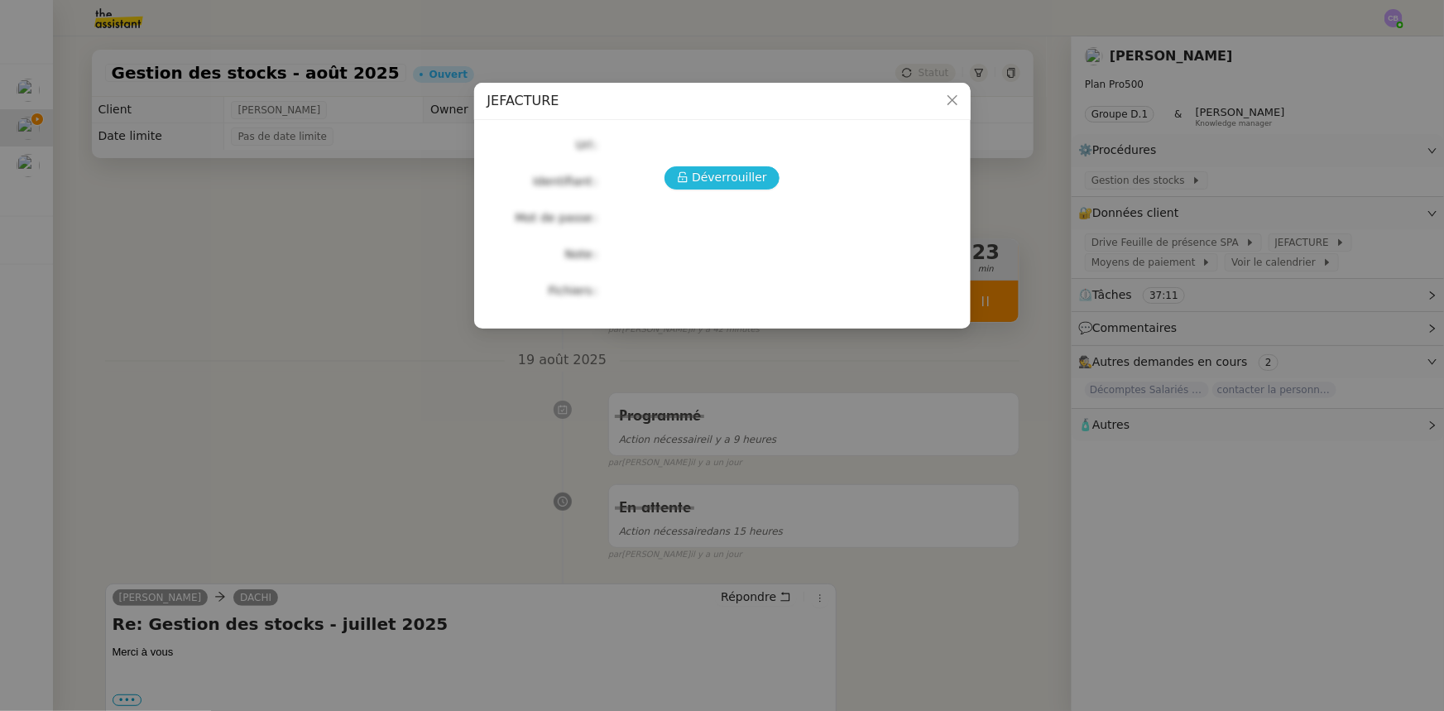
click at [744, 177] on span "Déverrouiller" at bounding box center [729, 177] width 75 height 19
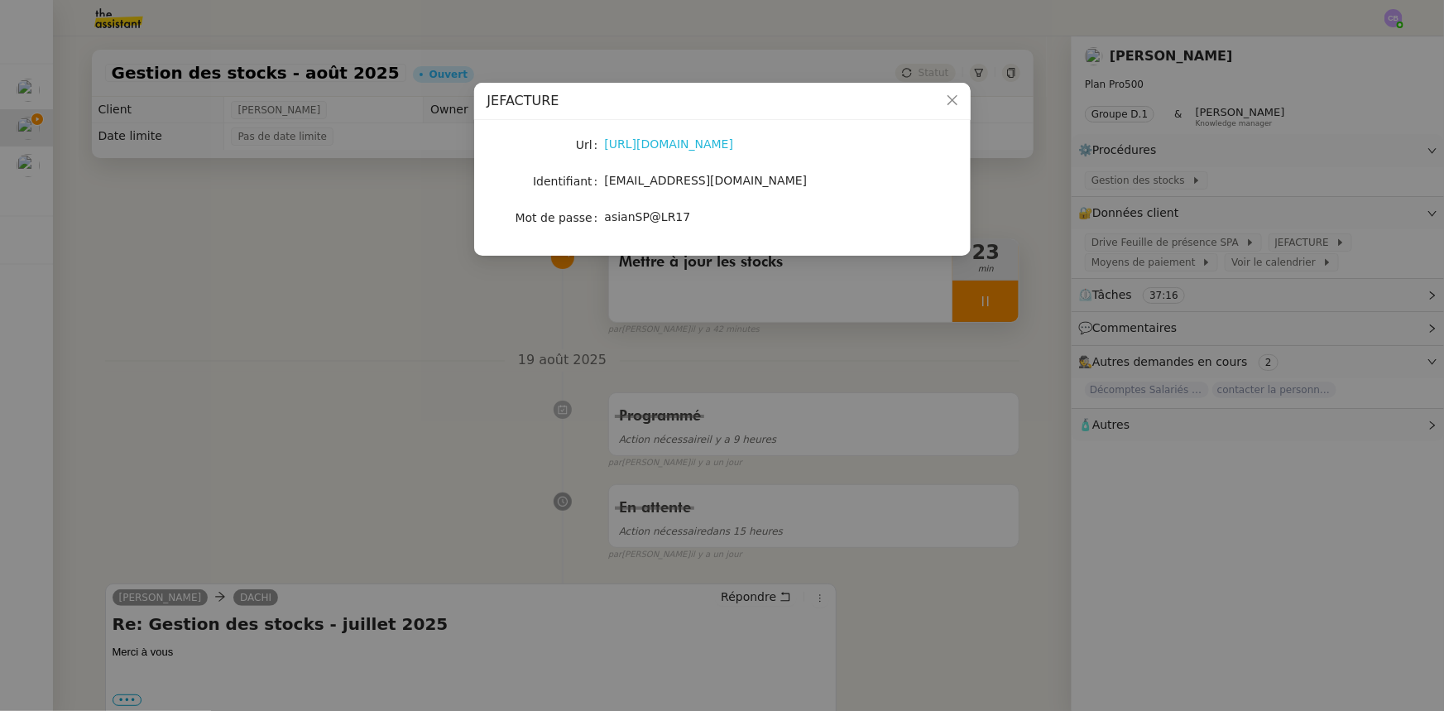
click at [734, 149] on link "[URL][DOMAIN_NAME]" at bounding box center [669, 143] width 129 height 13
drag, startPoint x: 709, startPoint y: 182, endPoint x: 605, endPoint y: 181, distance: 104.3
click at [605, 181] on span "[EMAIL_ADDRESS][DOMAIN_NAME]" at bounding box center [706, 180] width 203 height 13
copy span "[EMAIL_ADDRESS][DOMAIN_NAME]"
drag, startPoint x: 678, startPoint y: 217, endPoint x: 607, endPoint y: 219, distance: 71.2
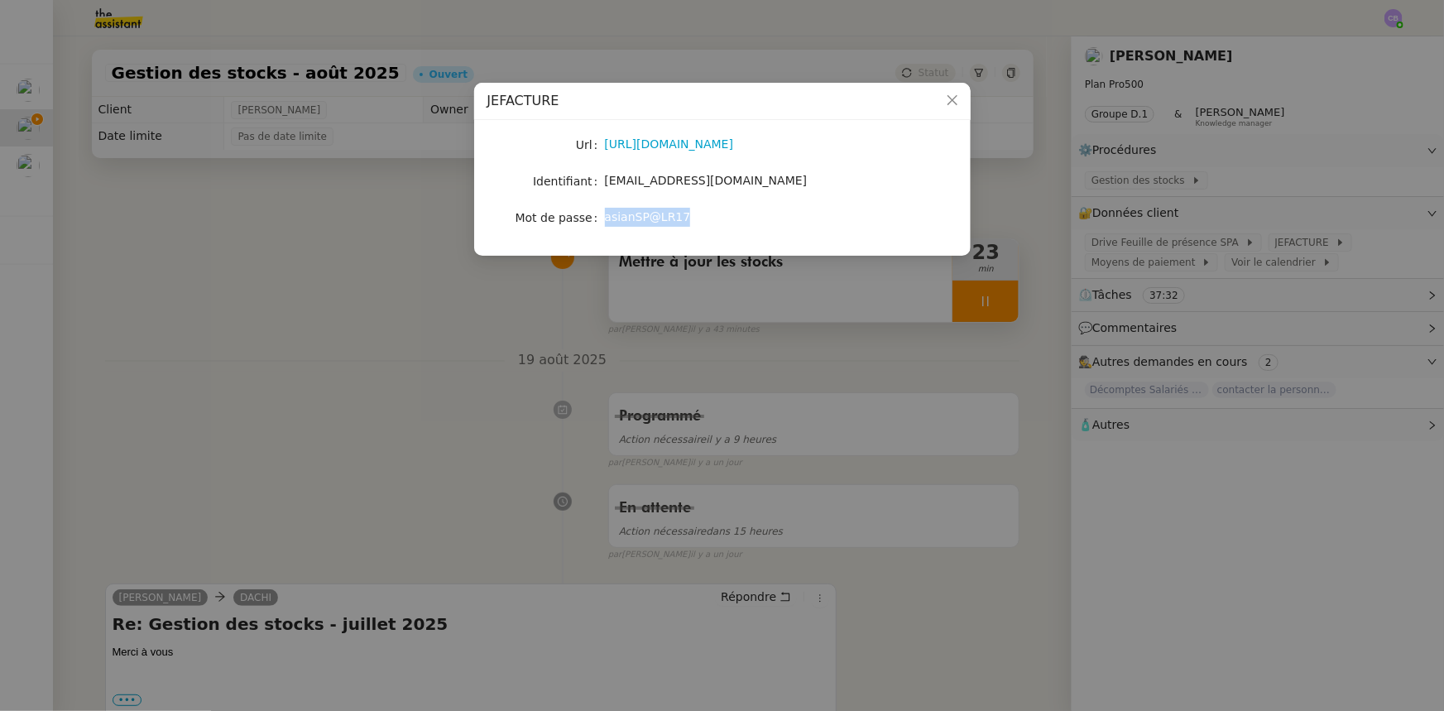
click at [607, 219] on span "asianSP@LR17" at bounding box center [648, 216] width 86 height 13
copy span "asianSP@LR17"
click at [954, 106] on icon "Close" at bounding box center [952, 100] width 13 height 13
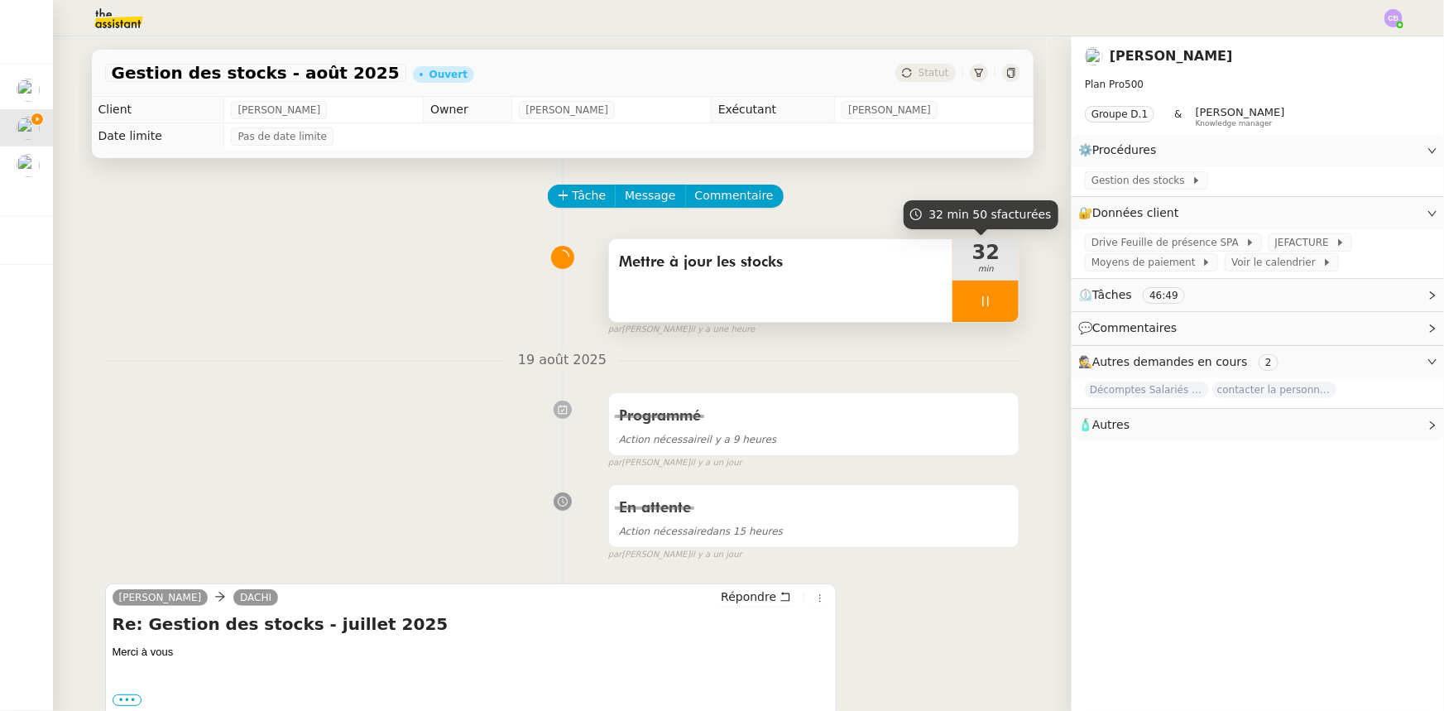
click at [953, 289] on div at bounding box center [986, 301] width 66 height 41
click at [959, 310] on div at bounding box center [969, 301] width 33 height 41
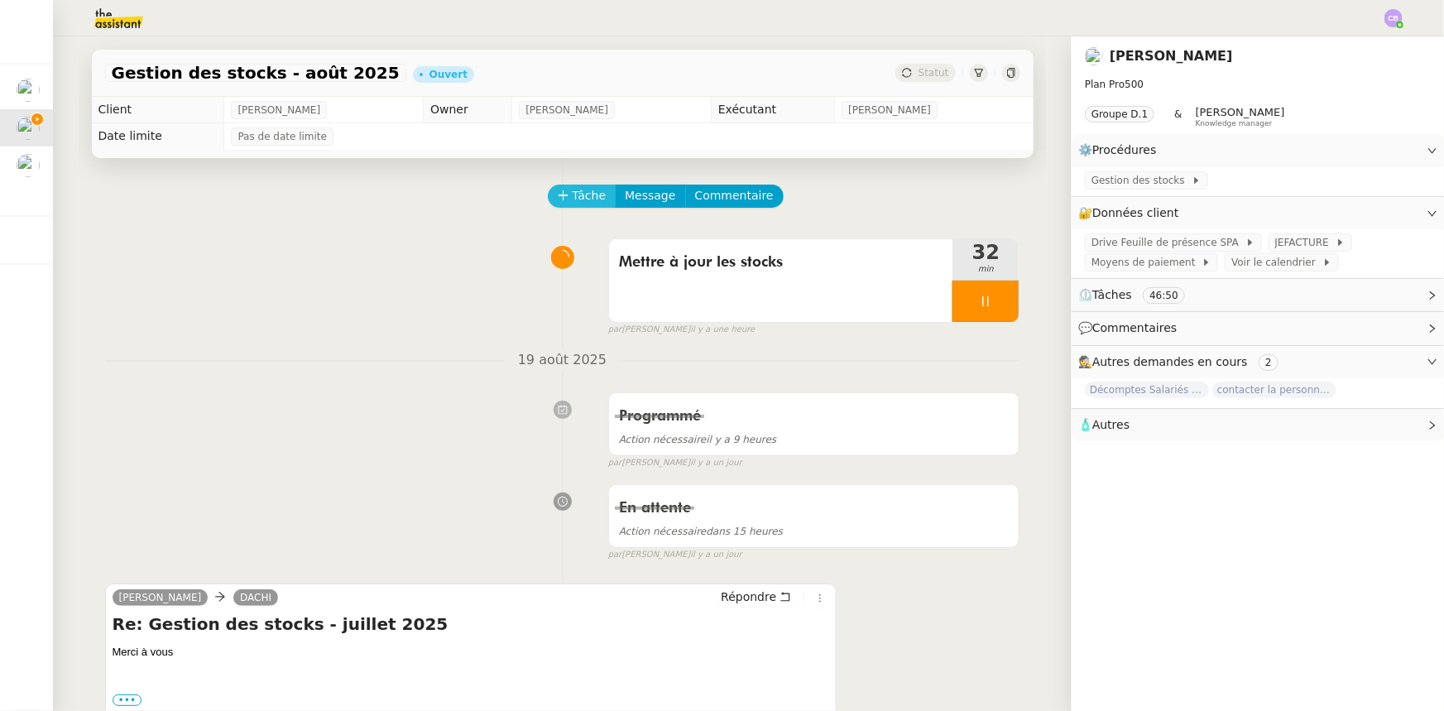
click at [574, 199] on span "Tâche" at bounding box center [590, 195] width 34 height 19
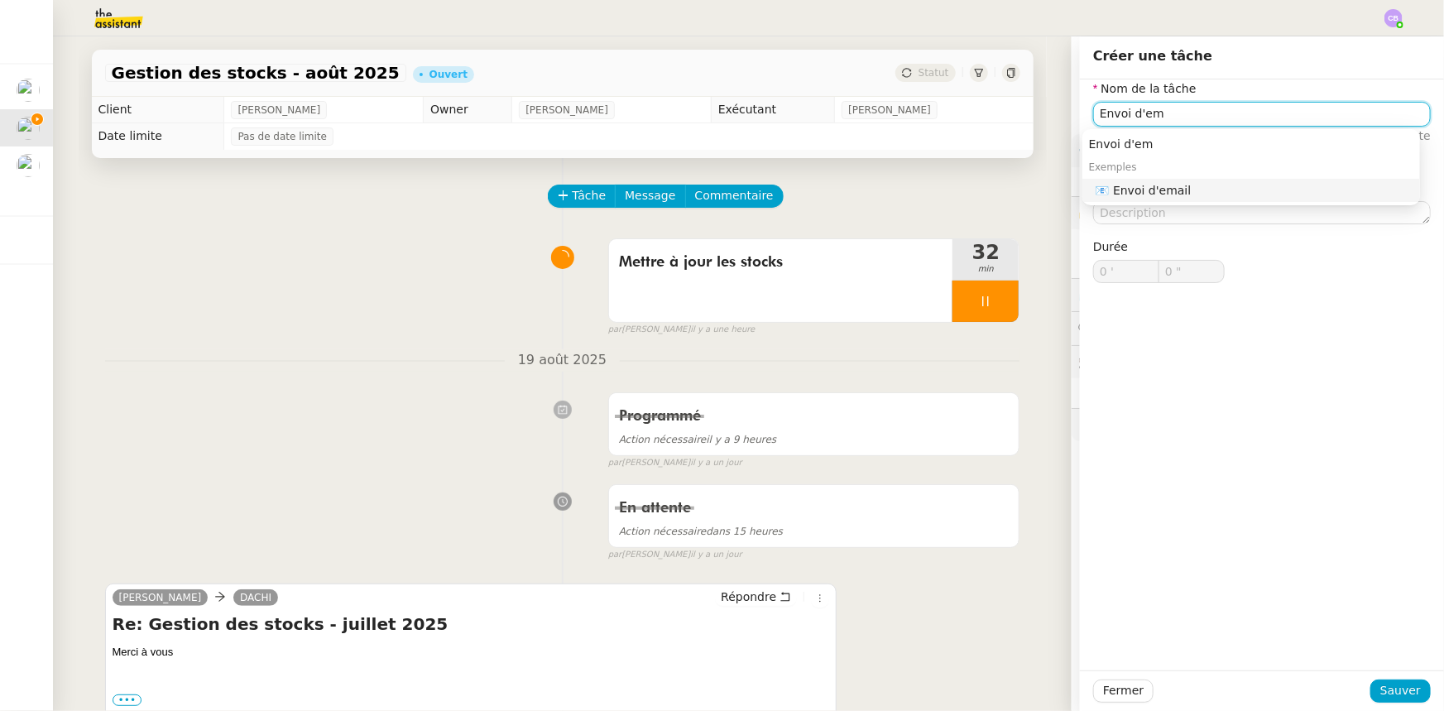
click at [1181, 190] on div "📧 Envoi d'email" at bounding box center [1255, 190] width 318 height 15
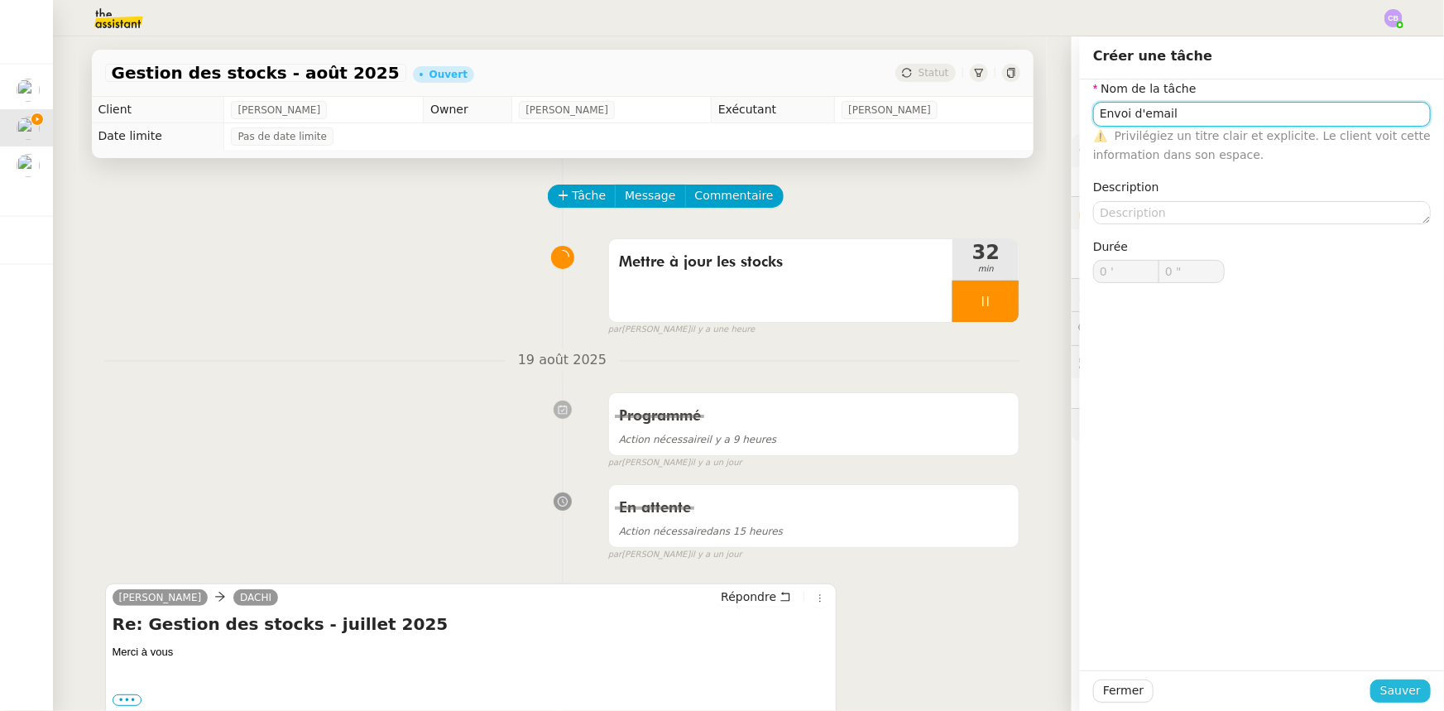
type input "Envoi d'email"
click at [1404, 694] on span "Sauver" at bounding box center [1401, 690] width 41 height 19
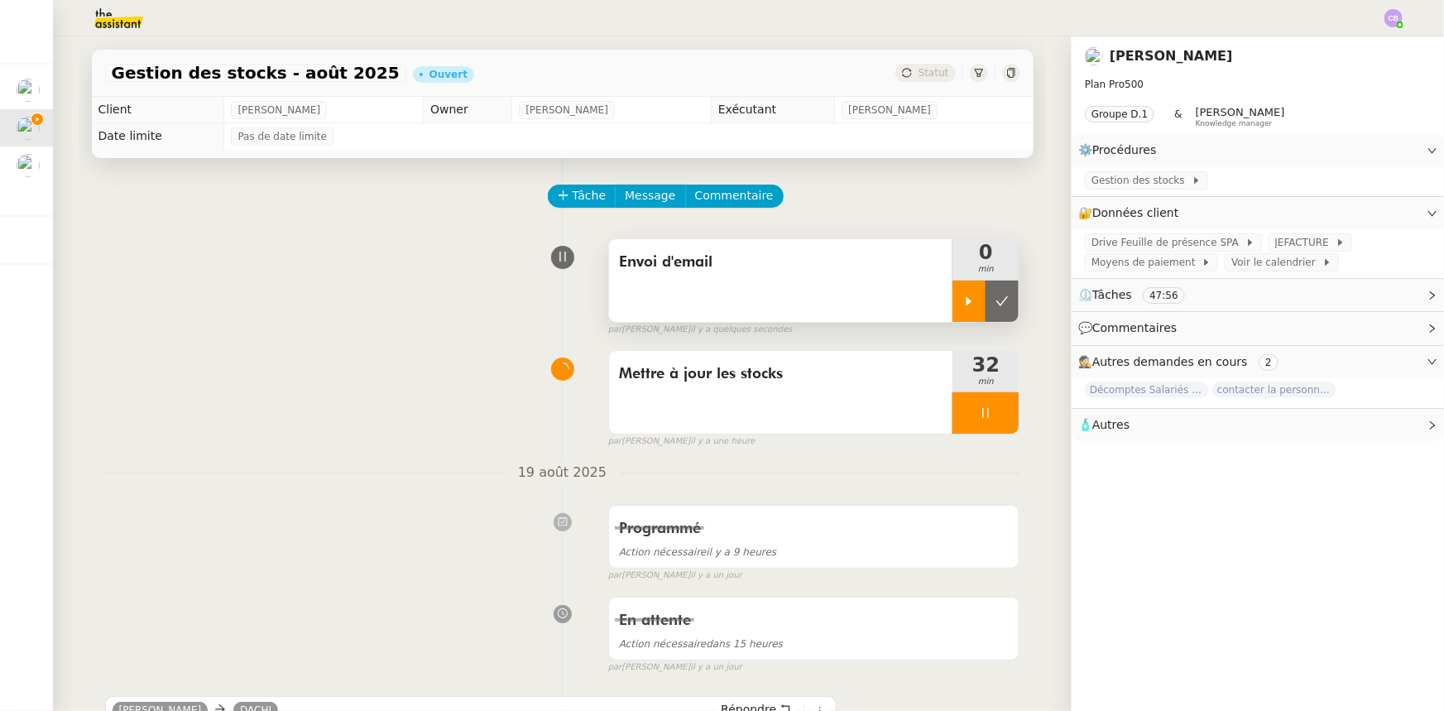
click at [956, 289] on div at bounding box center [969, 301] width 33 height 41
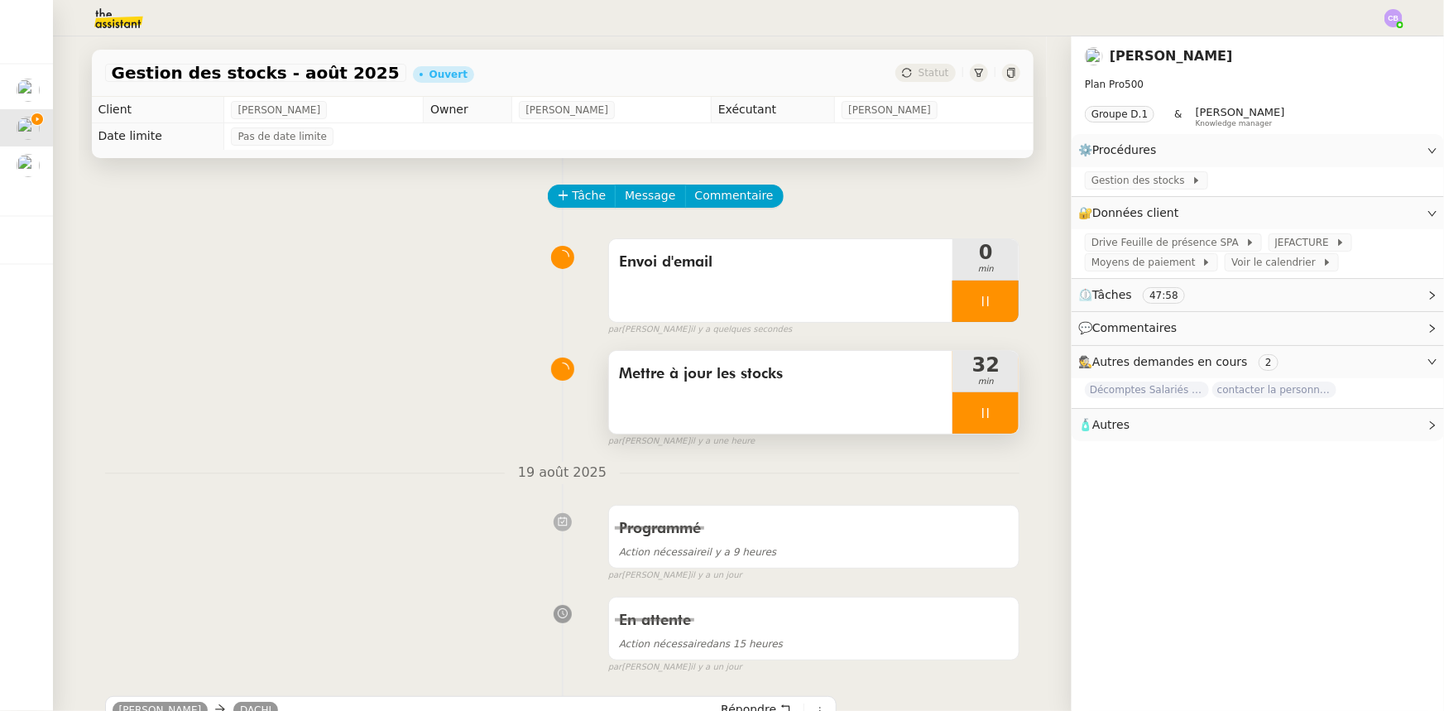
click at [957, 401] on div at bounding box center [986, 412] width 66 height 41
click at [988, 422] on button at bounding box center [1002, 412] width 33 height 41
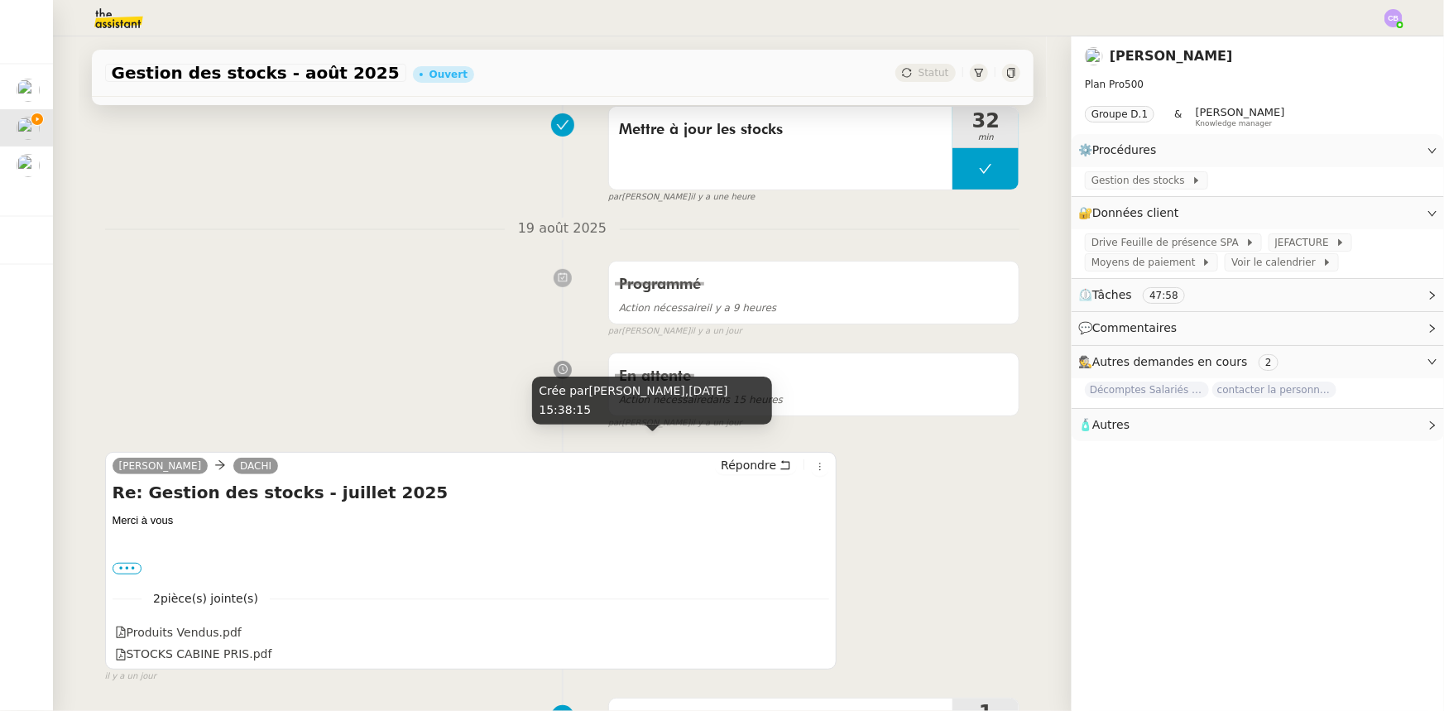
scroll to position [376, 0]
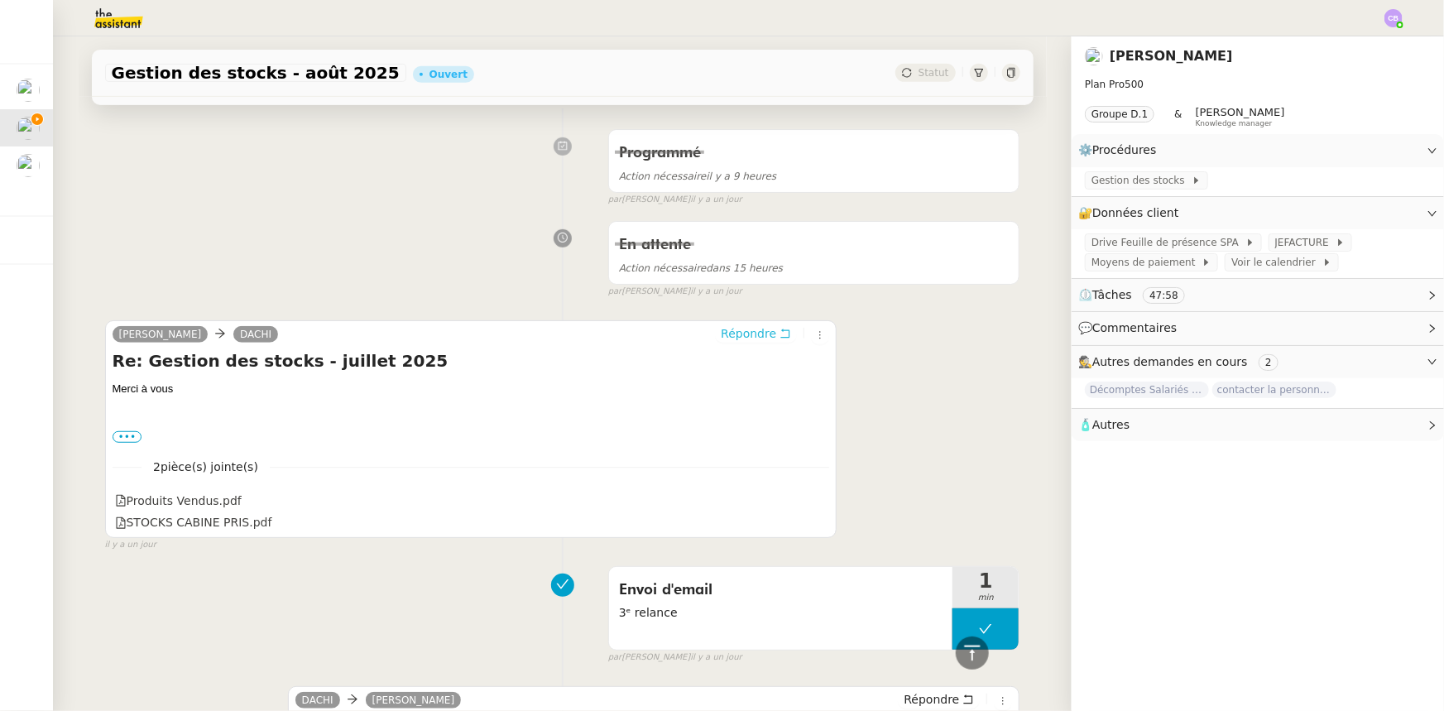
click at [736, 338] on span "Répondre" at bounding box center [748, 333] width 55 height 17
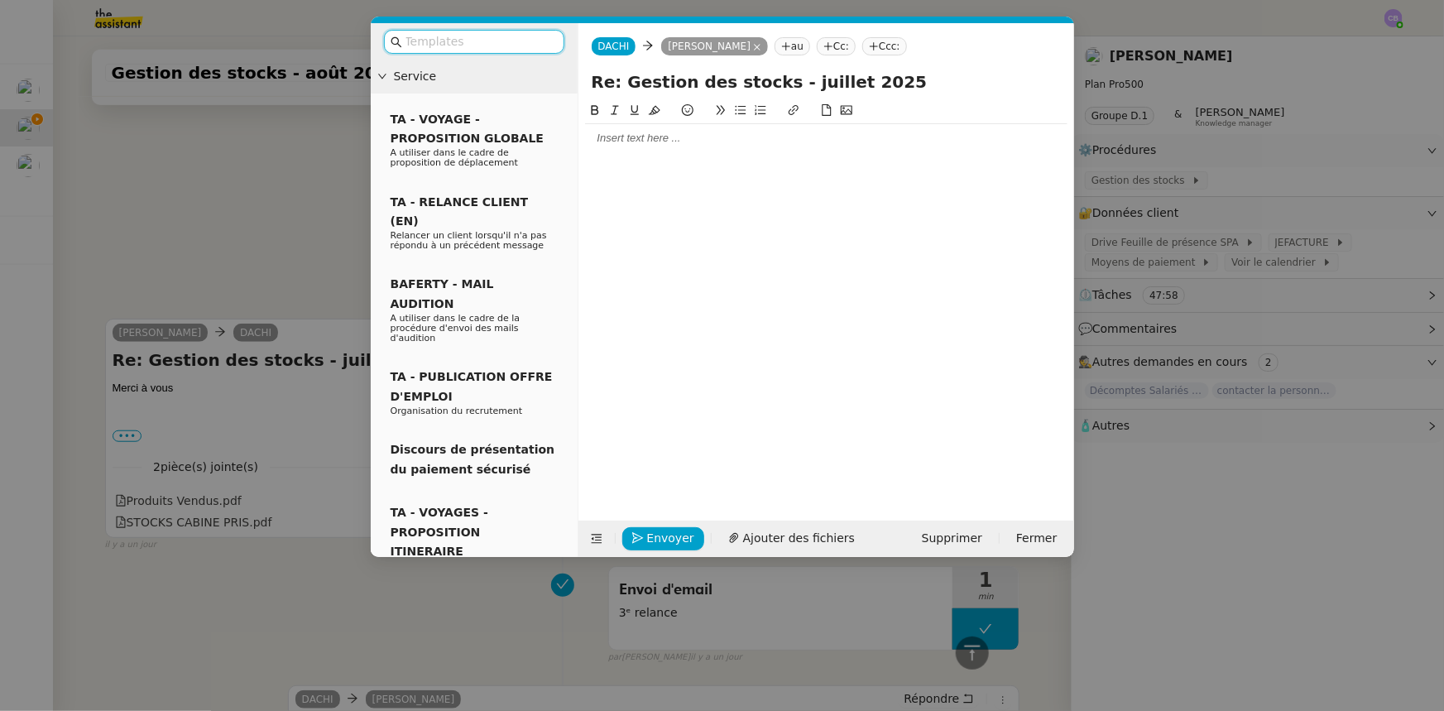
scroll to position [503, 0]
click at [641, 139] on div at bounding box center [826, 138] width 483 height 15
click at [741, 114] on icon at bounding box center [740, 110] width 11 height 9
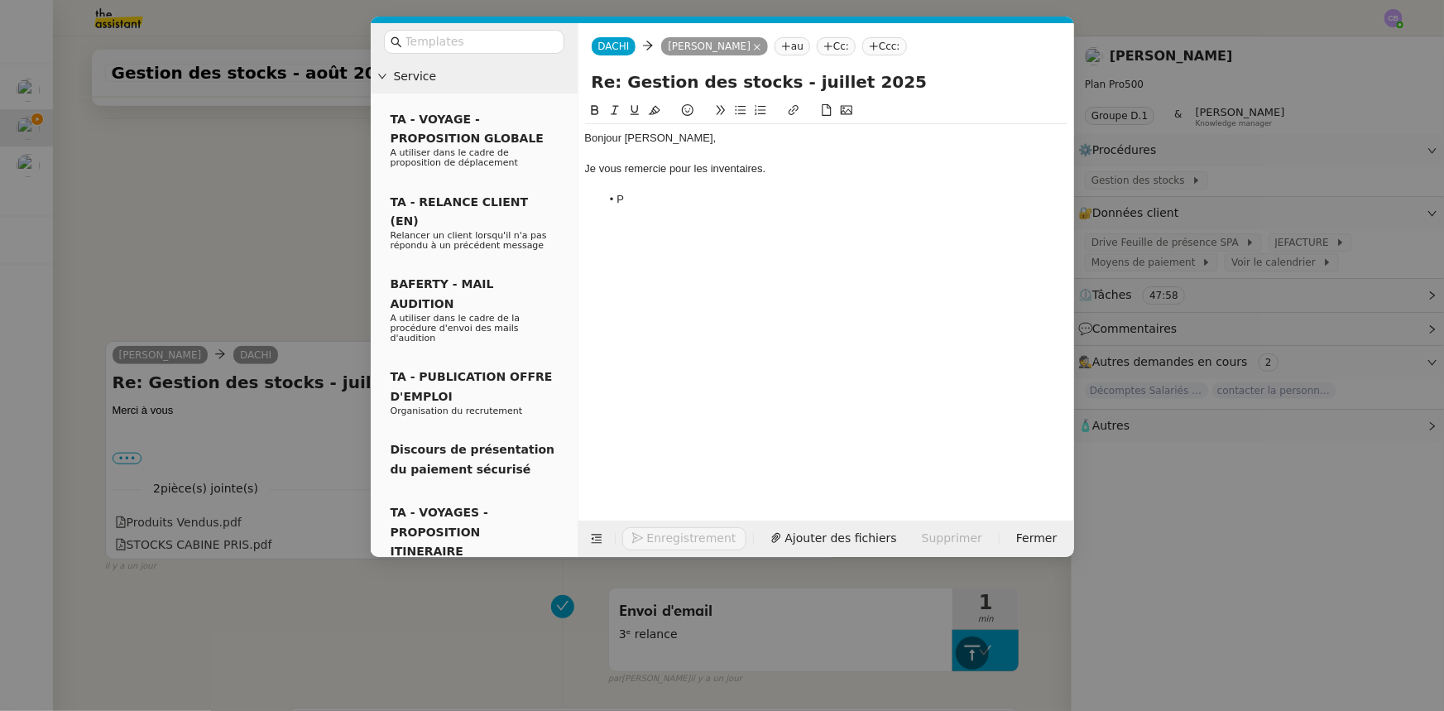
scroll to position [605, 0]
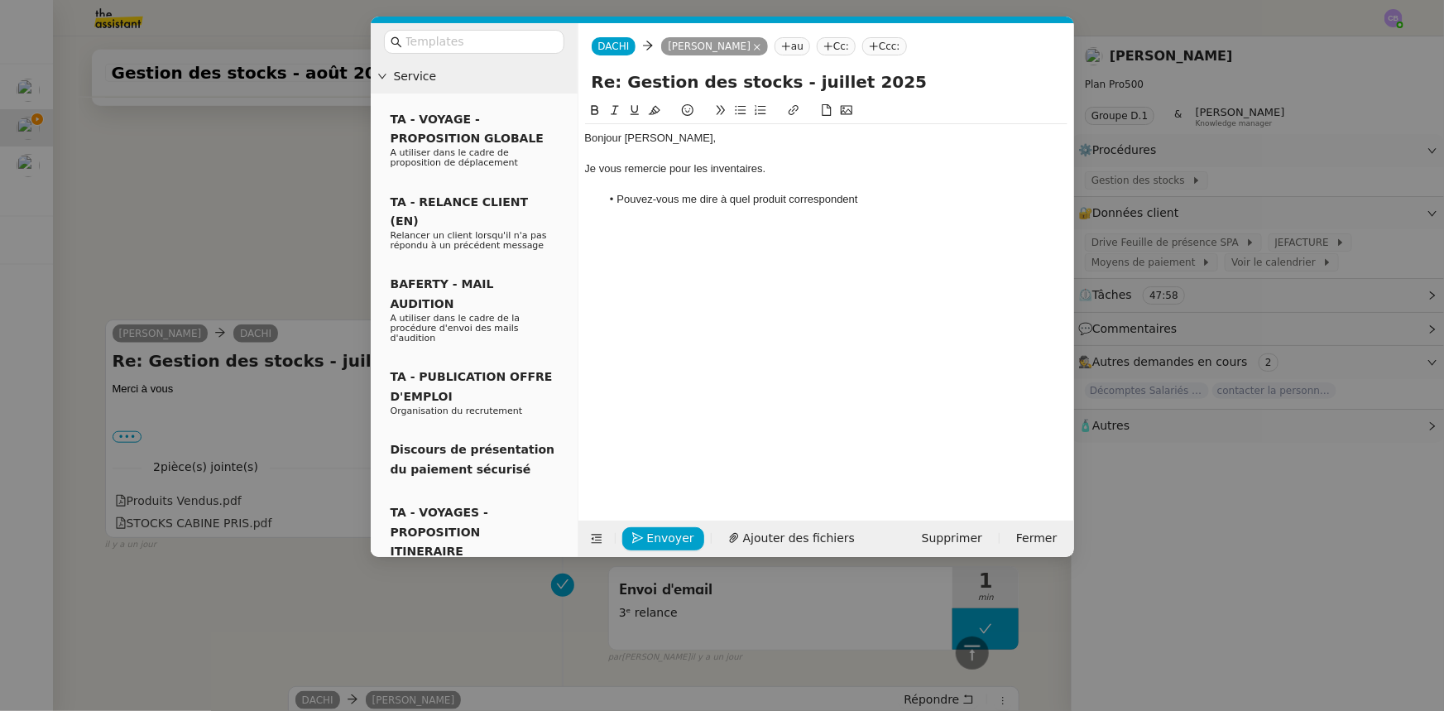
click at [751, 200] on li "Pouvez-vous me dire à quel produit correspondent" at bounding box center [834, 199] width 467 height 15
click at [791, 199] on li "Pouvez-vous me dire à quels produit correspondent" at bounding box center [834, 199] width 467 height 15
click at [876, 201] on li "Pouvez-vous me dire à quels produits correspondent" at bounding box center [834, 199] width 467 height 15
click at [907, 198] on li "Pouvez-vous me dire à quels produits correspondent les nom en [GEOGRAPHIC_DATA]," at bounding box center [834, 199] width 467 height 15
click at [969, 202] on li "Pouvez-vous me dire à quels produits correspondent les noms en thailandais," at bounding box center [834, 199] width 467 height 15
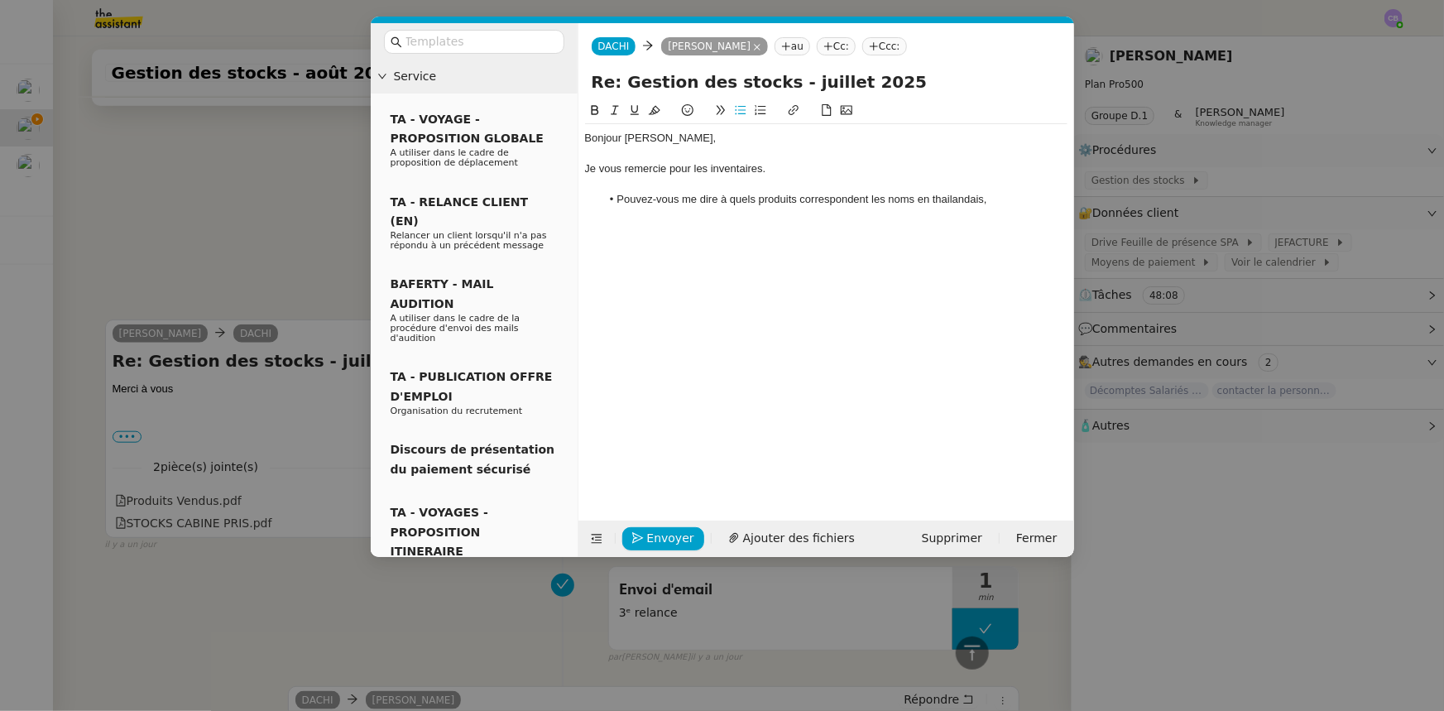
click at [0, 0] on lt-span "tha ï landais" at bounding box center [0, 0] width 0 height 0
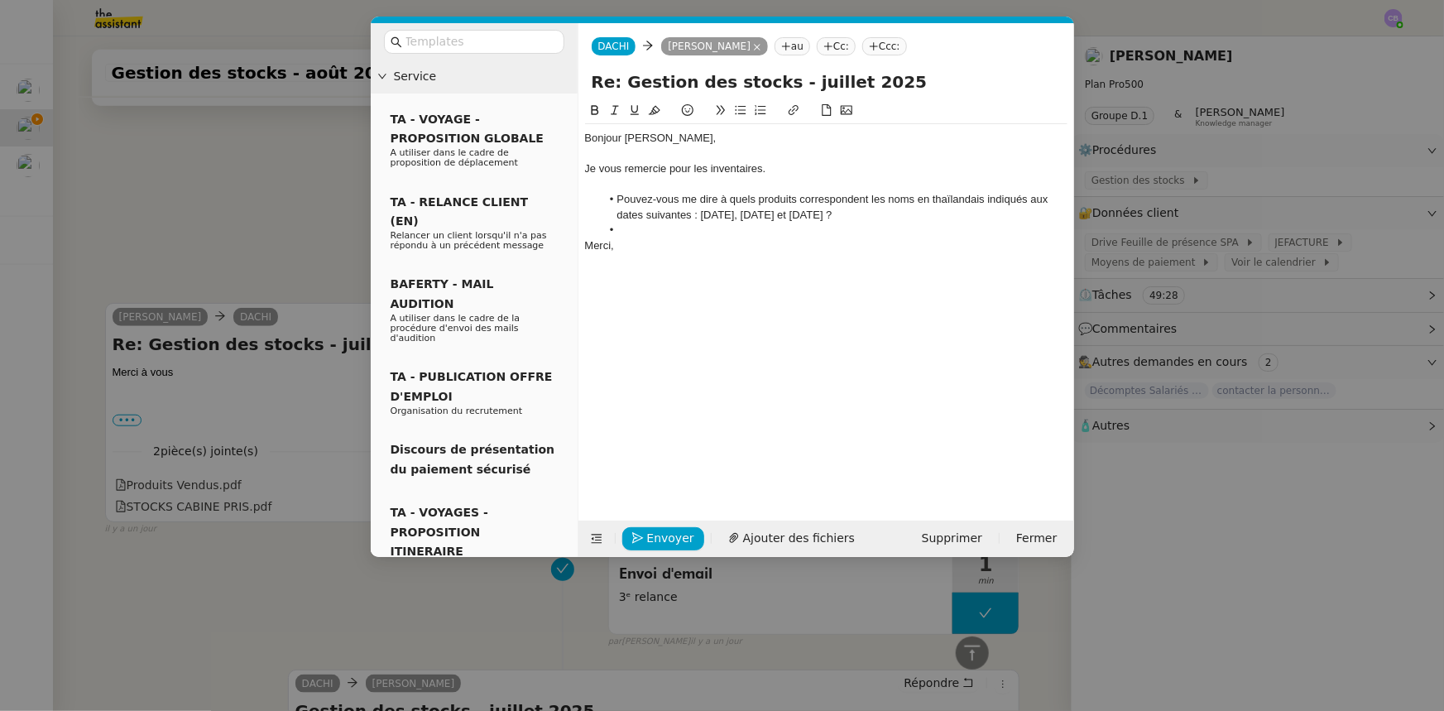
scroll to position [654, 0]
click at [679, 230] on li at bounding box center [834, 230] width 467 height 15
click at [923, 219] on li "Pouvez-vous me dire à quels produits correspondent les noms en thaïlandais indi…" at bounding box center [834, 207] width 467 height 31
click at [717, 226] on li "En ce qui concerne l'huile utilisée le 11/07" at bounding box center [834, 230] width 467 height 15
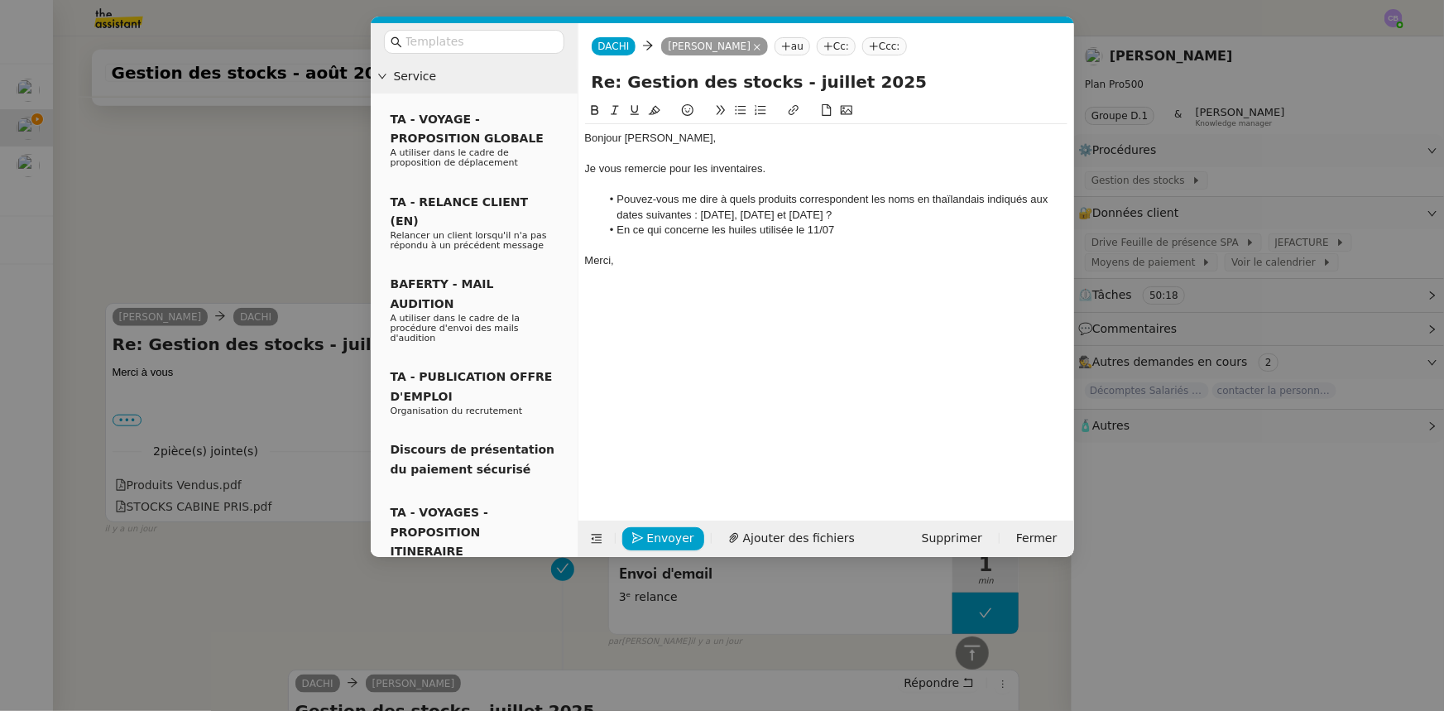
click at [792, 232] on li "En ce qui concerne les huiles utilisée le 11/07" at bounding box center [834, 230] width 467 height 15
click at [853, 231] on li "En ce qui concerne les huiles utilisées le 11/07" at bounding box center [834, 230] width 467 height 15
click at [618, 229] on li "En ce qui concerne les huiles utilisées le [DATE], [DATE] et le [DATE]" at bounding box center [834, 230] width 467 height 15
click at [919, 209] on li "Pouvez-vous me dire à quels produits correspondent les noms en thaïlandais indi…" at bounding box center [834, 207] width 467 height 31
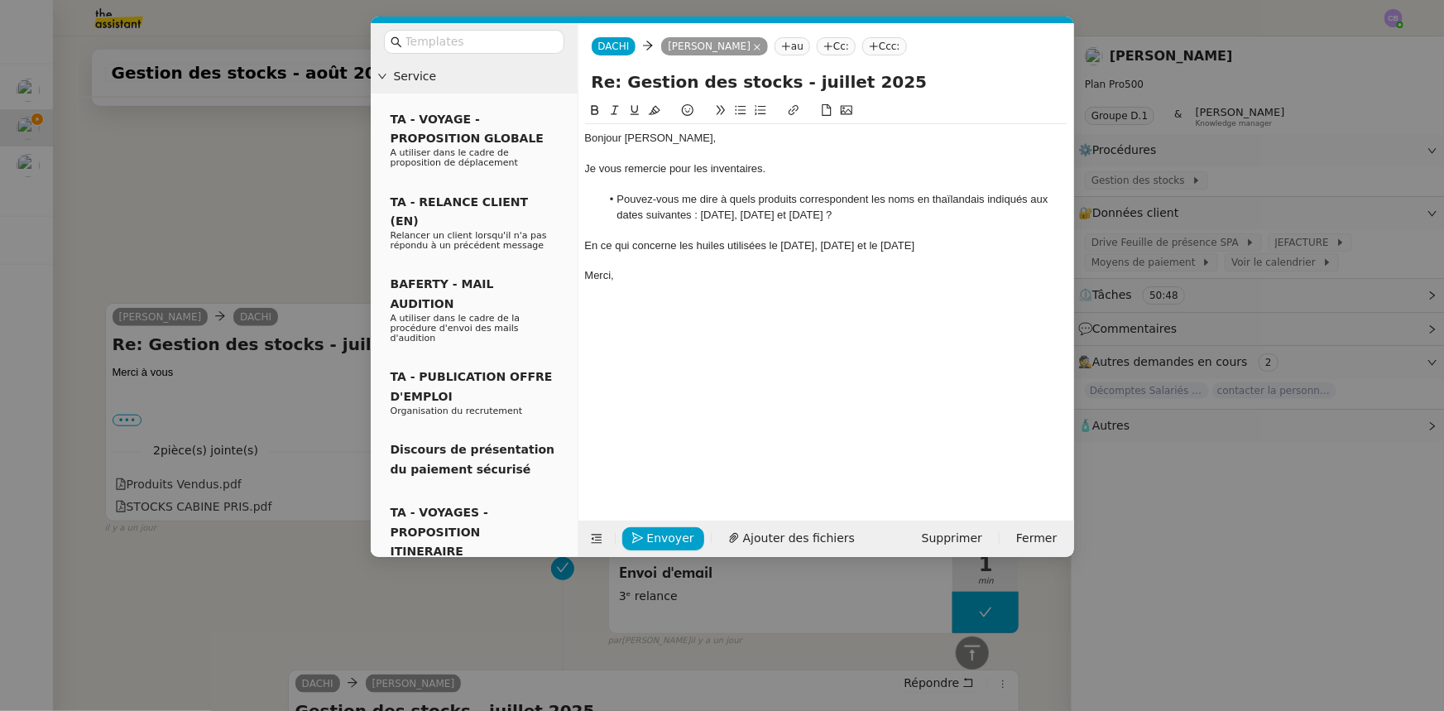
click at [985, 245] on div "En ce qui concerne les huiles utilisées le [DATE], [DATE] et le [DATE]" at bounding box center [826, 245] width 483 height 15
click at [742, 113] on icon at bounding box center [741, 110] width 12 height 12
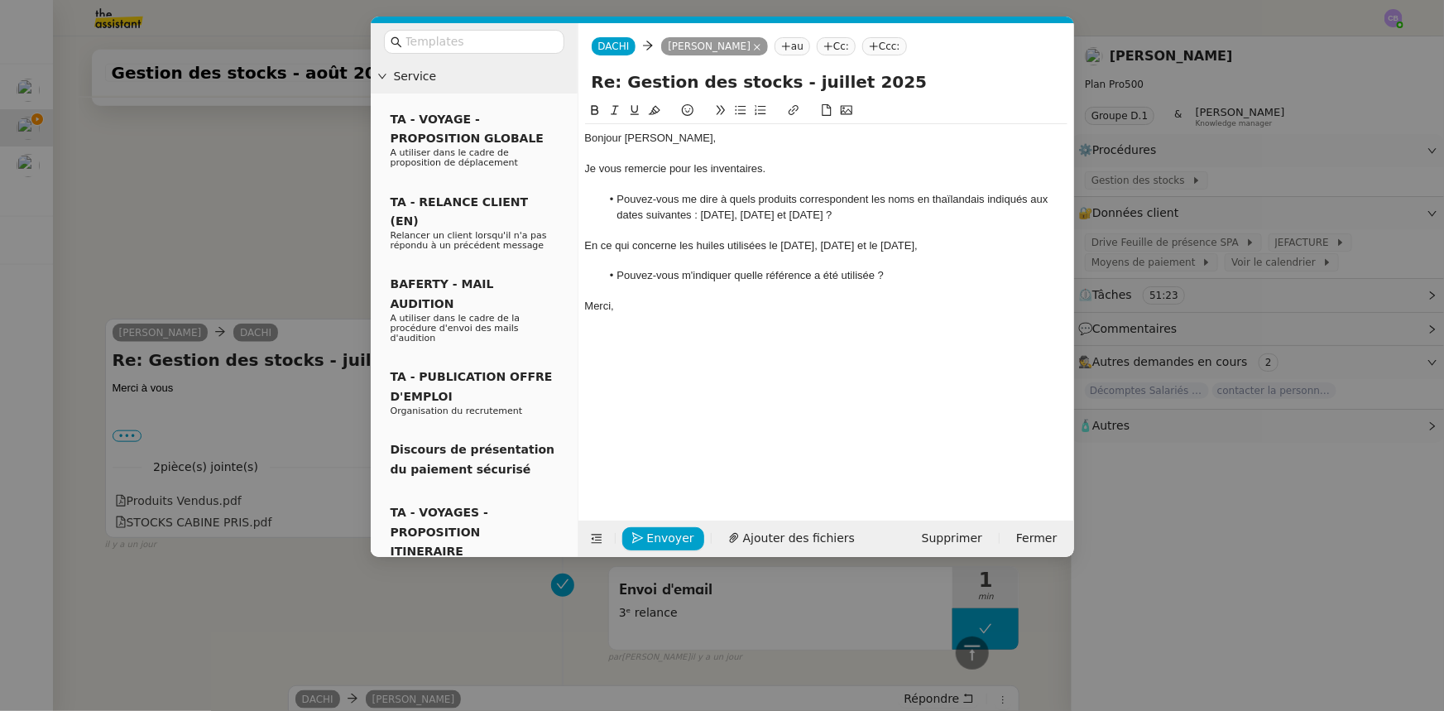
click at [985, 197] on li "Pouvez-vous me dire à quels produits correspondent les noms en thaïlandais indi…" at bounding box center [834, 207] width 467 height 31
click at [685, 532] on span "Envoyer" at bounding box center [670, 538] width 47 height 19
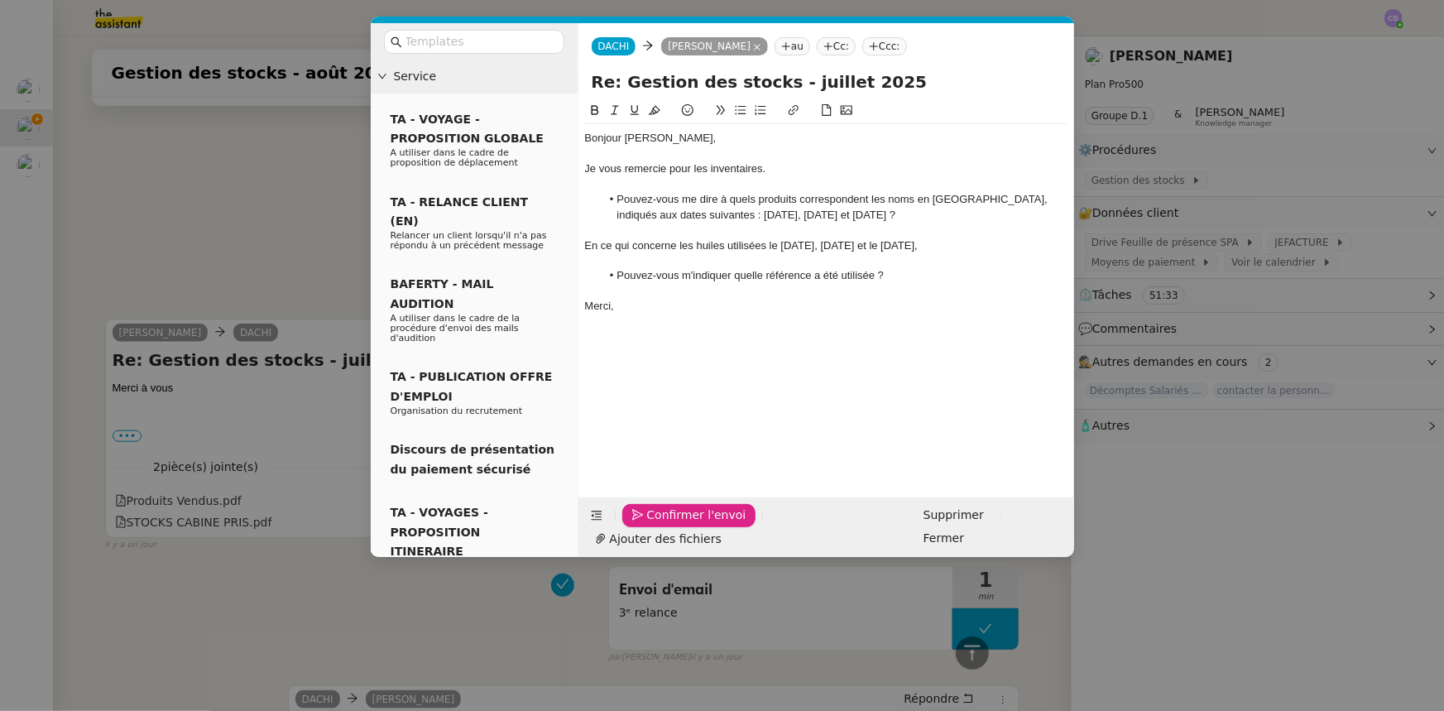
click at [685, 525] on span "Confirmer l'envoi" at bounding box center [696, 515] width 99 height 19
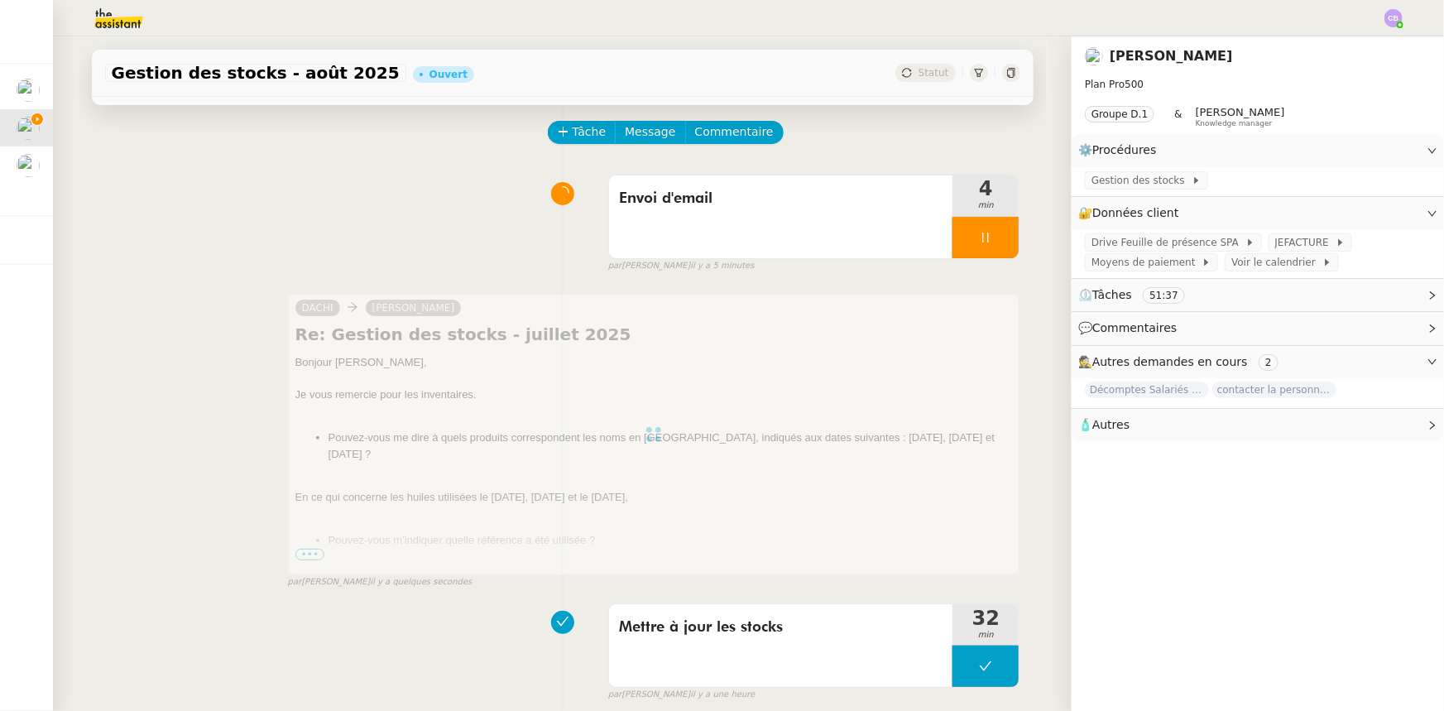
scroll to position [0, 0]
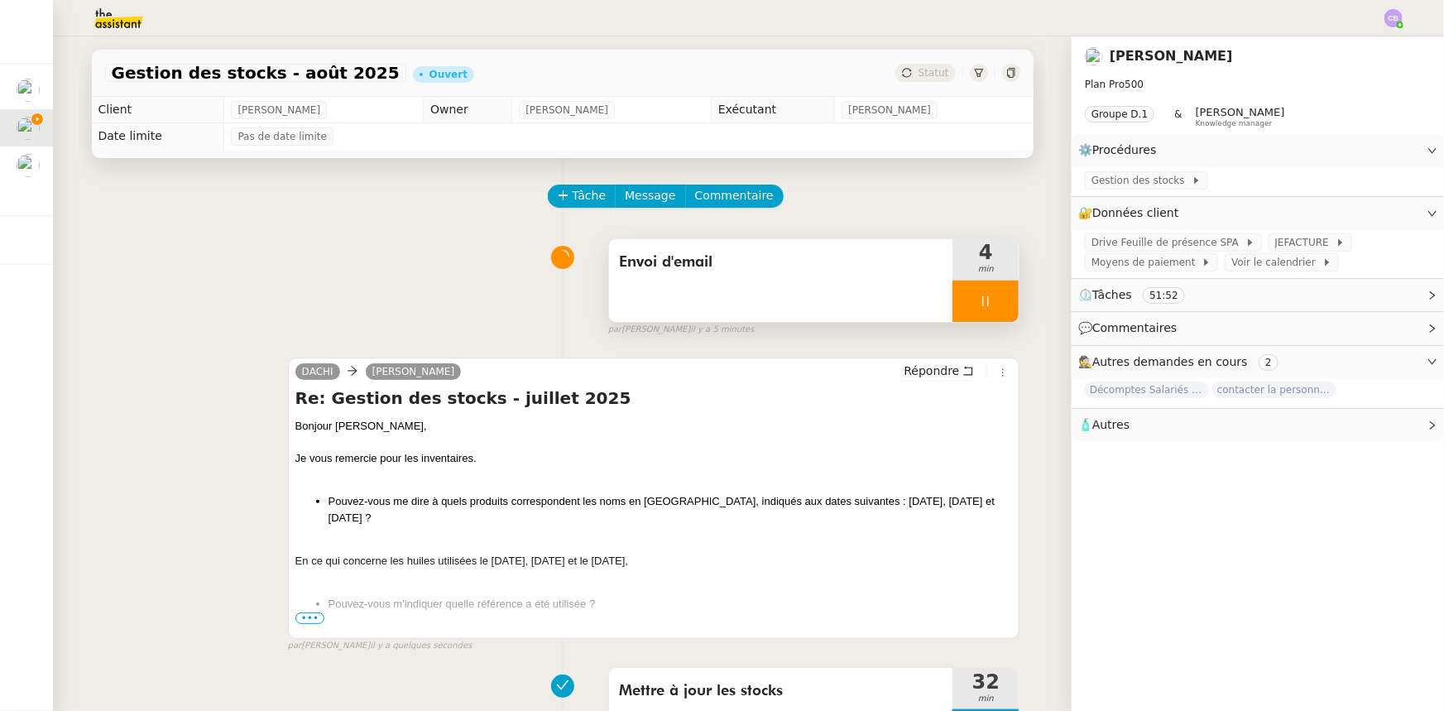
click at [953, 304] on div at bounding box center [986, 301] width 66 height 41
click at [998, 311] on button at bounding box center [1002, 301] width 33 height 41
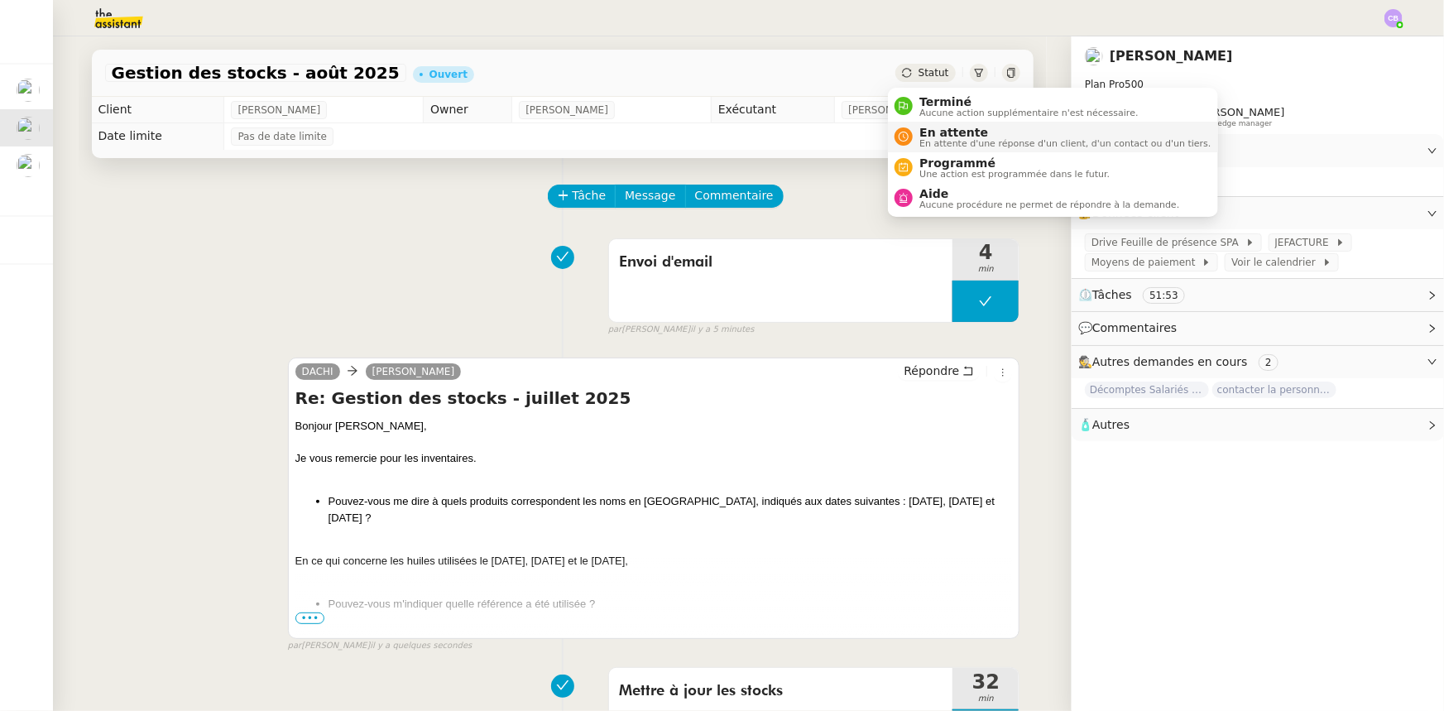
click at [938, 139] on span "En attente d'une réponse d'un client, d'un contact ou d'un tiers." at bounding box center [1065, 143] width 291 height 9
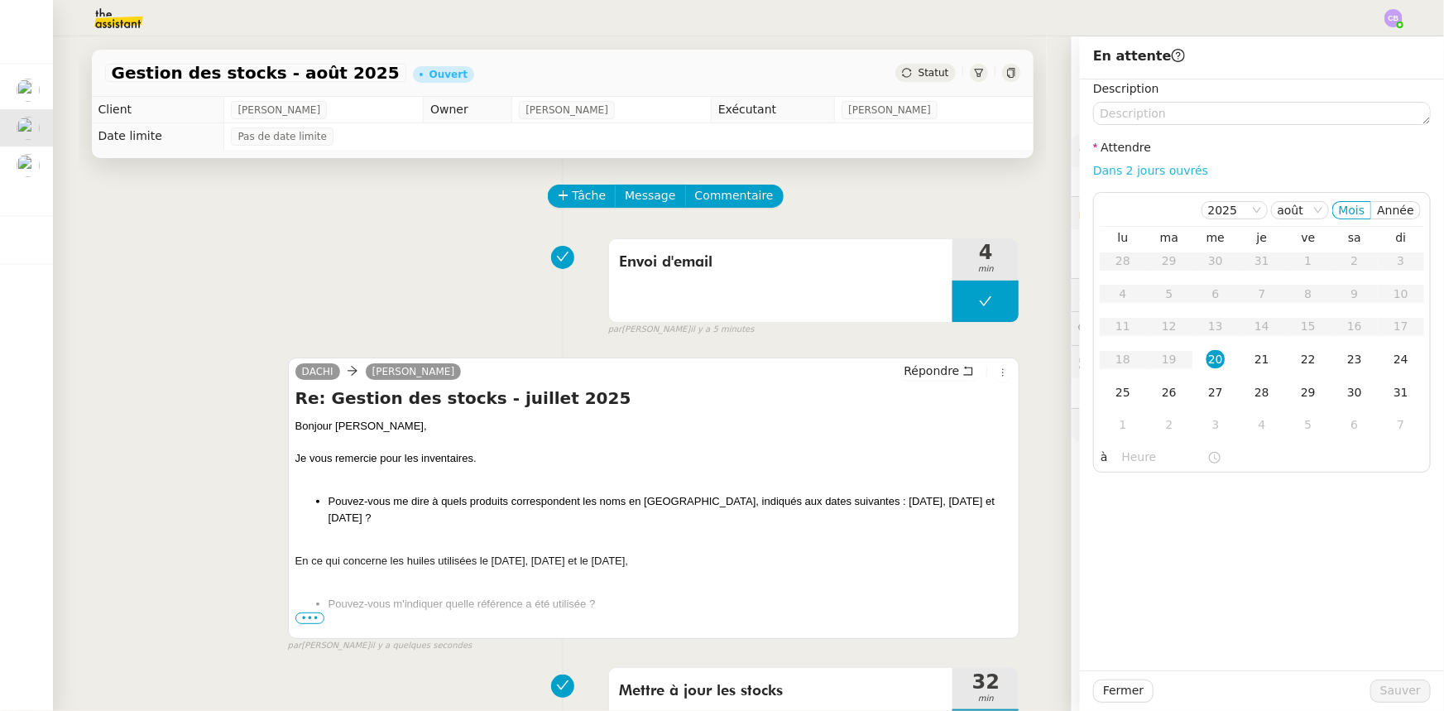
click at [1105, 174] on link "Dans 2 jours ouvrés" at bounding box center [1150, 170] width 115 height 13
type input "07:00"
click at [1408, 691] on span "Sauver" at bounding box center [1401, 690] width 41 height 19
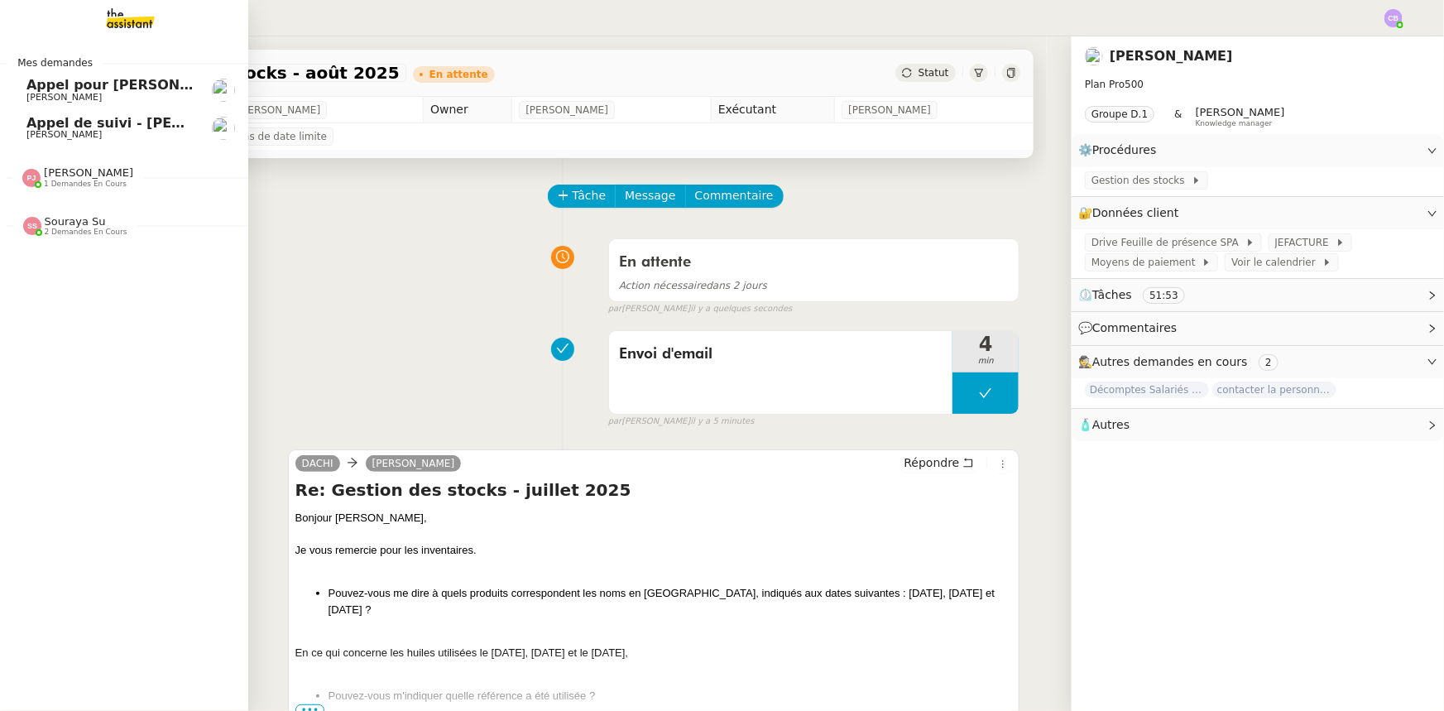
click at [50, 128] on span "Appel de suivi - [PERSON_NAME]" at bounding box center [147, 123] width 243 height 16
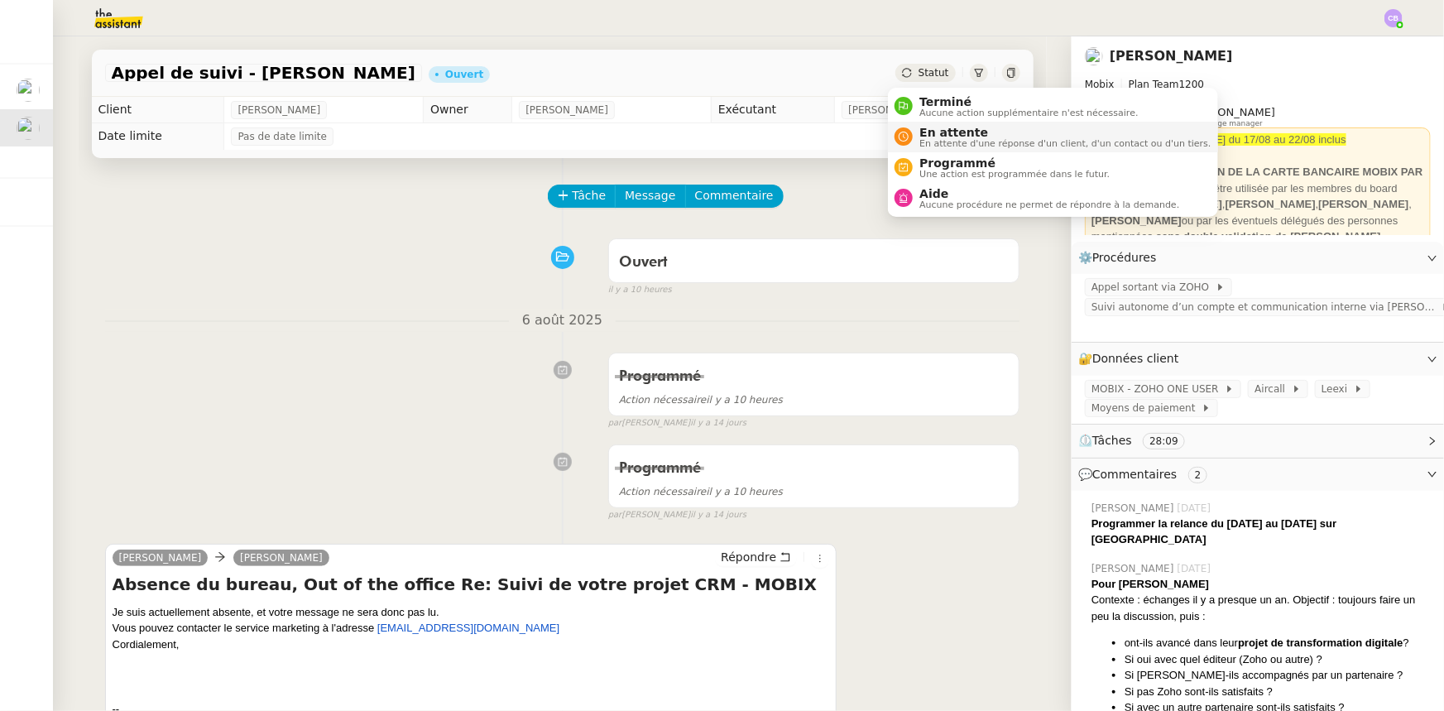
click at [955, 139] on span "En attente d'une réponse d'un client, d'un contact ou d'un tiers." at bounding box center [1065, 143] width 291 height 9
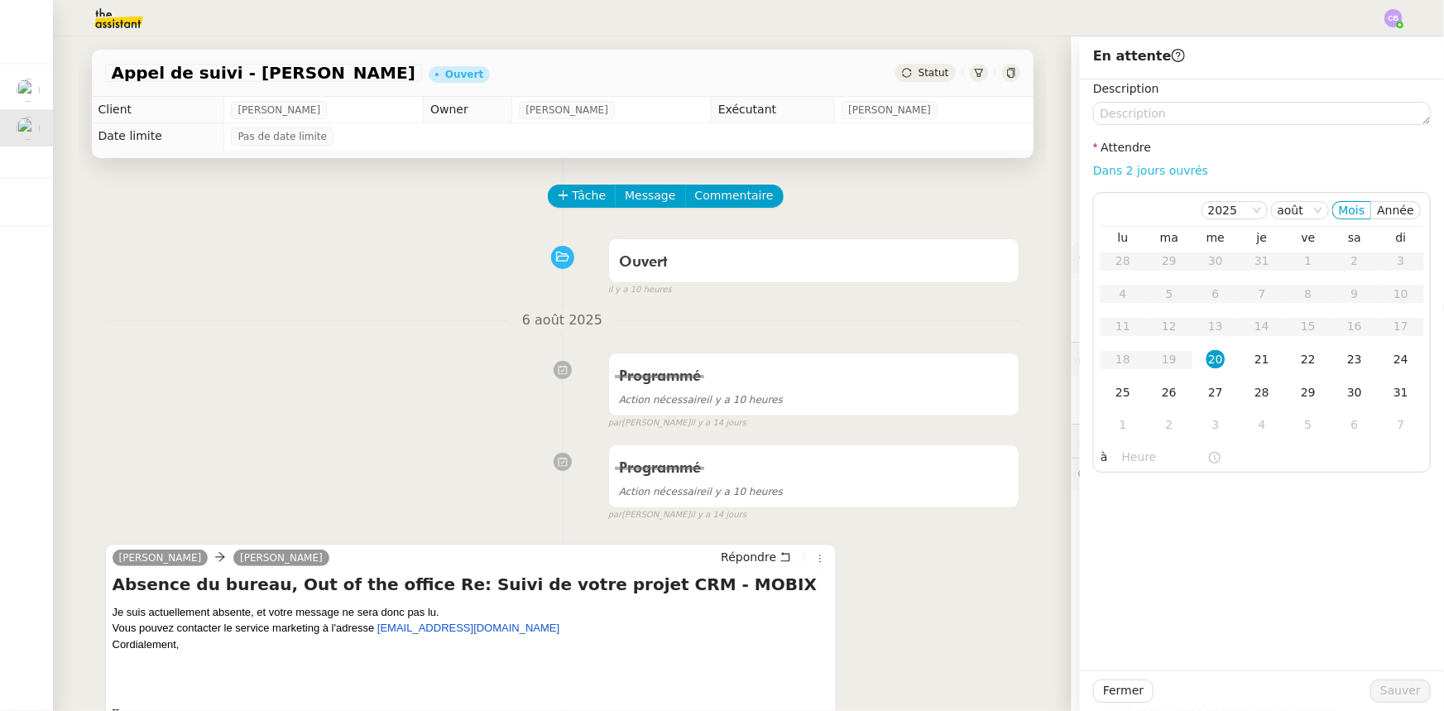
click at [1127, 174] on link "Dans 2 jours ouvrés" at bounding box center [1150, 170] width 115 height 13
type input "07:00"
click at [1253, 363] on div "21" at bounding box center [1262, 359] width 18 height 18
click at [1415, 694] on button "Sauver" at bounding box center [1401, 691] width 60 height 23
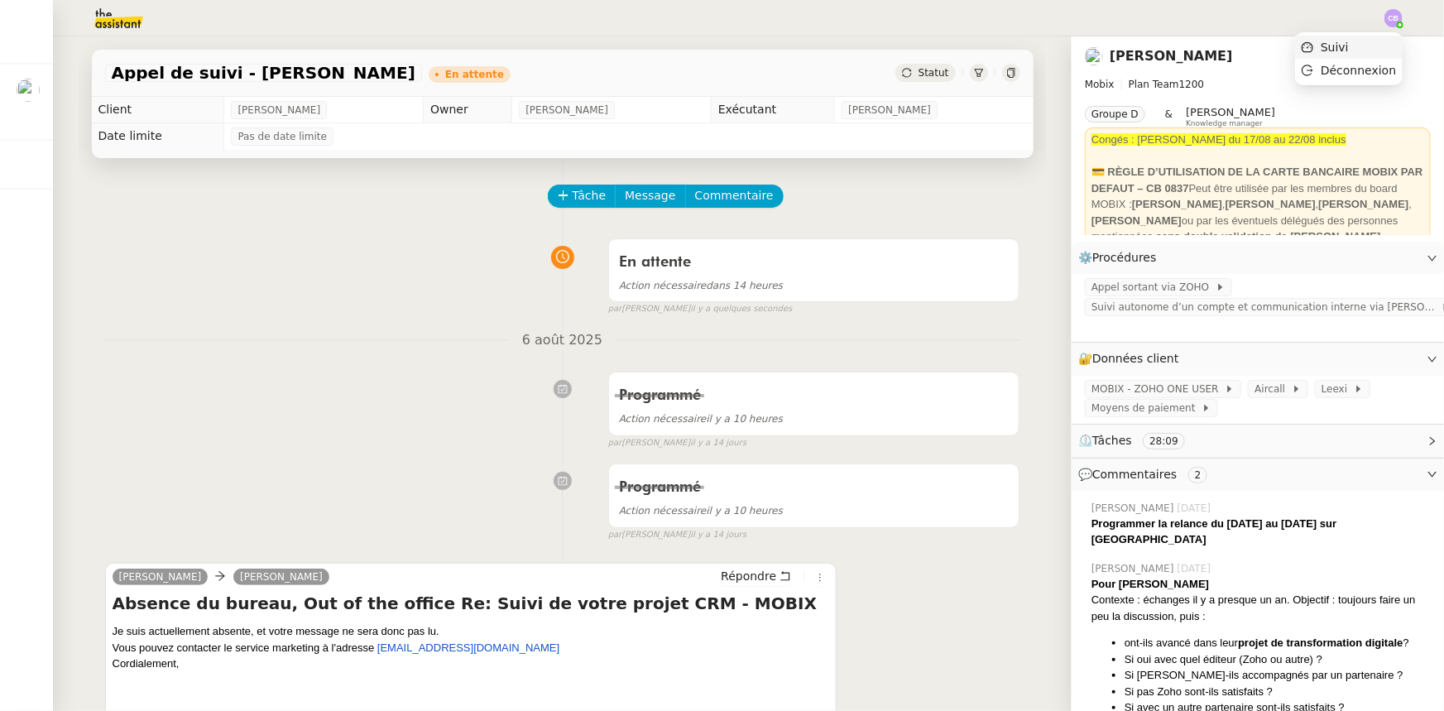
click at [1349, 49] on span "Suivi" at bounding box center [1335, 47] width 28 height 13
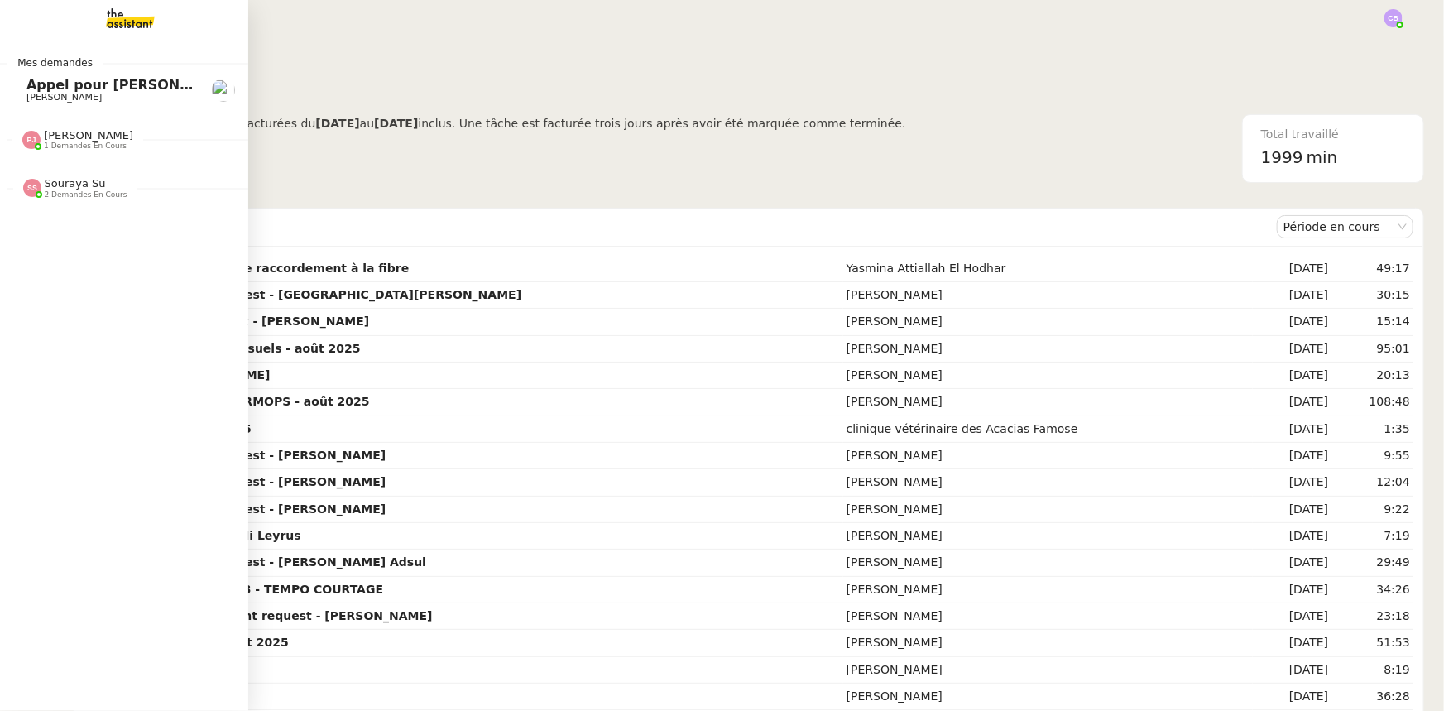
click at [72, 198] on span "2 demandes en cours" at bounding box center [86, 194] width 83 height 9
click at [48, 137] on span "Souraya Su" at bounding box center [75, 135] width 61 height 12
click at [59, 93] on span "[PERSON_NAME]" at bounding box center [63, 97] width 75 height 11
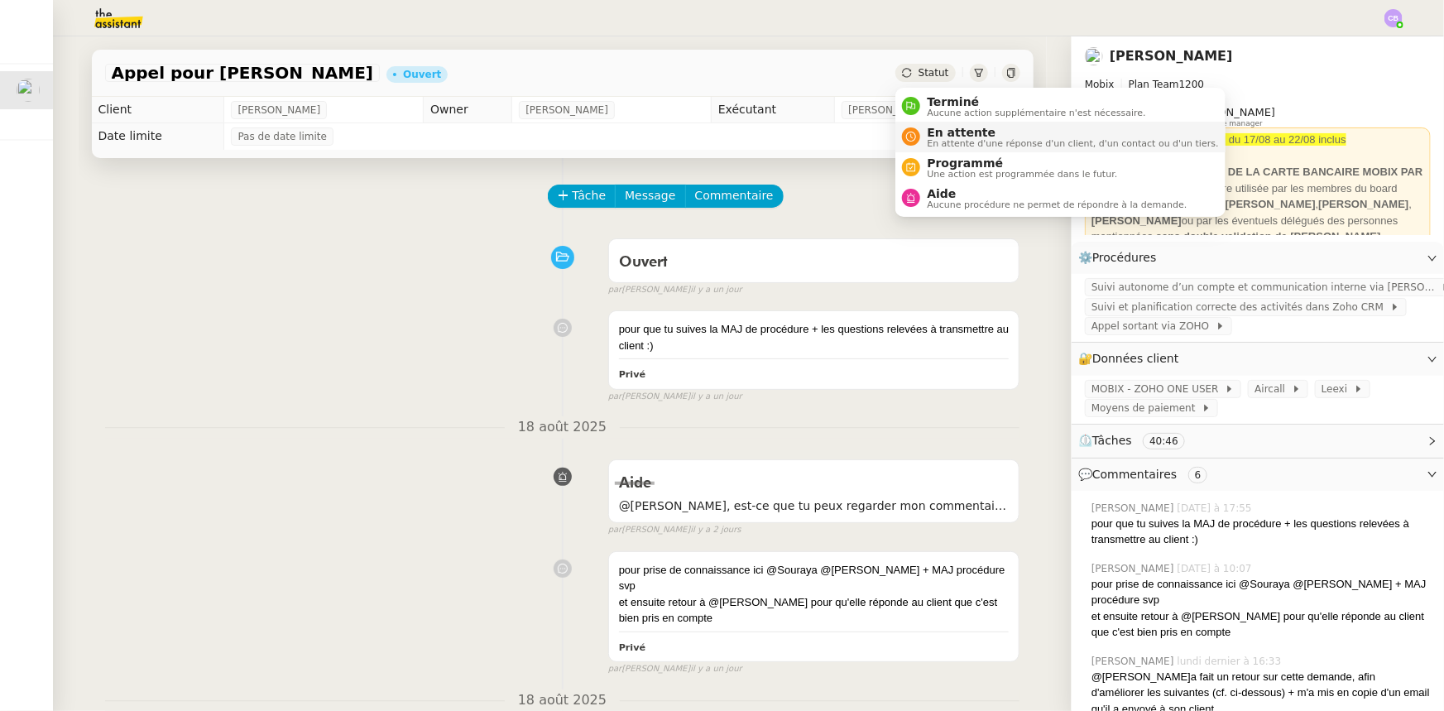
click at [960, 133] on span "En attente" at bounding box center [1072, 132] width 291 height 13
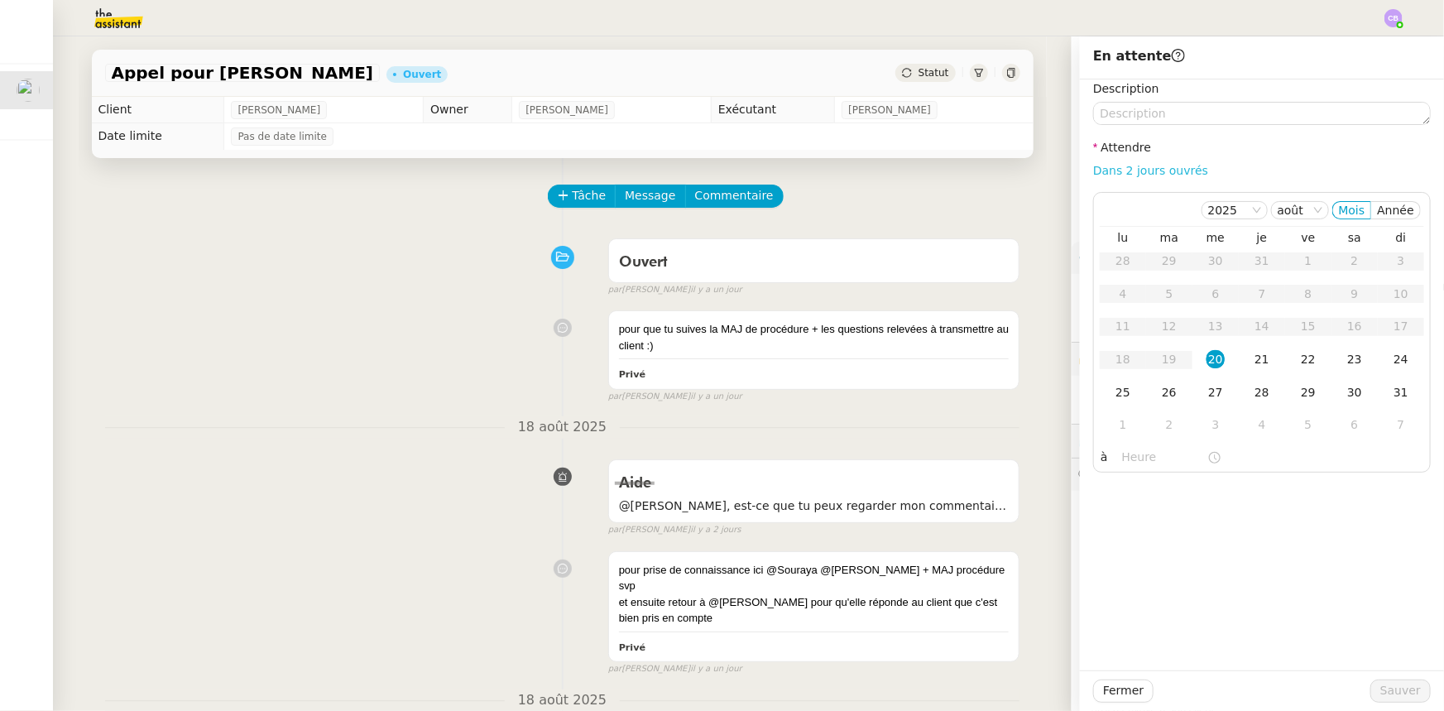
click at [1163, 172] on link "Dans 2 jours ouvrés" at bounding box center [1150, 170] width 115 height 13
type input "07:00"
click at [1253, 358] on div "21" at bounding box center [1262, 359] width 18 height 18
click at [1394, 694] on span "Sauver" at bounding box center [1401, 690] width 41 height 19
